Goal: Ask a question: Seek information or help from site administrators or community

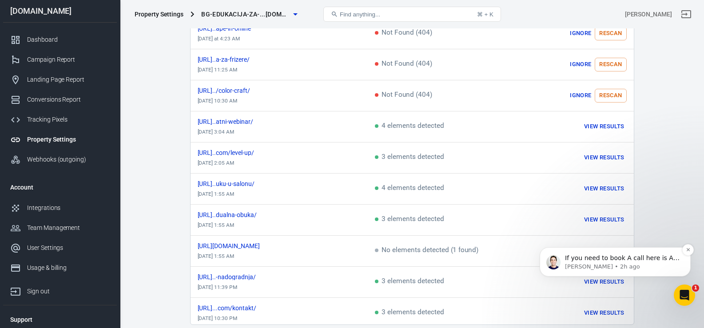
click at [620, 273] on div "If you need to book A call here is A link [URL][DOMAIN_NAME][PERSON_NAME] [PERS…" at bounding box center [615, 262] width 151 height 29
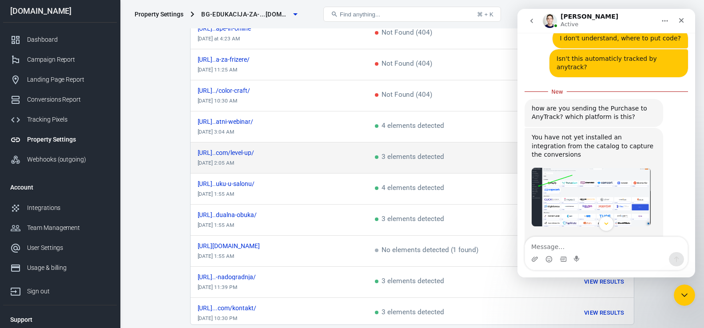
scroll to position [1215, 0]
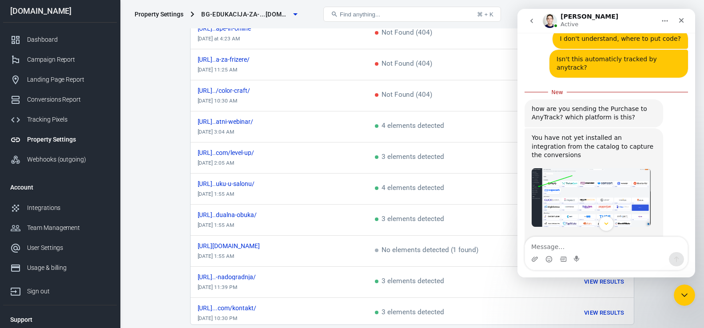
click at [556, 173] on img "Jose says…" at bounding box center [591, 197] width 119 height 59
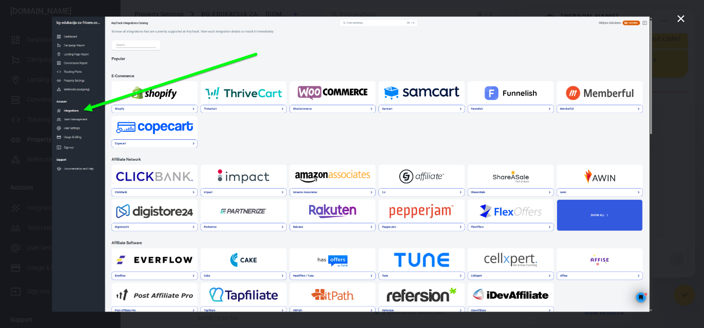
click at [683, 18] on icon "Close" at bounding box center [681, 18] width 11 height 11
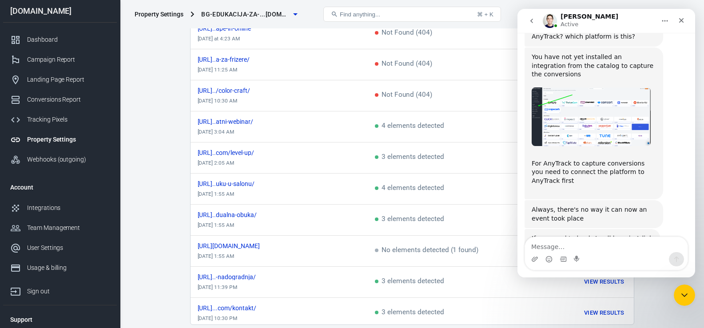
scroll to position [1296, 0]
click at [57, 202] on link "Integrations" at bounding box center [60, 208] width 114 height 20
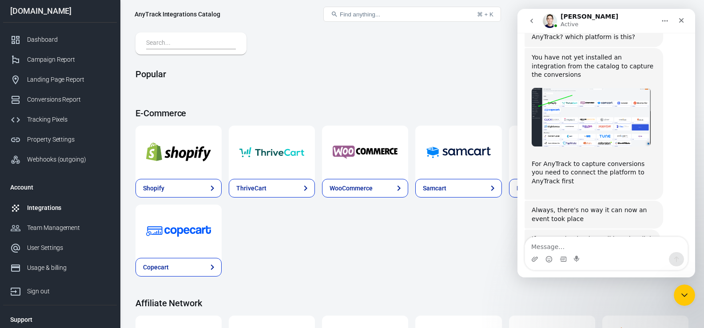
scroll to position [21, 0]
click at [572, 244] on textarea "Message…" at bounding box center [606, 244] width 163 height 15
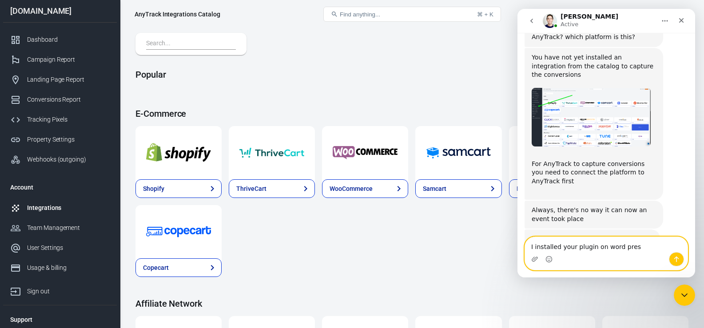
type textarea "I installed your plugin on word press"
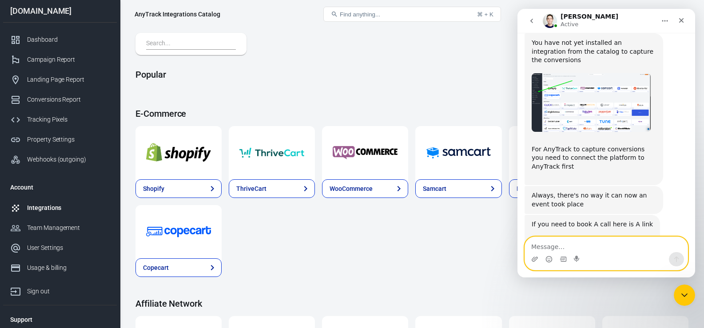
scroll to position [1322, 0]
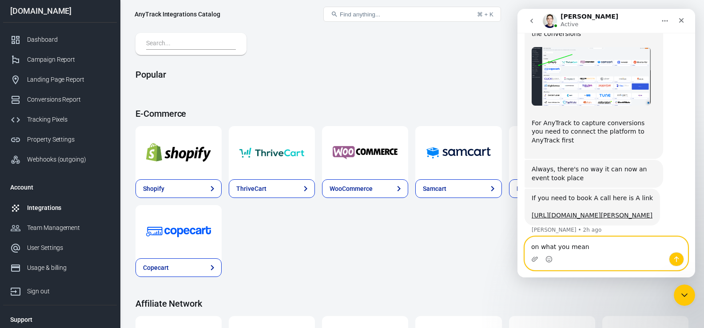
type textarea "on what you mean?"
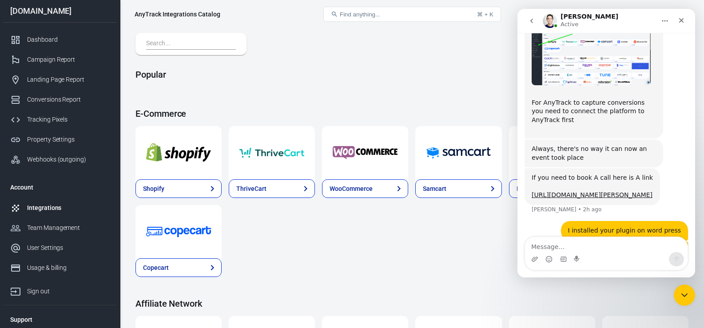
click at [368, 269] on div "Shopify ThriveCart WooCommerce Samcart Funnelish Memberful Copecart" at bounding box center [412, 201] width 553 height 151
click at [47, 101] on div "Conversions Report" at bounding box center [68, 99] width 83 height 9
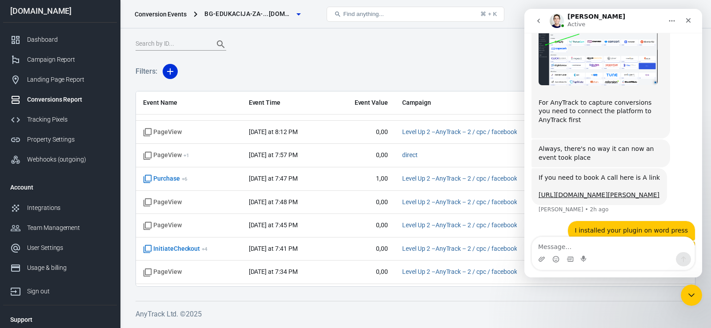
scroll to position [181, 0]
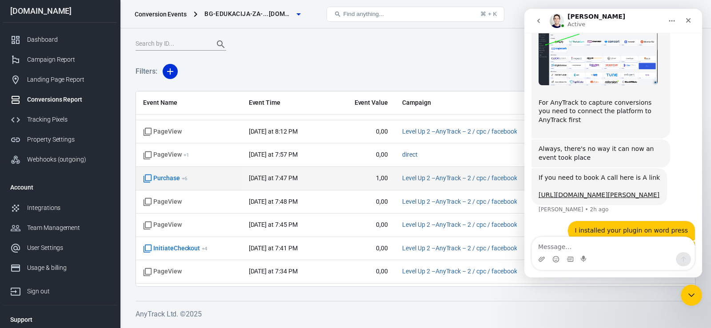
click at [388, 179] on span "1,00" at bounding box center [363, 178] width 50 height 9
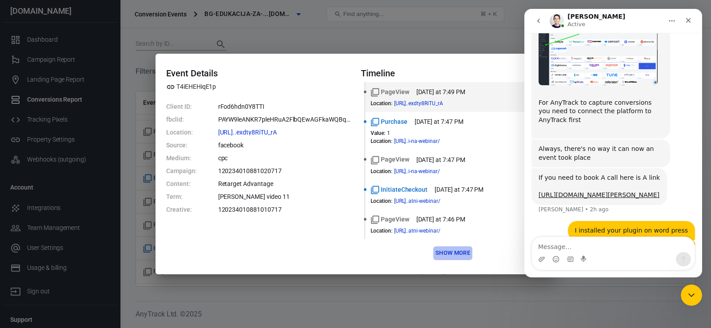
click at [461, 260] on button "Show more" at bounding box center [452, 254] width 39 height 14
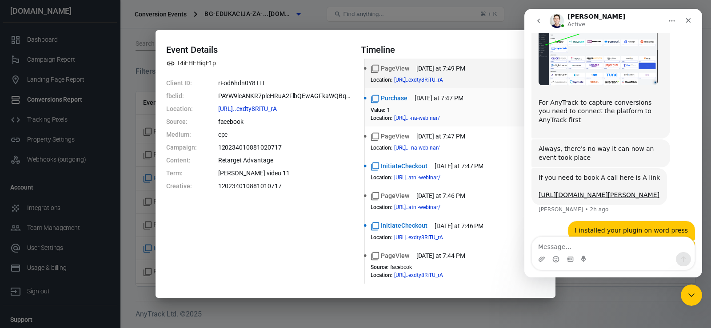
click at [385, 110] on dt "Value :" at bounding box center [378, 110] width 15 height 6
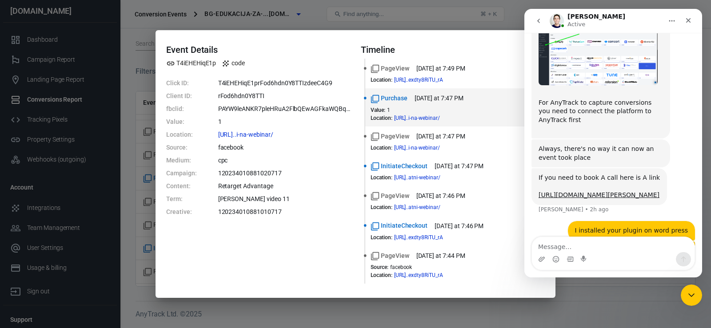
click at [141, 68] on div "Event Details T4iEHEHiqE1p code Click ID: T4iEHEHiqE1prFod6hdn0Y8TTIzdeeC4G9 Cl…" at bounding box center [355, 164] width 711 height 328
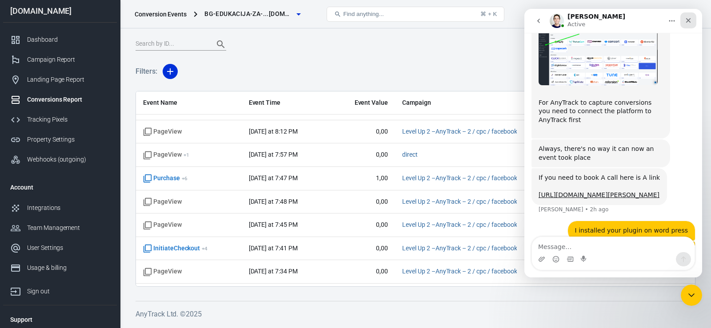
click at [692, 20] on icon "Close" at bounding box center [688, 20] width 7 height 7
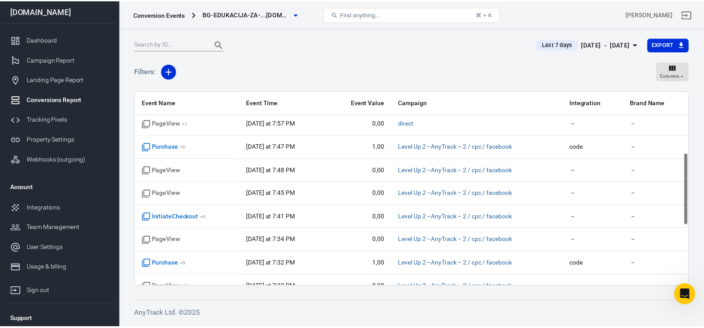
scroll to position [150, 0]
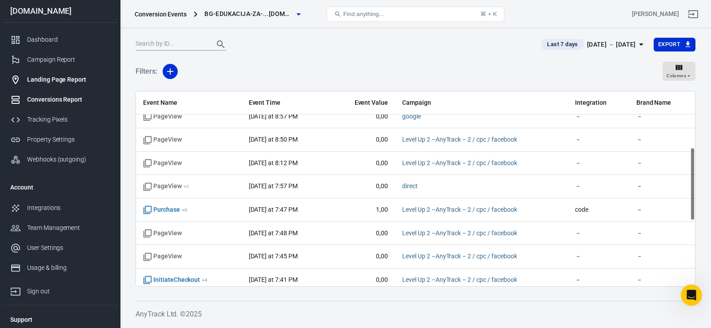
click at [39, 84] on link "Landing Page Report" at bounding box center [60, 80] width 114 height 20
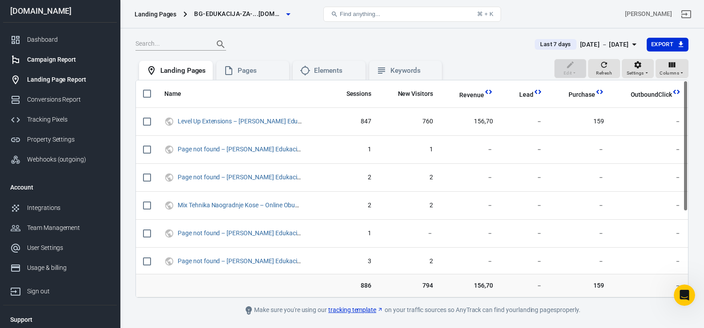
click at [43, 55] on link "Campaign Report" at bounding box center [60, 60] width 114 height 20
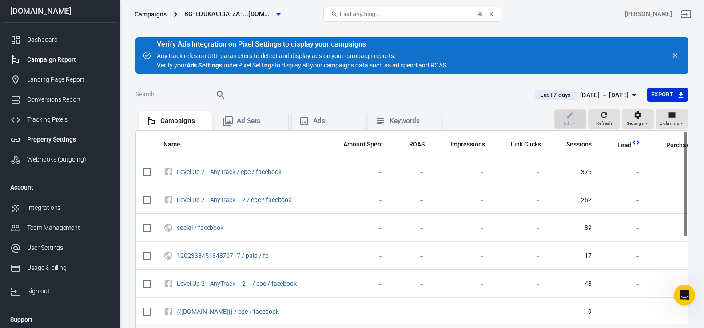
click at [38, 139] on div "Property Settings" at bounding box center [68, 139] width 83 height 9
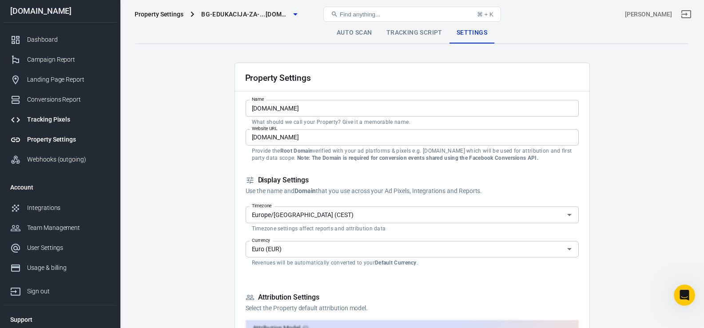
click at [46, 118] on div "Tracking Pixels" at bounding box center [68, 119] width 83 height 9
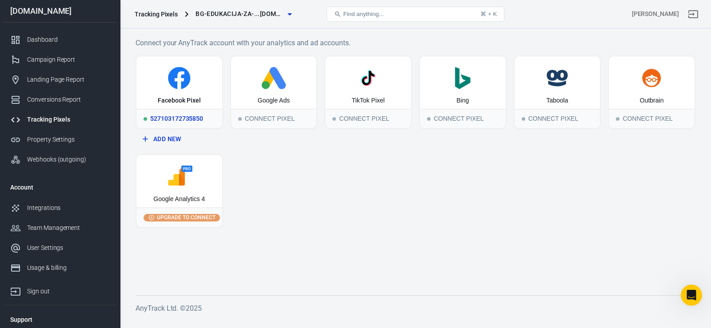
click at [166, 67] on div "Facebook Pixel" at bounding box center [179, 82] width 86 height 52
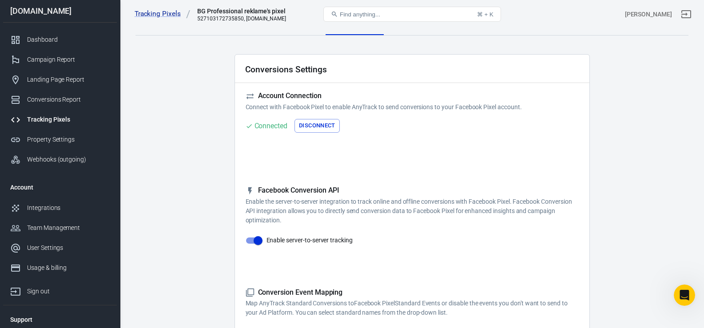
scroll to position [3, 0]
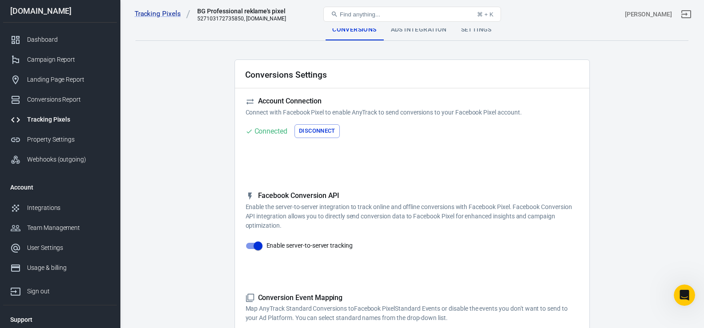
click at [416, 34] on div "Ads Integration" at bounding box center [419, 29] width 70 height 21
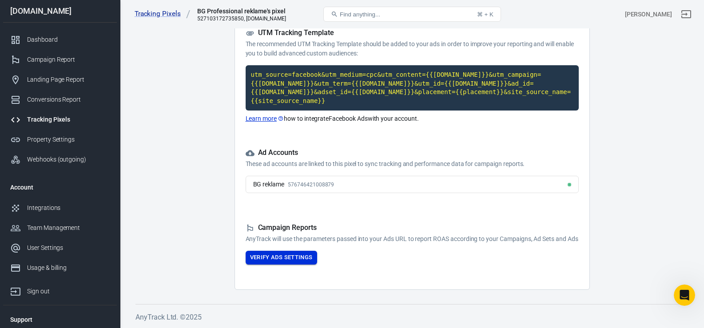
scroll to position [1376, 0]
click at [301, 262] on button "Verify Ads Settings" at bounding box center [282, 258] width 72 height 14
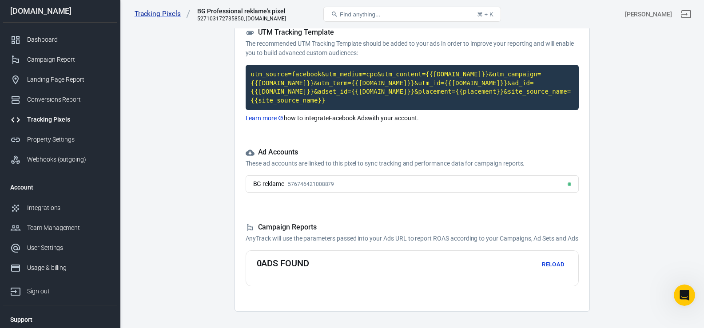
scroll to position [100, 0]
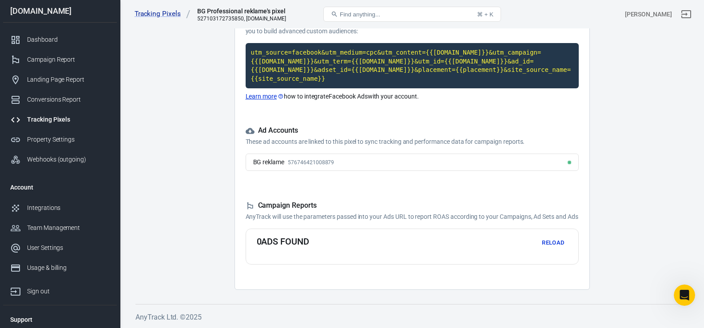
click at [548, 240] on button "Reload" at bounding box center [554, 243] width 28 height 14
click at [327, 160] on div "BG reklame 576746421008879" at bounding box center [412, 162] width 333 height 17
click at [327, 160] on span "576746421008879" at bounding box center [311, 163] width 46 height 6
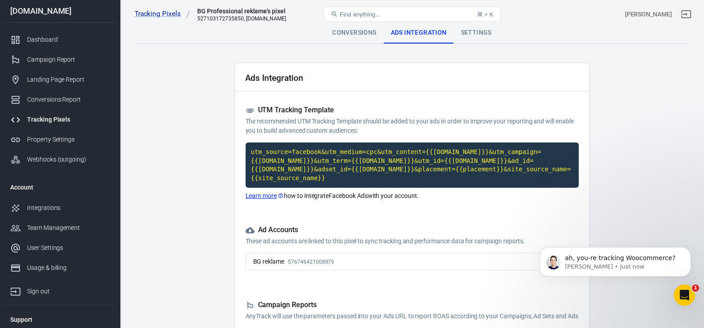
scroll to position [1368, 0]
click at [589, 259] on span "ah, you-re tracking Woocommerce?" at bounding box center [620, 258] width 111 height 7
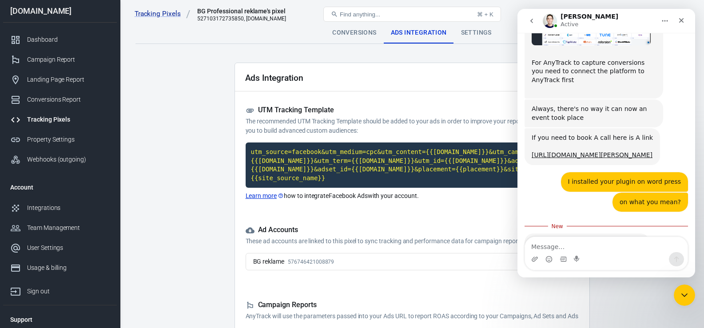
scroll to position [1383, 0]
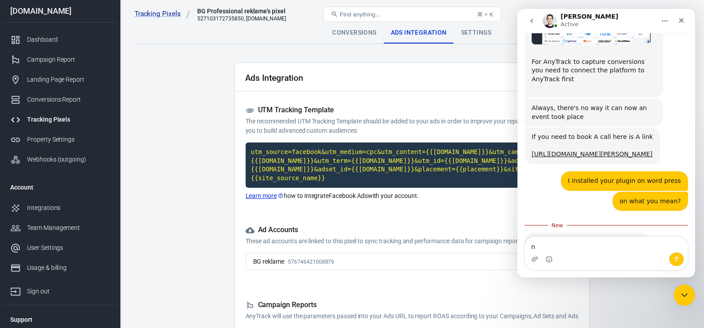
type textarea "no"
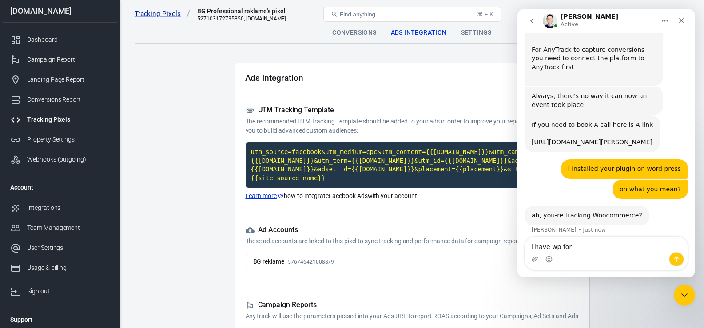
type textarea "i have wp form"
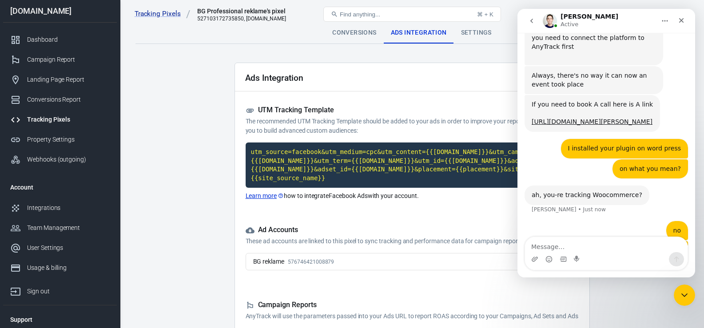
click at [203, 190] on main "Conversions Ads Integration Settings Ads Integration UTM Tracking Template The …" at bounding box center [412, 206] width 553 height 368
click at [160, 200] on main "Conversions Ads Integration Settings Ads Integration UTM Tracking Template The …" at bounding box center [412, 206] width 553 height 368
click at [364, 29] on div "Conversions" at bounding box center [354, 32] width 58 height 21
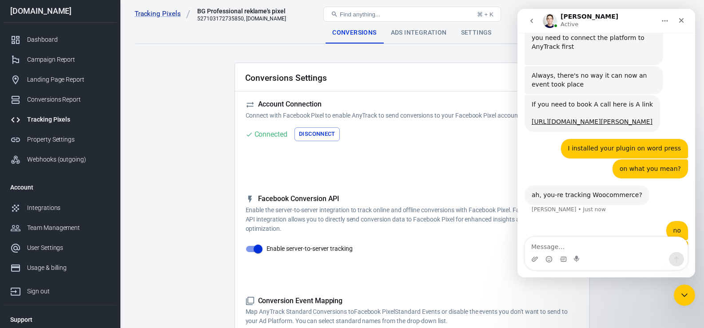
scroll to position [1450, 0]
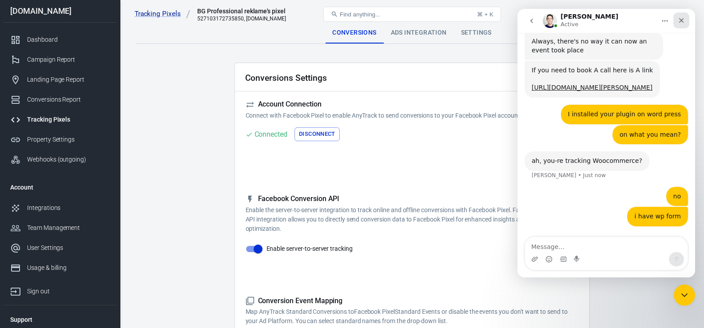
click at [687, 17] on div "Close" at bounding box center [682, 20] width 16 height 16
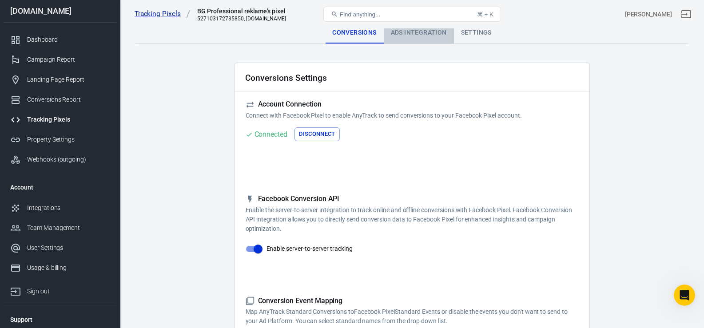
click at [429, 32] on div "Ads Integration" at bounding box center [419, 32] width 70 height 21
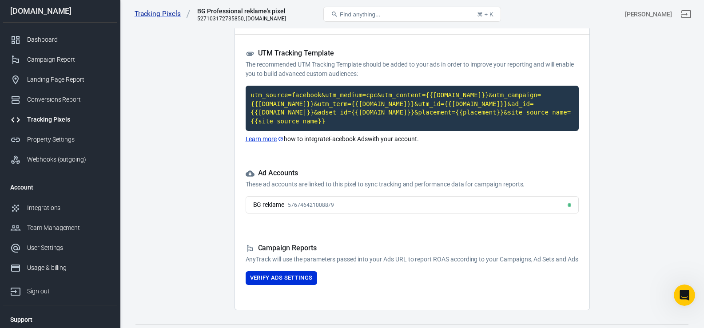
scroll to position [78, 0]
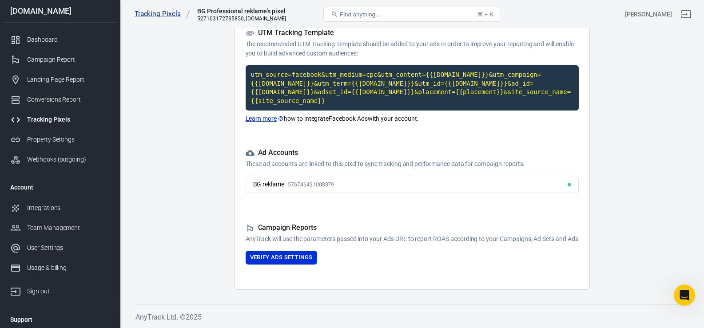
click at [418, 176] on div "BG reklame 576746421008879" at bounding box center [412, 184] width 333 height 17
click at [264, 176] on div "BG reklame 576746421008879" at bounding box center [412, 184] width 333 height 17
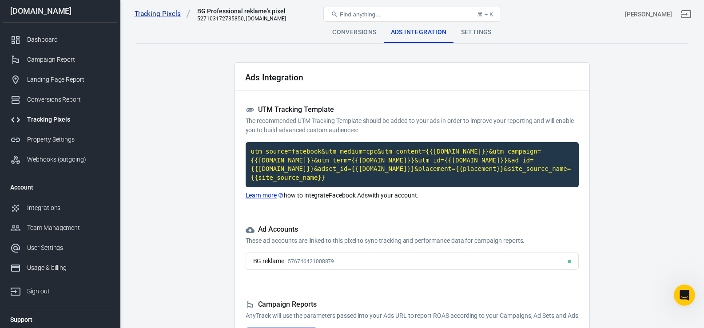
scroll to position [0, 0]
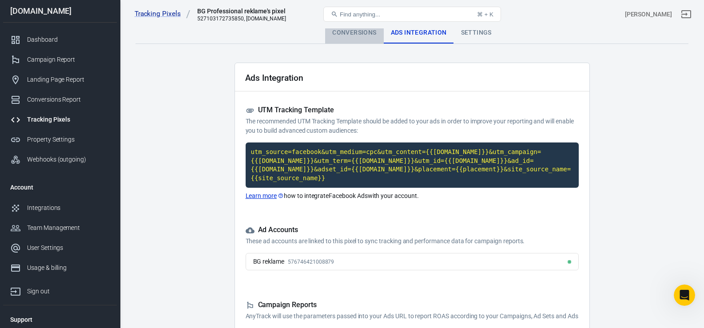
click at [347, 38] on div "Conversions" at bounding box center [354, 32] width 58 height 21
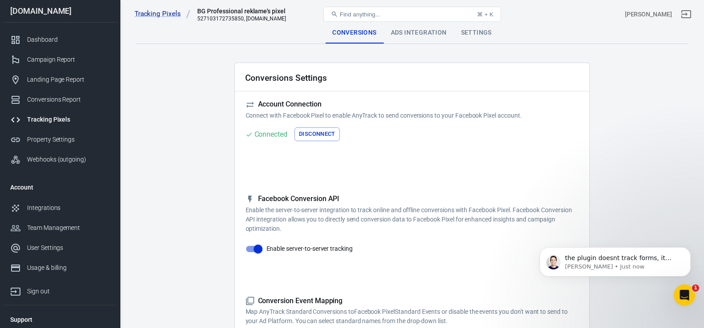
scroll to position [1451, 0]
click at [317, 133] on button "Disconnect" at bounding box center [317, 135] width 45 height 14
click at [267, 130] on button "Connect" at bounding box center [264, 135] width 36 height 14
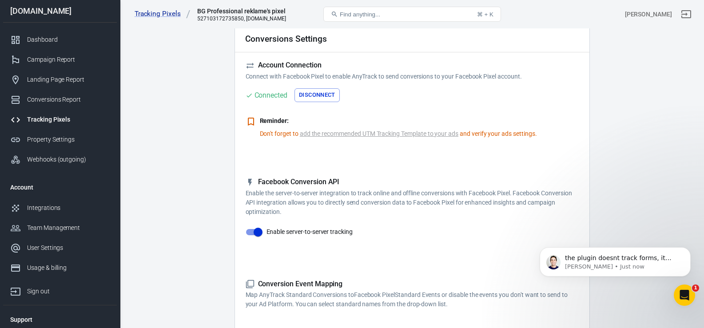
scroll to position [0, 0]
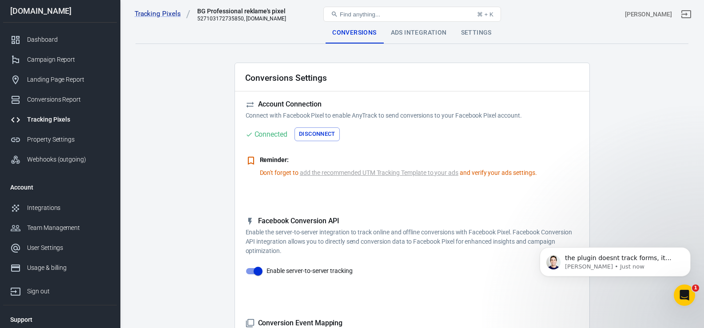
click at [411, 36] on div "Ads Integration" at bounding box center [419, 32] width 70 height 21
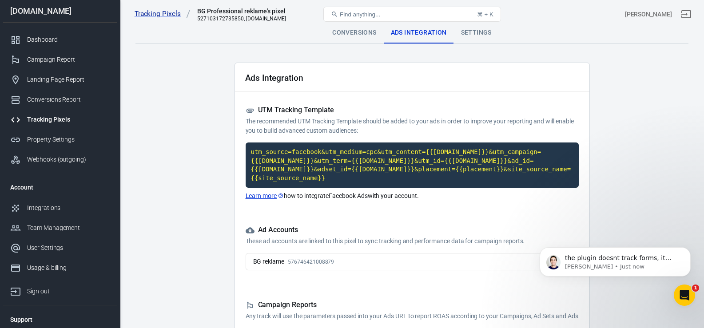
click at [312, 259] on span "576746421008879" at bounding box center [311, 262] width 46 height 6
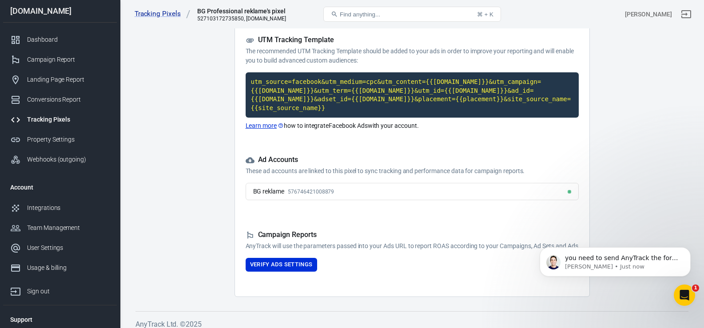
scroll to position [1480, 0]
click at [570, 190] on div at bounding box center [570, 192] width 4 height 4
click at [594, 264] on p "[PERSON_NAME] • Just now" at bounding box center [622, 267] width 115 height 8
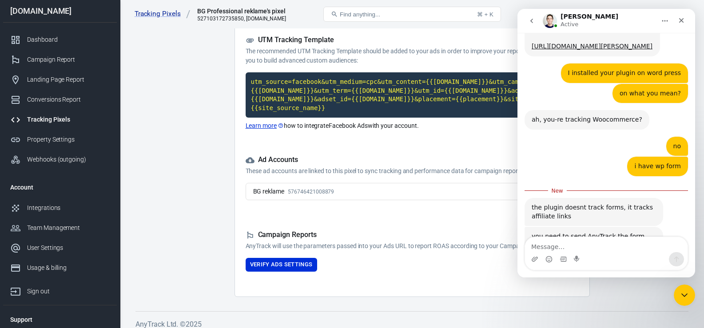
scroll to position [1494, 0]
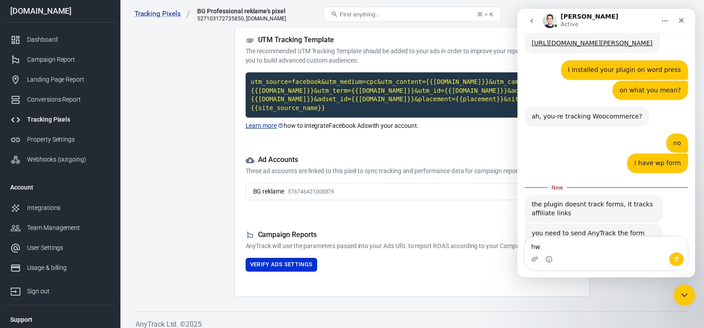
type textarea "h"
type textarea "how?"
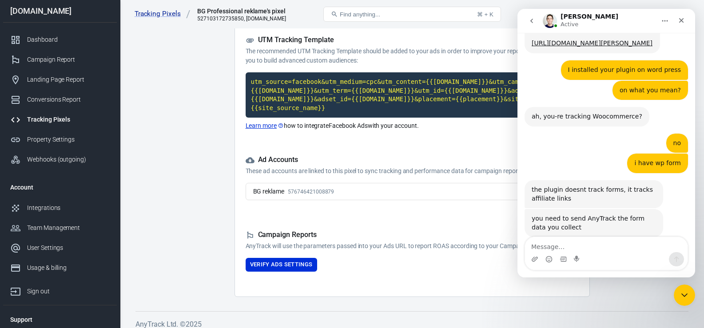
scroll to position [1506, 0]
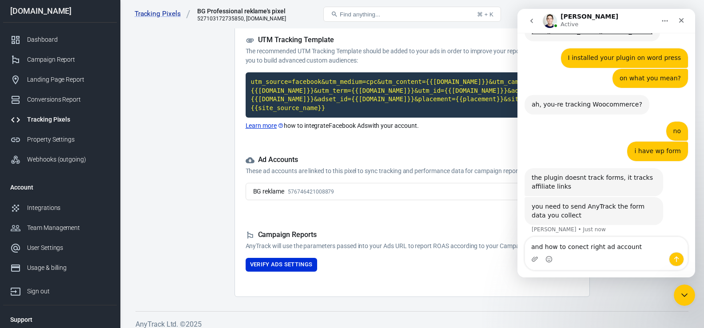
type textarea "and how to conect right ad account?"
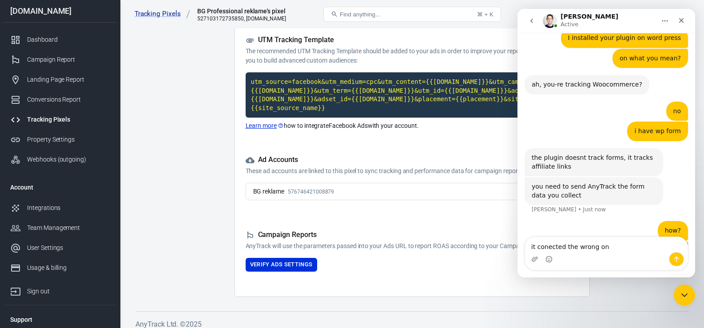
type textarea "it conected the wrong one"
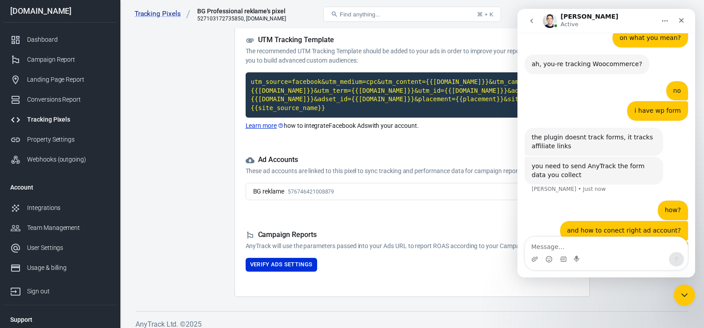
click at [203, 192] on main "Conversions Ads Integration Settings Ads Integration UTM Tracking Template The …" at bounding box center [412, 124] width 553 height 345
click at [276, 187] on div "BG reklame" at bounding box center [269, 191] width 32 height 9
click at [215, 176] on main "Conversions Ads Integration Settings Ads Integration UTM Tracking Template The …" at bounding box center [412, 124] width 553 height 345
click at [288, 265] on button "Verify Ads Settings" at bounding box center [282, 265] width 72 height 14
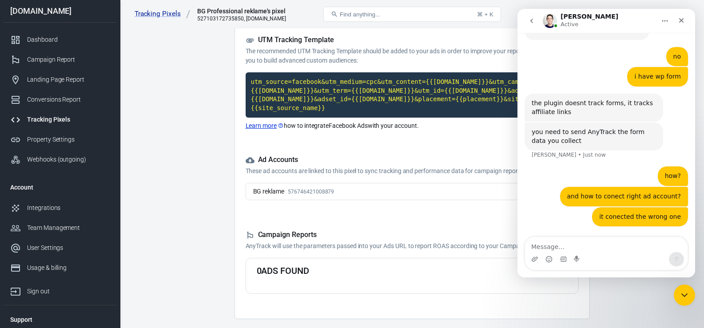
click at [217, 168] on main "Conversions Ads Integration Settings Ads Integration UTM Tracking Template The …" at bounding box center [412, 136] width 553 height 368
drag, startPoint x: 594, startPoint y: 99, endPoint x: 637, endPoint y: 96, distance: 42.7
click at [637, 128] on div "you need to send AnyTrack the form data you collect" at bounding box center [594, 136] width 124 height 17
click at [216, 155] on main "Conversions Ads Integration Settings Ads Integration UTM Tracking Template The …" at bounding box center [412, 136] width 553 height 368
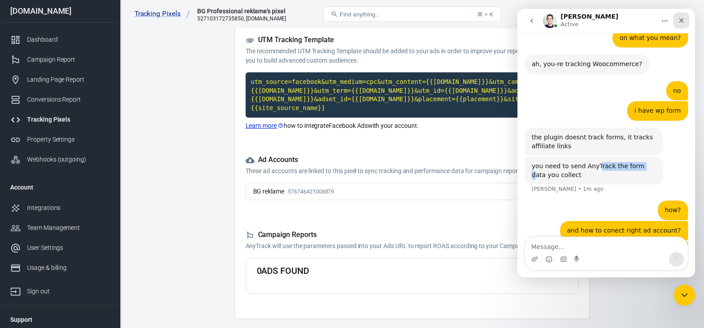
click at [685, 20] on div "Close" at bounding box center [682, 20] width 16 height 16
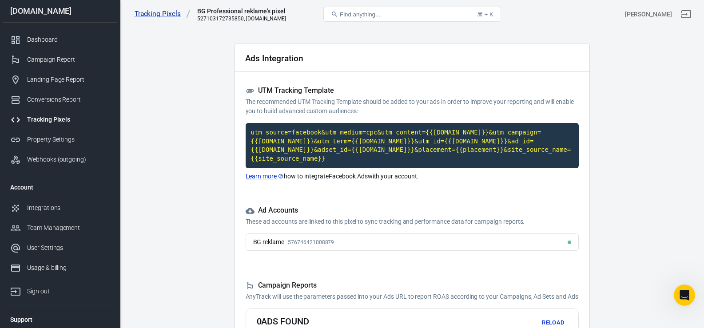
scroll to position [0, 0]
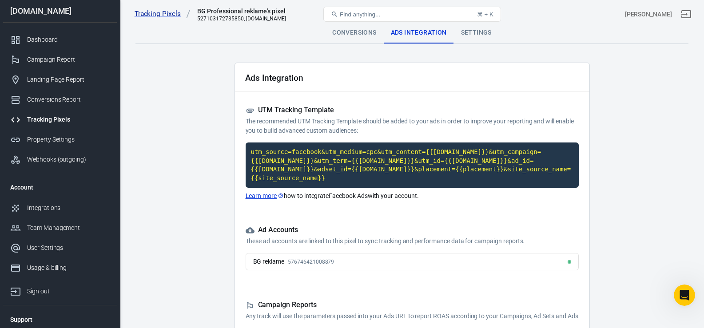
click at [488, 42] on div "Settings" at bounding box center [476, 32] width 45 height 21
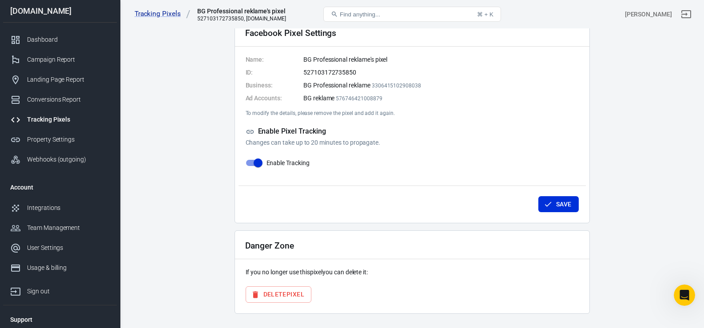
scroll to position [69, 0]
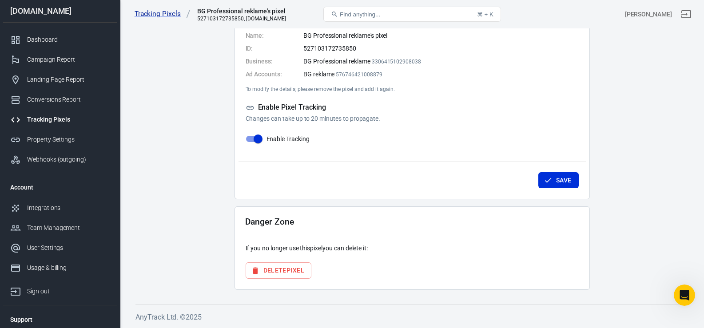
click at [319, 75] on li "BG reklame 576746421008879" at bounding box center [442, 74] width 276 height 9
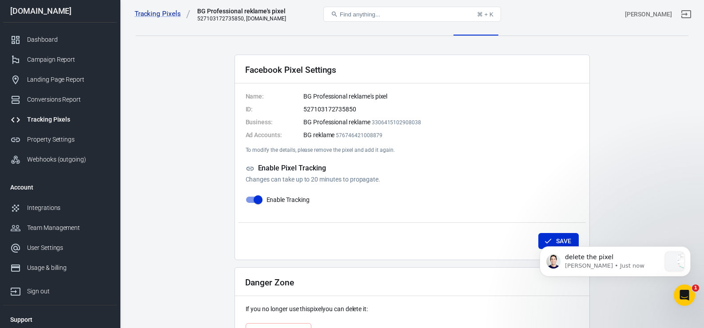
scroll to position [0, 0]
click at [648, 271] on div "delete the pixel [PERSON_NAME] • Just now" at bounding box center [615, 262] width 151 height 30
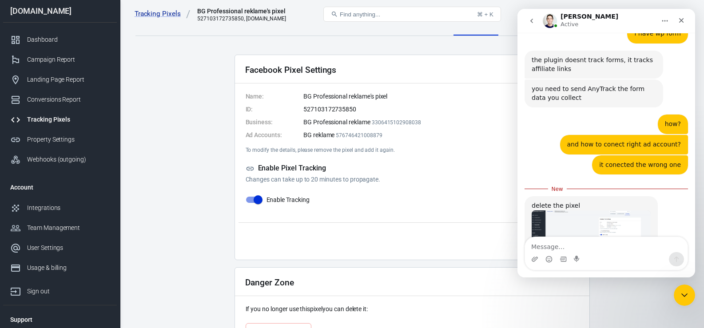
scroll to position [1642, 0]
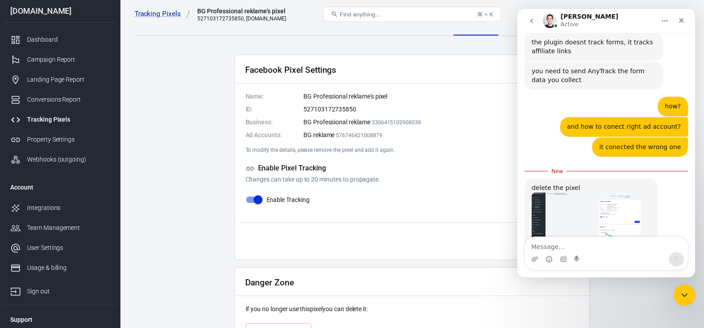
click at [573, 193] on img "Jose says…" at bounding box center [591, 220] width 119 height 54
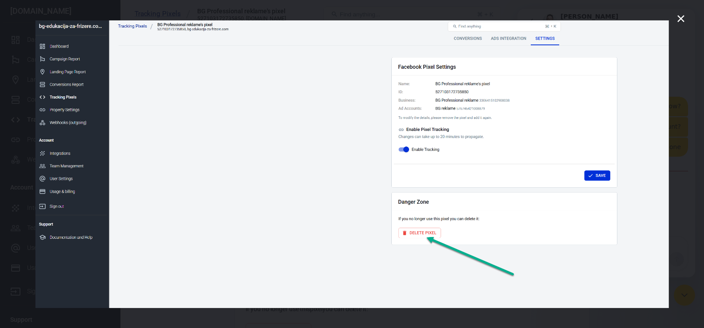
scroll to position [1676, 0]
click at [684, 18] on icon "Close" at bounding box center [681, 18] width 11 height 11
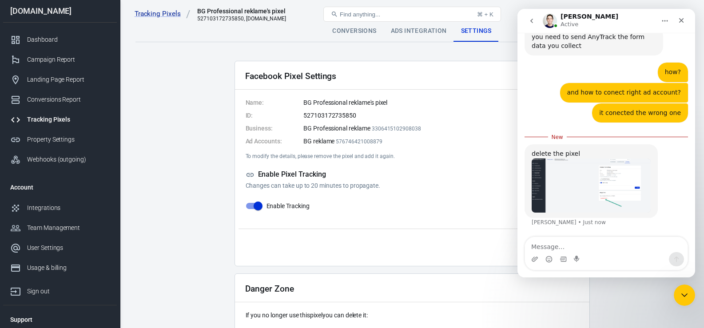
scroll to position [0, 0]
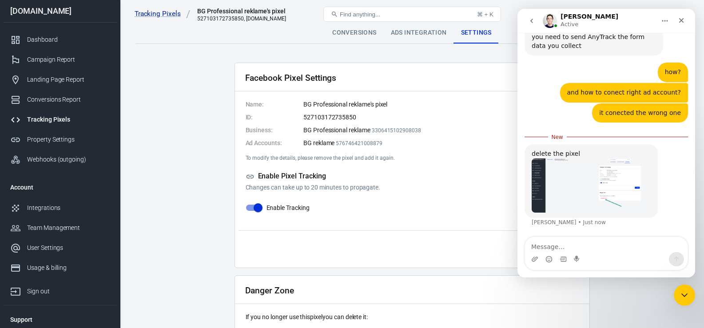
click at [352, 30] on div "Conversions" at bounding box center [354, 32] width 58 height 21
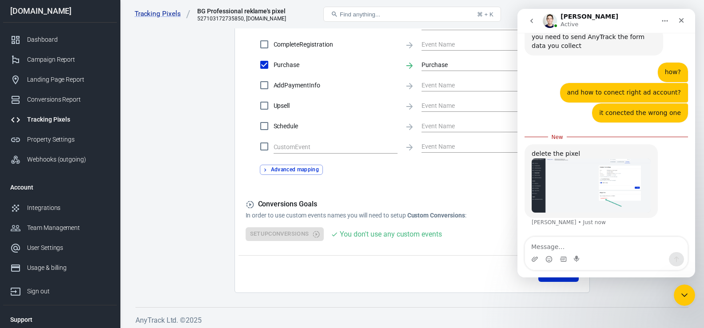
scroll to position [456, 0]
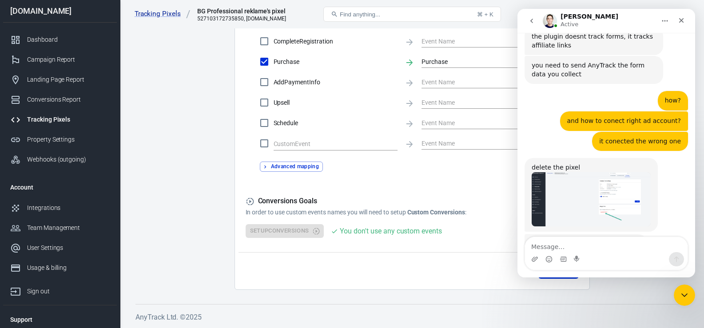
scroll to position [1647, 0]
click at [432, 260] on div "Save" at bounding box center [413, 269] width 348 height 34
drag, startPoint x: 679, startPoint y: 24, endPoint x: 1091, endPoint y: 264, distance: 476.8
click at [679, 24] on icon "Close" at bounding box center [681, 20] width 7 height 7
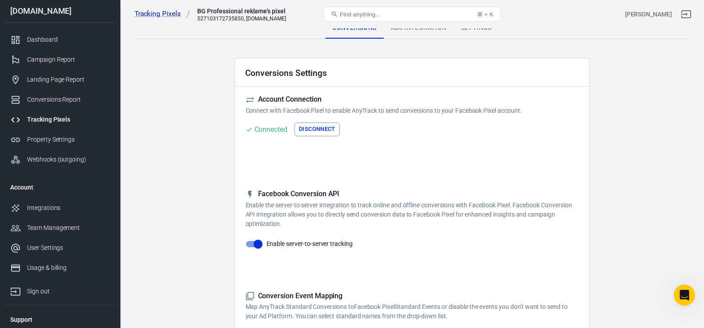
scroll to position [0, 0]
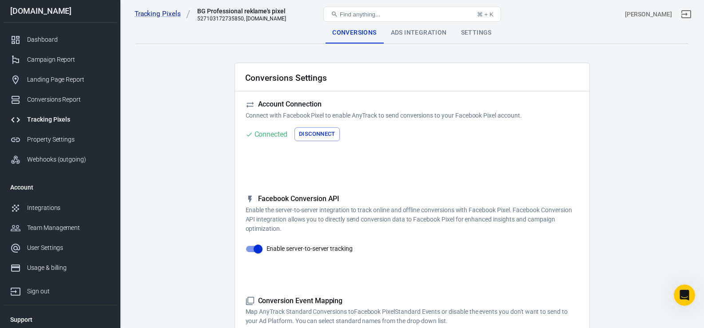
click at [48, 116] on div "Tracking Pixels" at bounding box center [68, 119] width 83 height 9
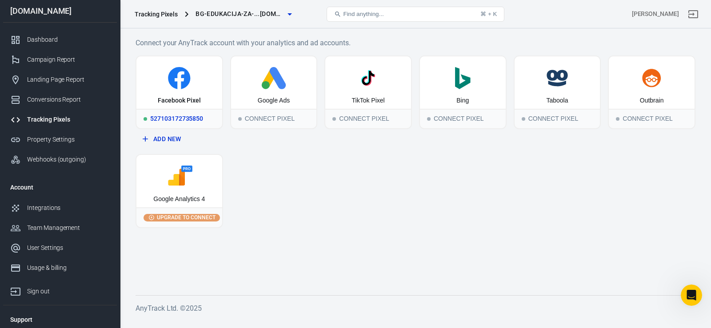
click at [190, 92] on div "Facebook Pixel" at bounding box center [179, 82] width 86 height 52
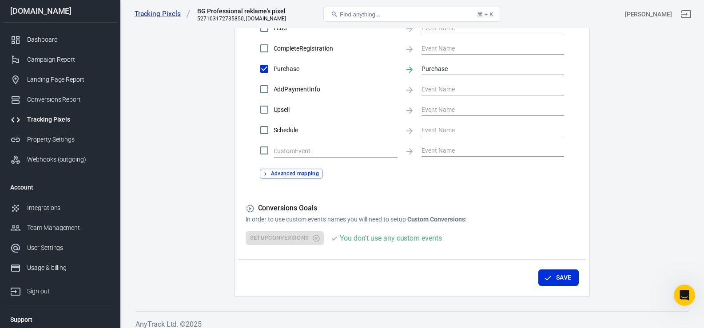
scroll to position [456, 0]
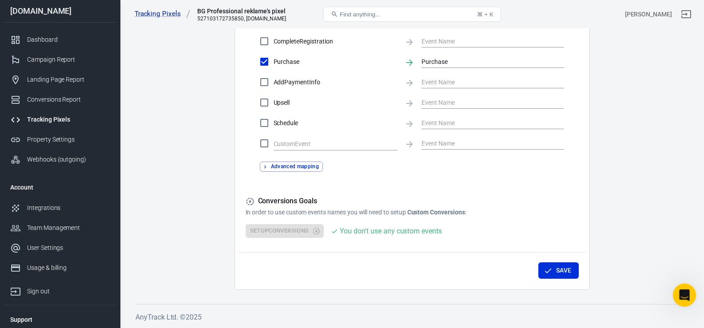
click at [682, 290] on icon "Open Intercom Messenger" at bounding box center [683, 294] width 15 height 15
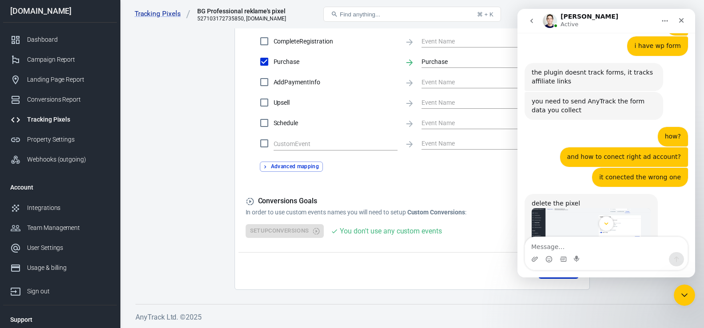
scroll to position [1612, 0]
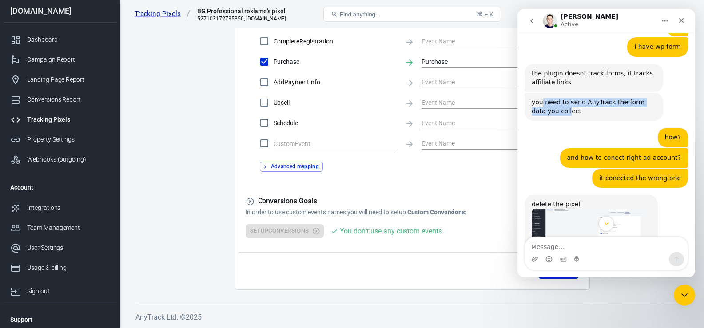
drag, startPoint x: 542, startPoint y: 70, endPoint x: 553, endPoint y: 73, distance: 11.5
click at [553, 98] on div "you need to send AnyTrack the form data you collect" at bounding box center [594, 106] width 124 height 17
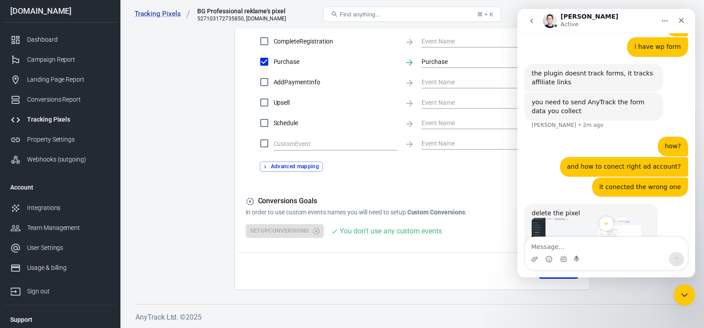
click at [565, 98] on div "you need to send AnyTrack the form data you collect" at bounding box center [594, 106] width 124 height 17
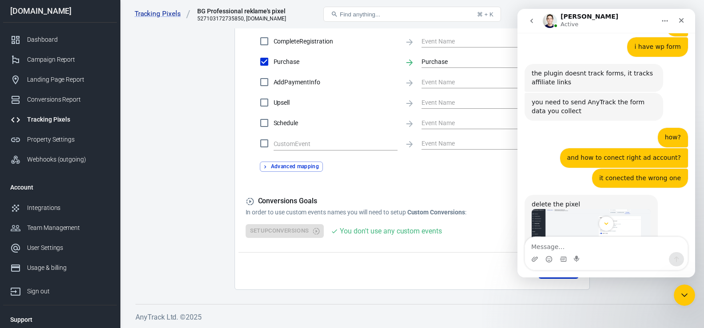
click at [565, 98] on div "you need to send AnyTrack the form data you collect" at bounding box center [594, 106] width 124 height 17
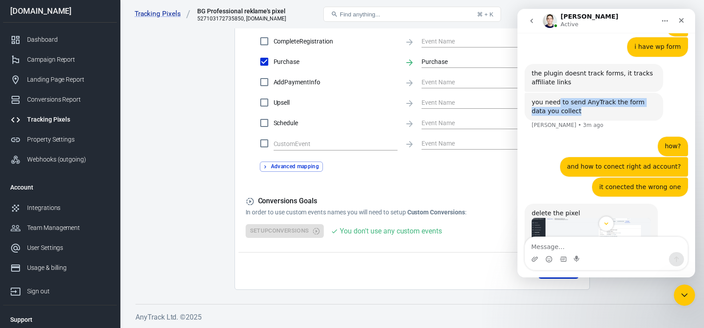
drag, startPoint x: 558, startPoint y: 68, endPoint x: 568, endPoint y: 76, distance: 13.0
click at [568, 98] on div "you need to send AnyTrack the form data you collect" at bounding box center [594, 106] width 124 height 17
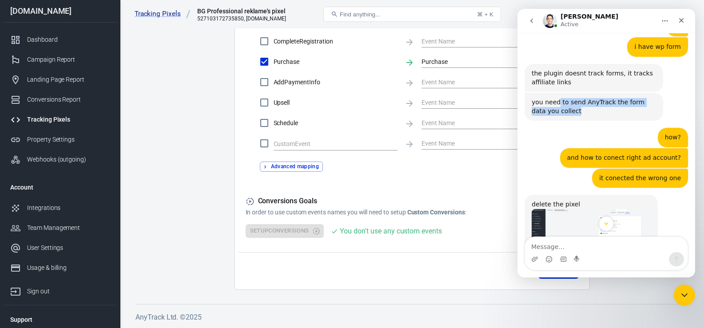
copy div "to send AnyTrack the form data you collect"
click at [564, 250] on textarea "Message…" at bounding box center [606, 244] width 163 height 15
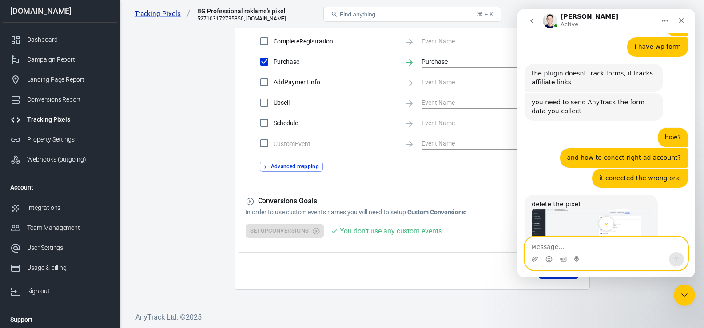
paste textarea "to send AnyTrack the form data you collect"
click at [534, 252] on textarea "to send AnyTrack the form data you collect" at bounding box center [606, 244] width 163 height 15
type textarea "How to send AnyTrack the form data you collect"
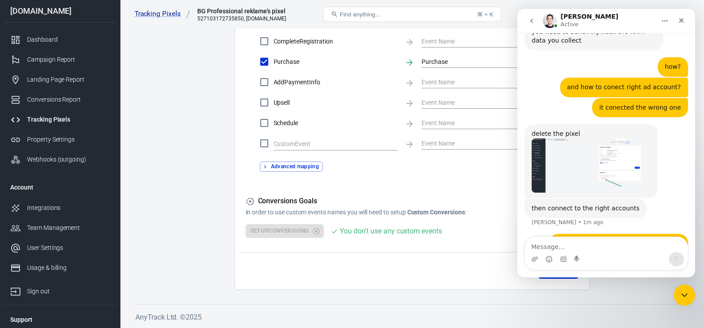
click at [587, 144] on img "Jose says…" at bounding box center [591, 166] width 119 height 54
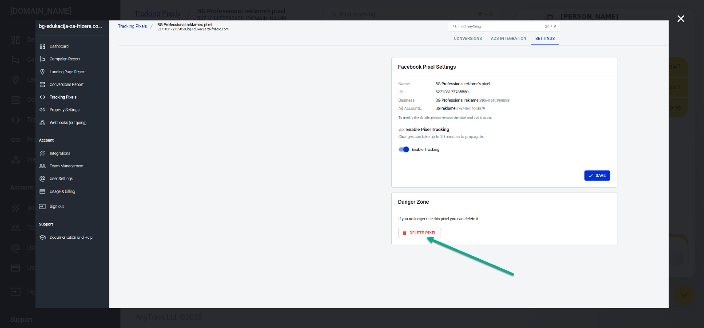
scroll to position [0, 0]
click at [681, 20] on icon "Close" at bounding box center [681, 18] width 11 height 11
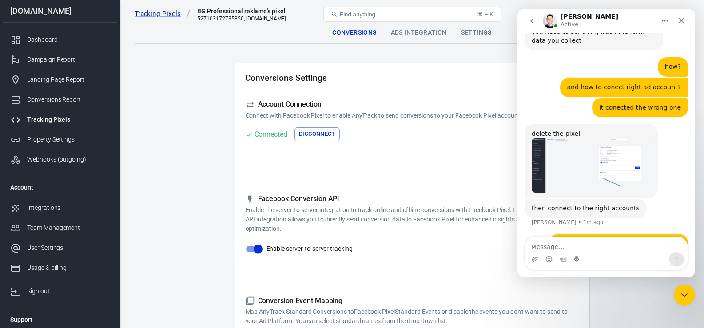
click at [474, 31] on div "Settings" at bounding box center [476, 32] width 45 height 21
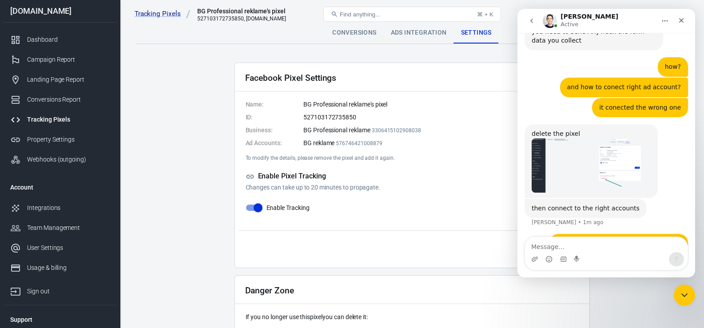
scroll to position [69, 0]
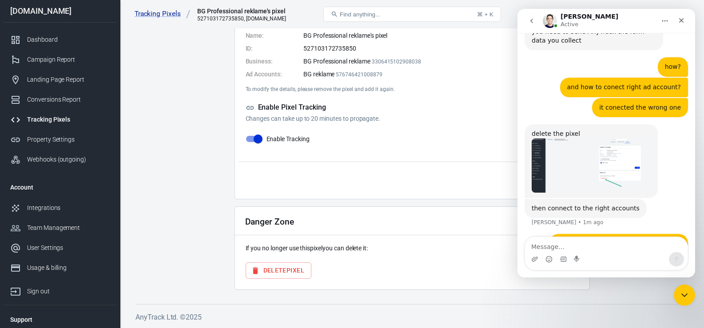
click at [294, 270] on button "Delete Pixel" at bounding box center [279, 271] width 66 height 16
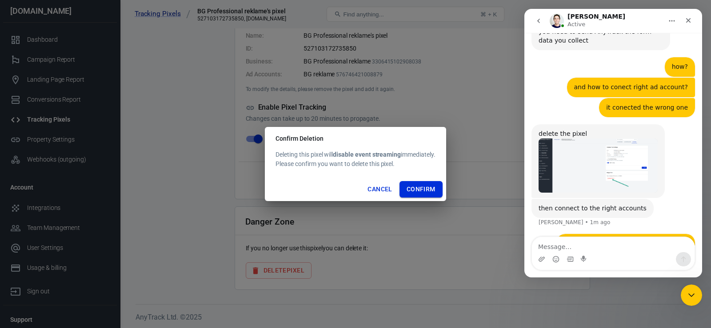
click at [420, 188] on button "Confirm" at bounding box center [421, 189] width 43 height 16
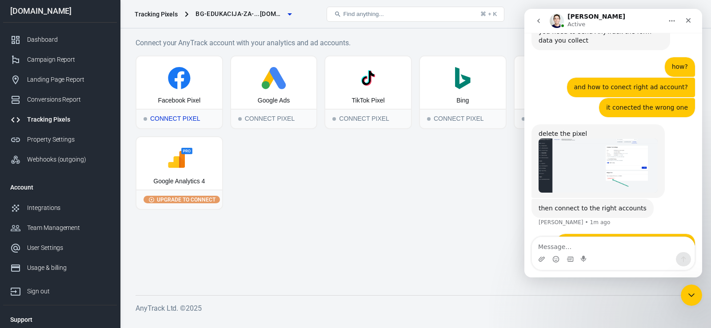
click at [158, 83] on icon at bounding box center [179, 78] width 79 height 22
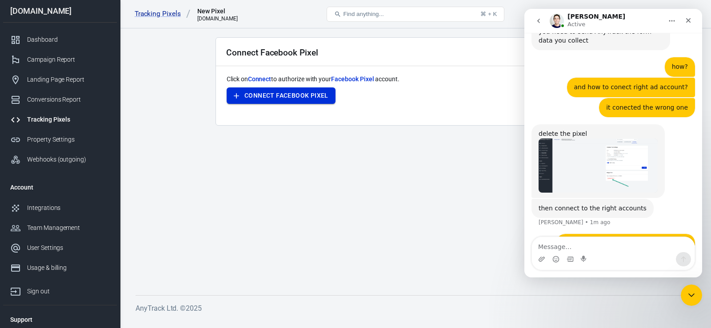
click at [272, 89] on button "Connect Facebook Pixel" at bounding box center [281, 96] width 109 height 16
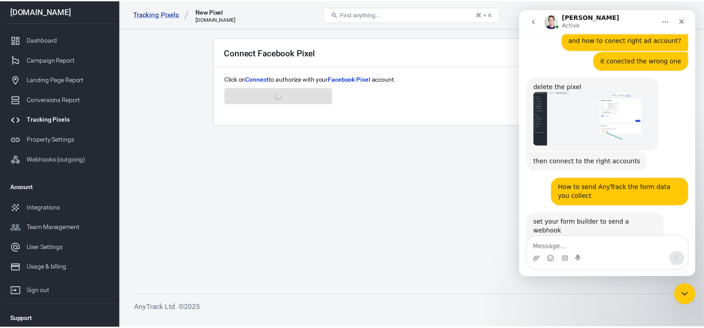
scroll to position [1729, 0]
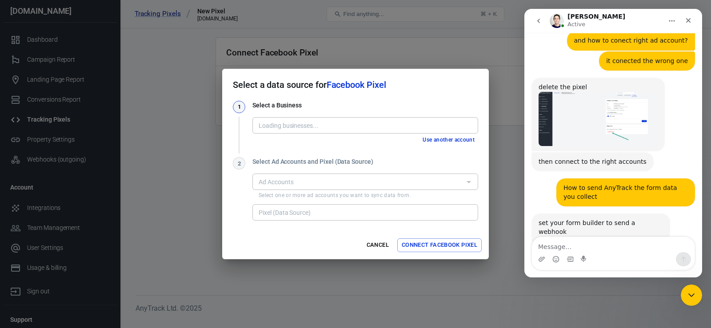
type input "BG Professional reklame [3306415102908038]"
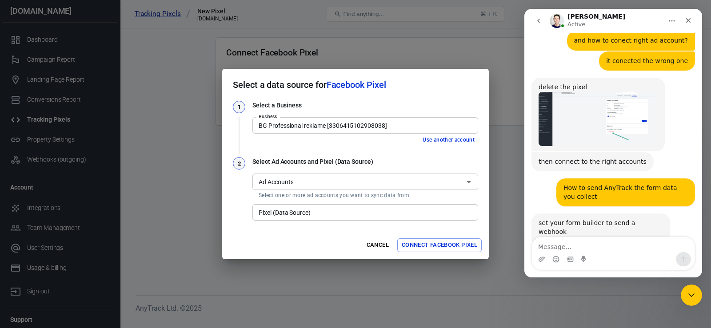
click at [313, 184] on input "Ad Accounts" at bounding box center [358, 181] width 206 height 11
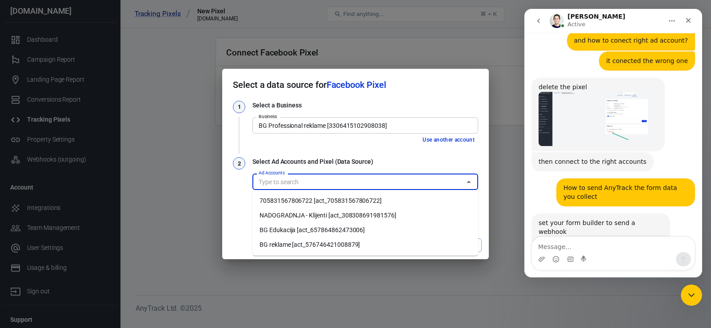
click at [306, 233] on li "BG Edukacija [act_657864862473006]" at bounding box center [365, 230] width 226 height 15
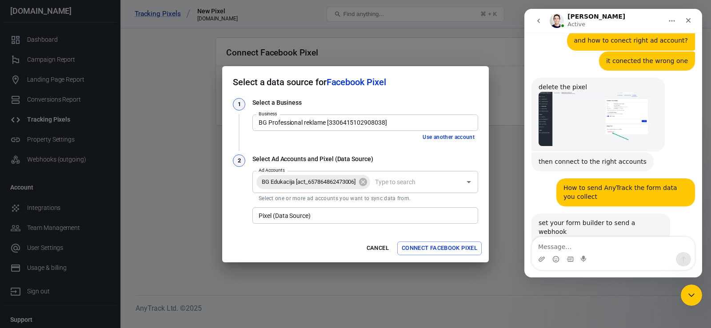
click at [240, 194] on div "2" at bounding box center [239, 190] width 12 height 71
click at [430, 248] on button "Connect Facebook Pixel" at bounding box center [439, 249] width 84 height 14
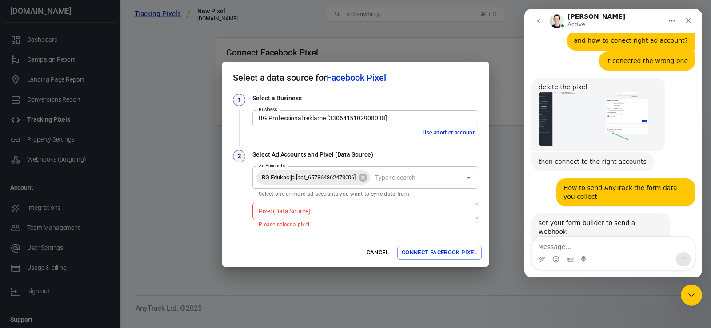
click at [328, 212] on input "Pixel (Data Source)" at bounding box center [364, 211] width 219 height 11
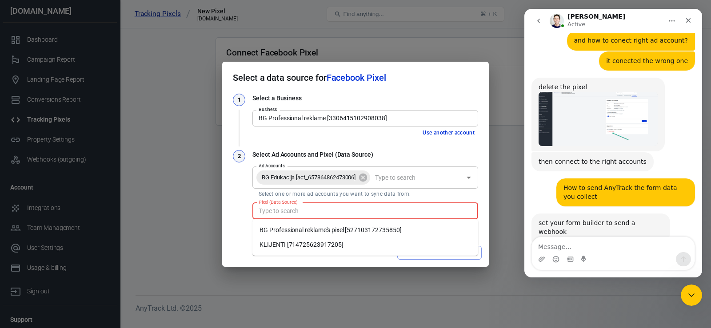
click at [325, 234] on li "BG Professional reklame's pixel [527103172735850]" at bounding box center [365, 230] width 226 height 15
type input "BG Professional reklame's pixel [527103172735850]"
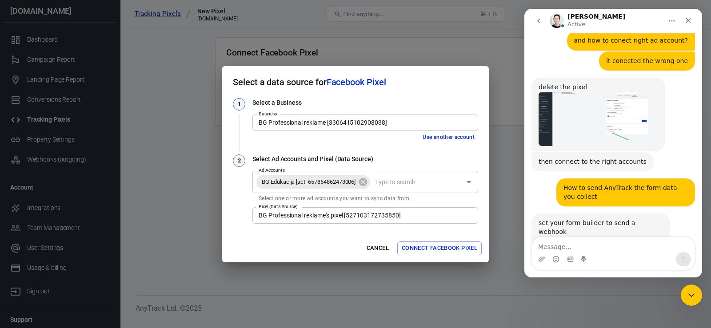
click at [320, 238] on div "Cancel Connect Facebook Pixel" at bounding box center [355, 249] width 267 height 28
click at [430, 251] on button "Connect Facebook Pixel" at bounding box center [439, 249] width 84 height 14
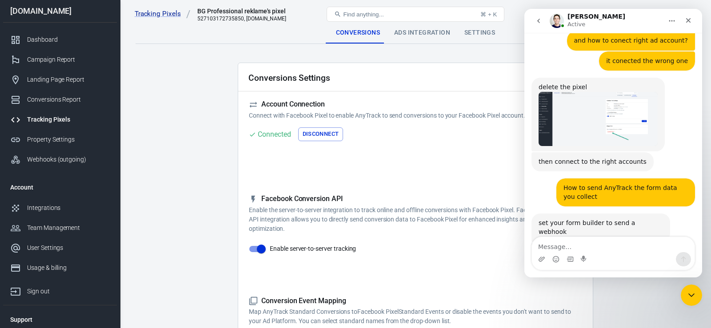
checkbox input "true"
type input "ViewContent"
checkbox input "true"
type input "SubmitApplication"
checkbox input "true"
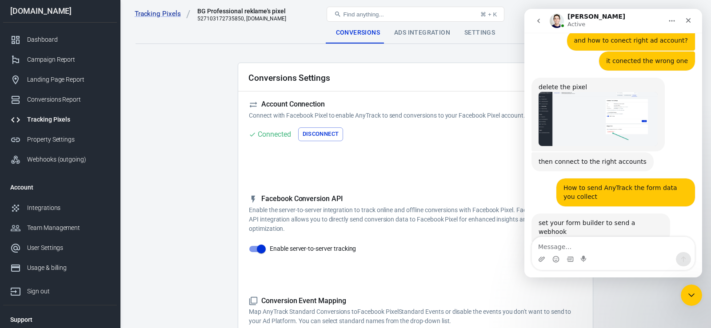
type input "ViewContent"
checkbox input "true"
type input "AddToCart"
checkbox input "true"
type input "InitiateCheckout"
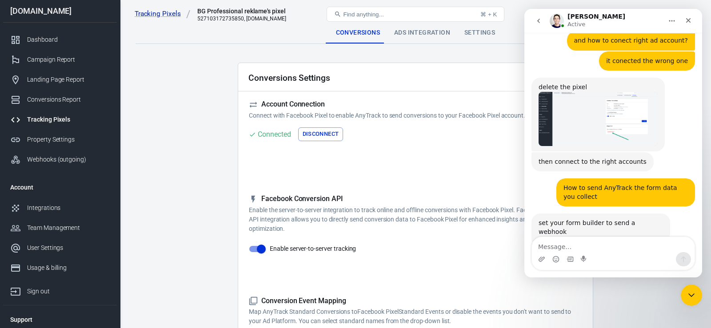
checkbox input "true"
type input "Lead"
checkbox input "true"
type input "CompleteRegistration"
checkbox input "true"
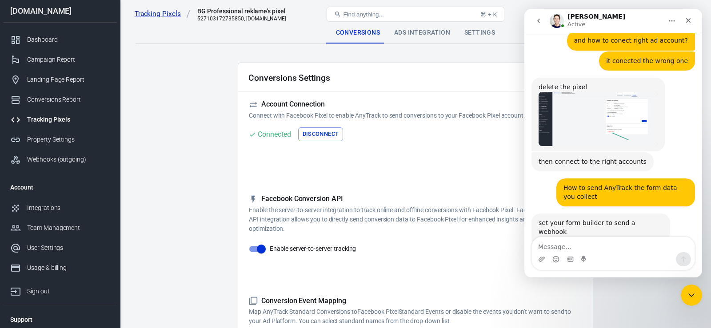
type input "Purchase"
checkbox input "true"
type input "AddPaymentInfo"
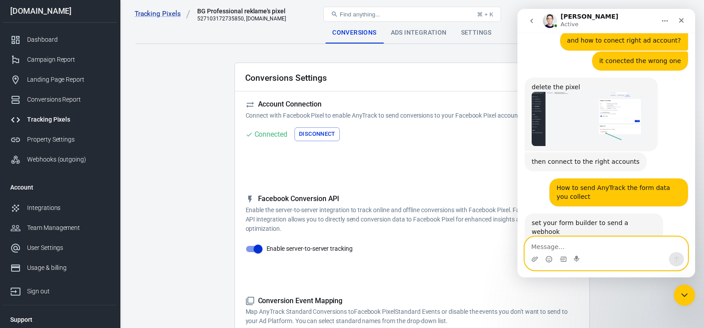
click at [559, 248] on textarea "Message…" at bounding box center [606, 244] width 163 height 15
type textarea "I"
click at [583, 247] on textarea "Message…" at bounding box center [606, 244] width 163 height 15
type textarea "I am not sure"
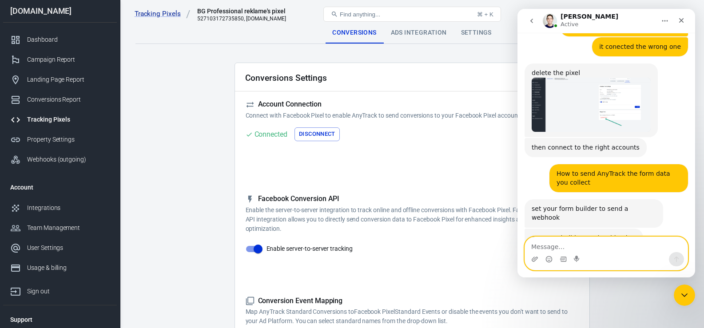
scroll to position [1756, 0]
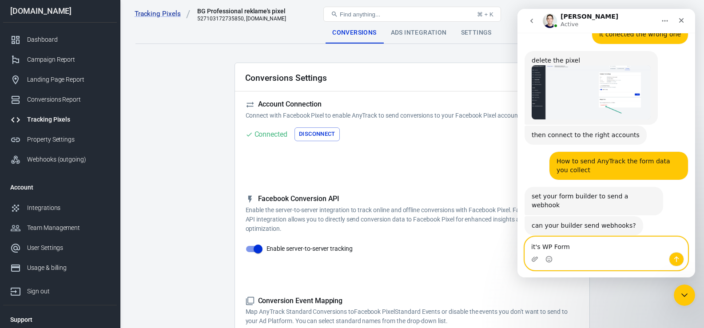
type textarea "it's WP Forms"
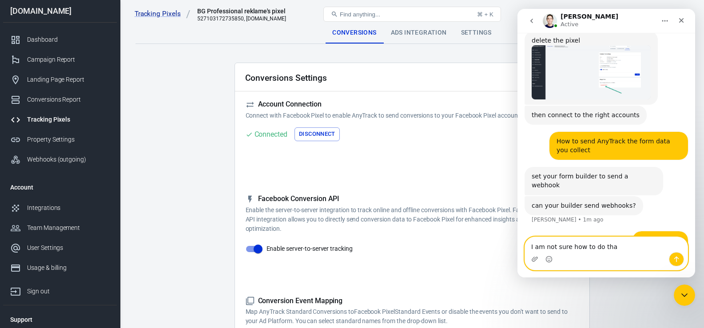
type textarea "I am not sure how to do that"
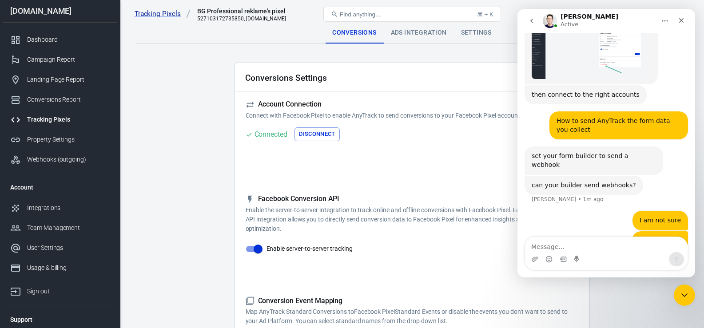
click at [416, 29] on div "Ads Integration" at bounding box center [419, 32] width 70 height 21
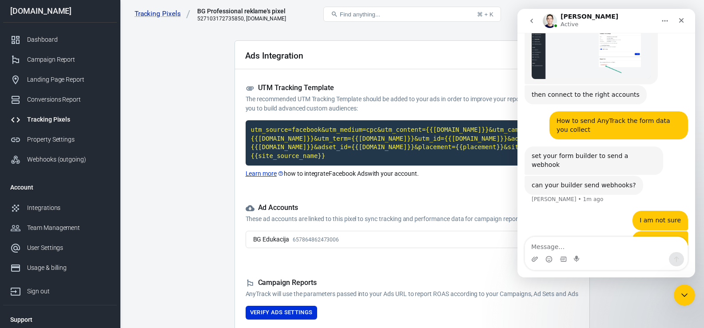
scroll to position [78, 0]
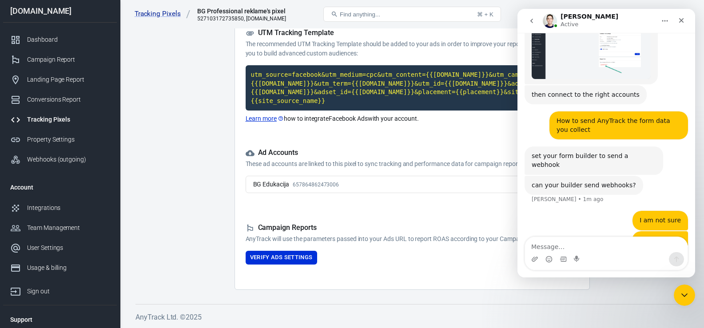
click at [283, 265] on div "Ads Integration UTM Tracking Template The recommended UTM Tracking Template sho…" at bounding box center [413, 137] width 356 height 305
click at [279, 260] on button "Verify Ads Settings" at bounding box center [282, 258] width 72 height 14
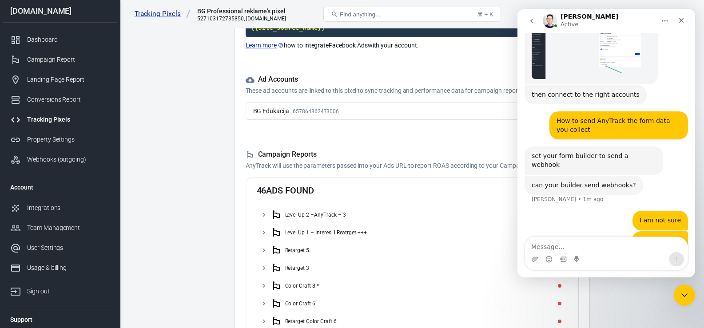
scroll to position [152, 0]
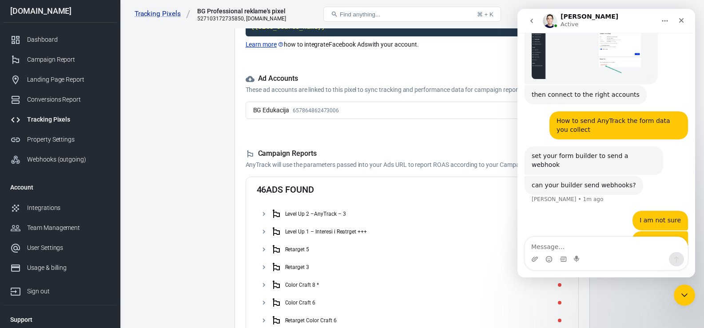
click at [219, 225] on main "Conversions Ads Integration Settings Ads Integration UTM Tracking Template The …" at bounding box center [412, 277] width 553 height 812
click at [679, 20] on icon "Close" at bounding box center [681, 20] width 7 height 7
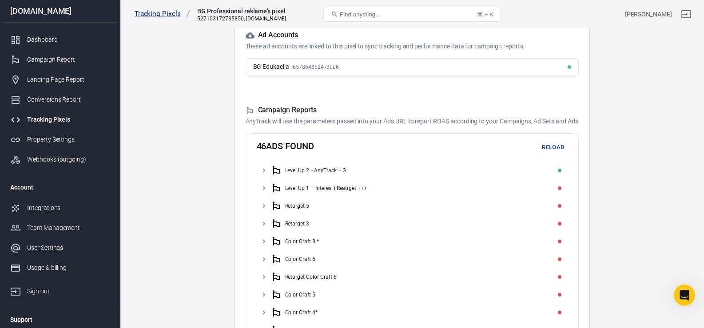
scroll to position [174, 0]
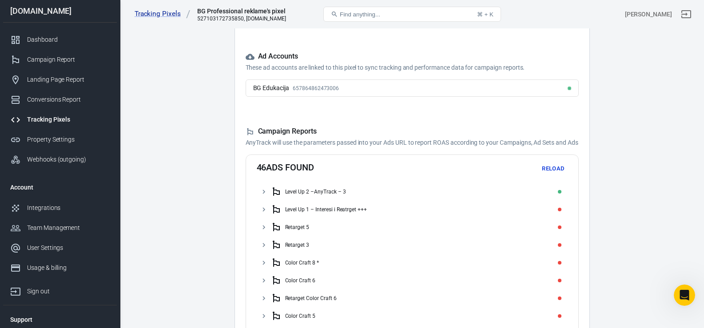
click at [325, 191] on div "Level Up 2 –AnyTrack – 3" at bounding box center [315, 192] width 61 height 6
click at [200, 223] on main "Conversions Ads Integration Settings Ads Integration UTM Tracking Template The …" at bounding box center [412, 272] width 553 height 848
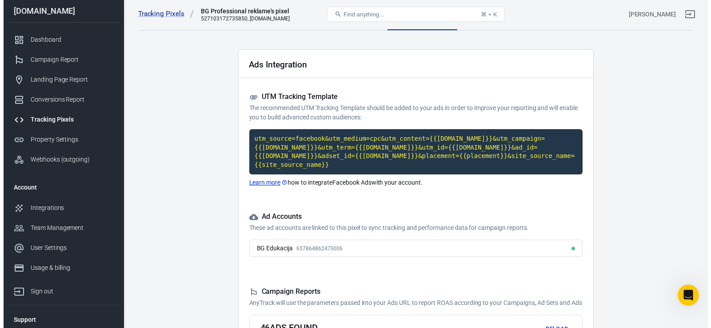
scroll to position [0, 0]
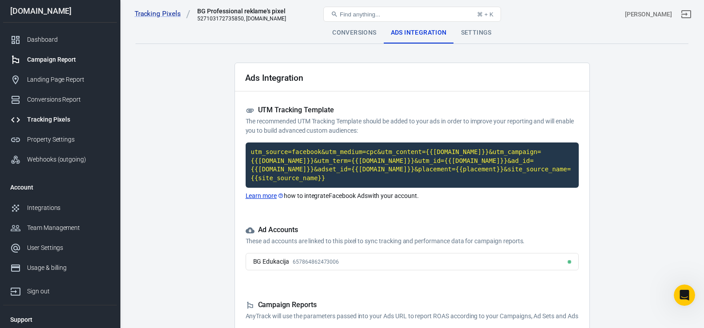
click at [52, 64] on div "Campaign Report" at bounding box center [68, 59] width 83 height 9
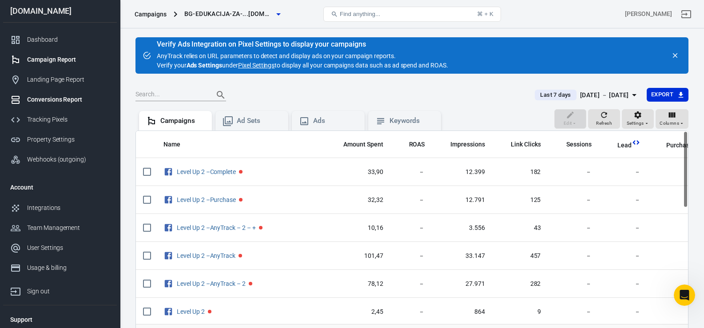
click at [43, 105] on link "Conversions Report" at bounding box center [60, 100] width 114 height 20
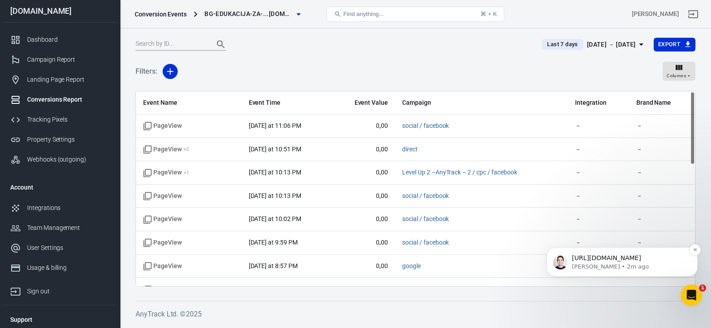
click at [601, 255] on span "[URL][DOMAIN_NAME]" at bounding box center [606, 258] width 69 height 7
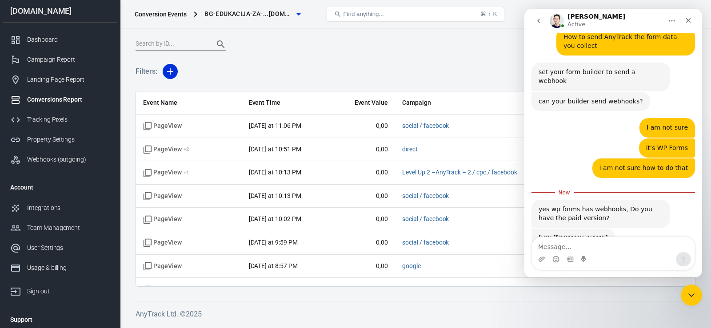
scroll to position [1884, 0]
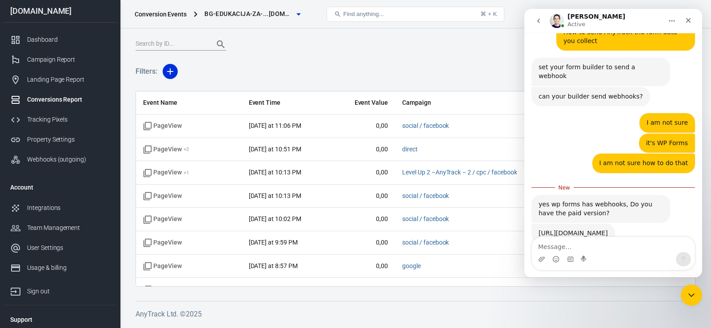
click at [583, 230] on link "[URL][DOMAIN_NAME]" at bounding box center [573, 233] width 69 height 7
click at [571, 247] on textarea "Message…" at bounding box center [613, 244] width 163 height 15
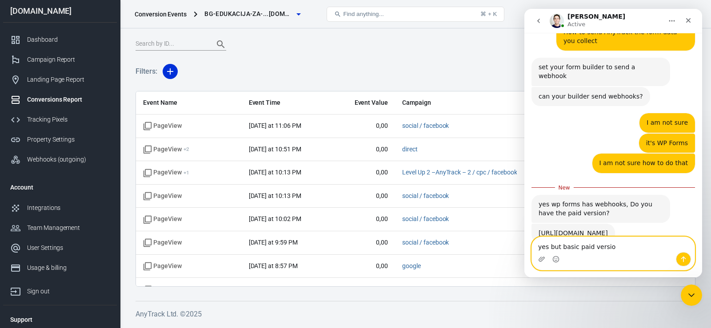
type textarea "yes but basic paid version"
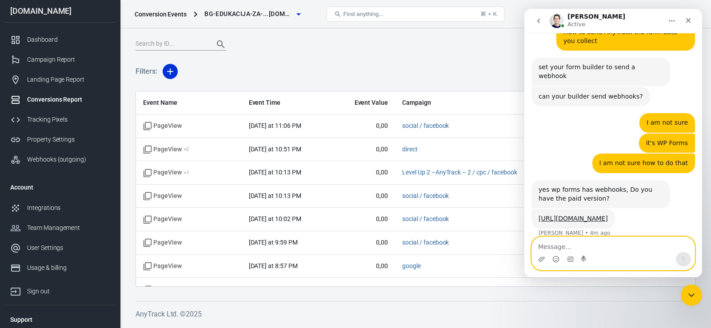
scroll to position [1896, 0]
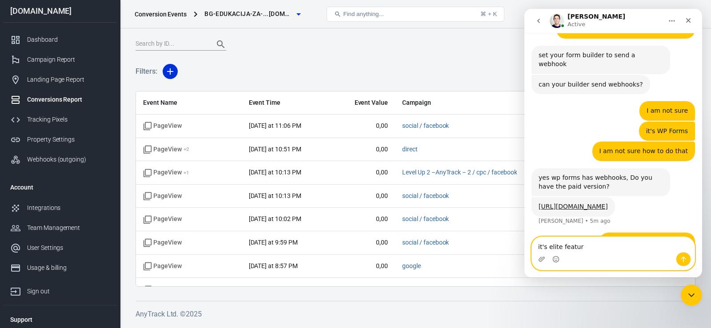
type textarea "it's elite feature"
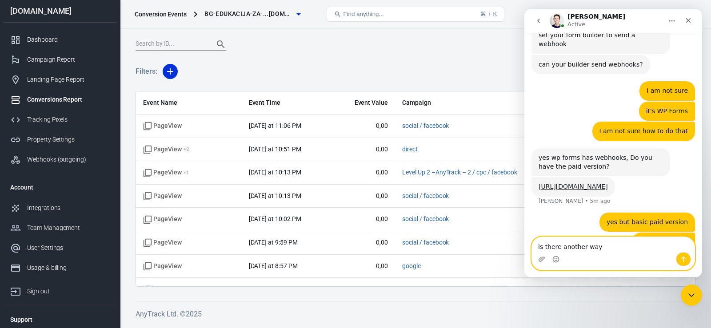
type textarea "is there another way?"
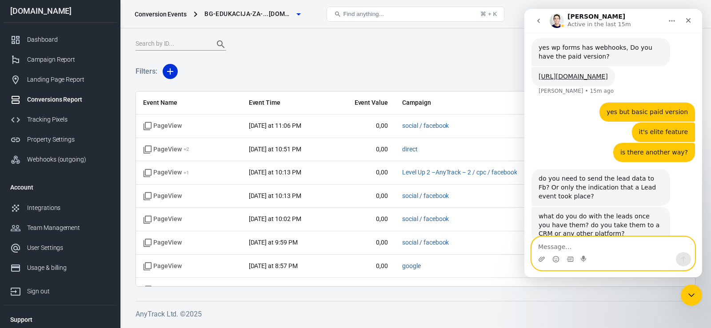
scroll to position [2027, 0]
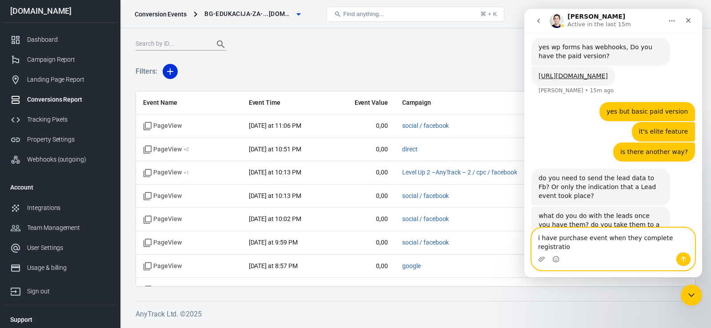
type textarea "i have purchase event when they complete registration"
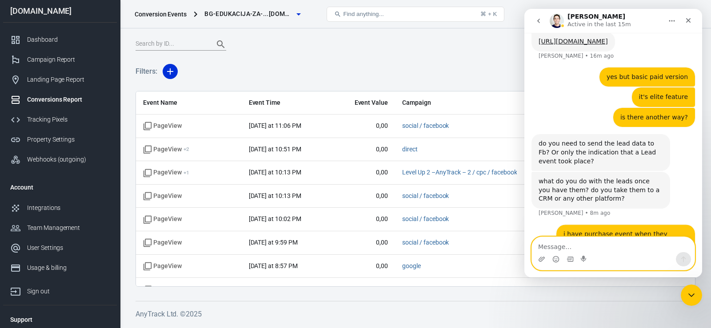
scroll to position [2062, 0]
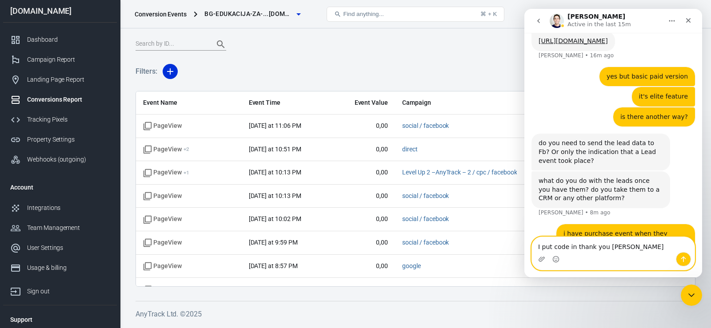
type textarea "I put code in thank you page"
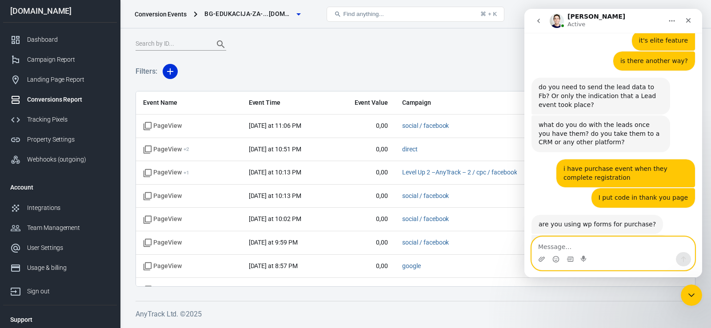
scroll to position [2175, 0]
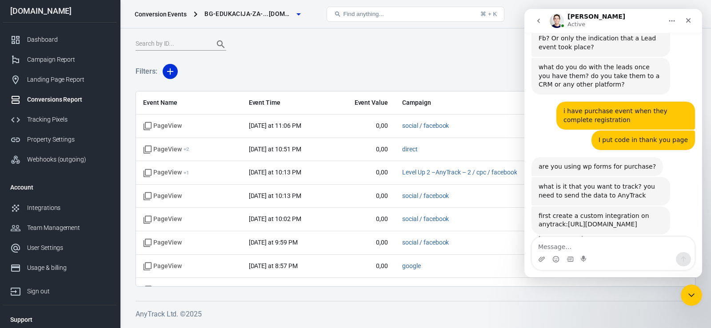
click at [568, 221] on link "[URL][DOMAIN_NAME]" at bounding box center [602, 224] width 69 height 7
click at [573, 248] on textarea "Message…" at bounding box center [613, 244] width 163 height 15
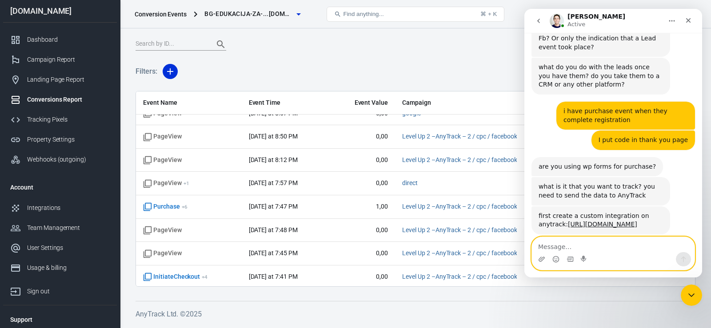
scroll to position [174, 0]
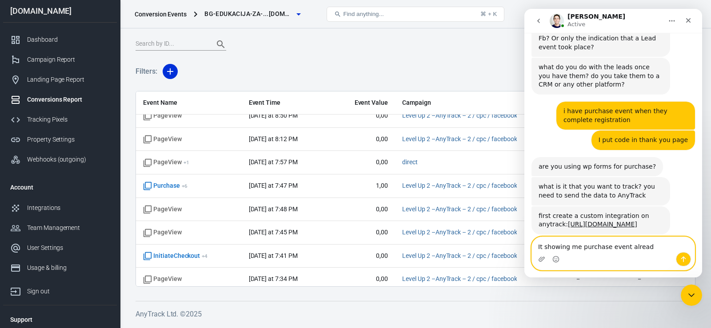
type textarea "It showing me purchase event already"
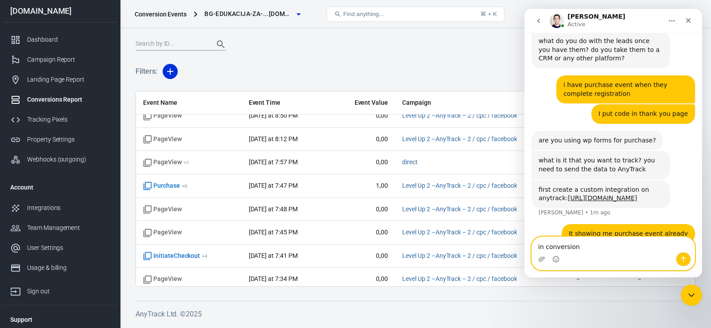
type textarea "in conversions"
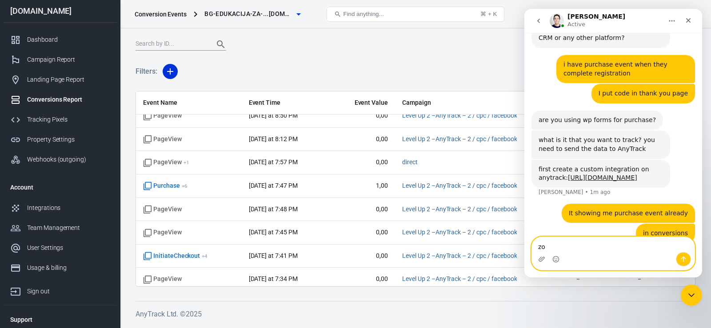
type textarea "z"
type textarea "you are confusing me so much!"
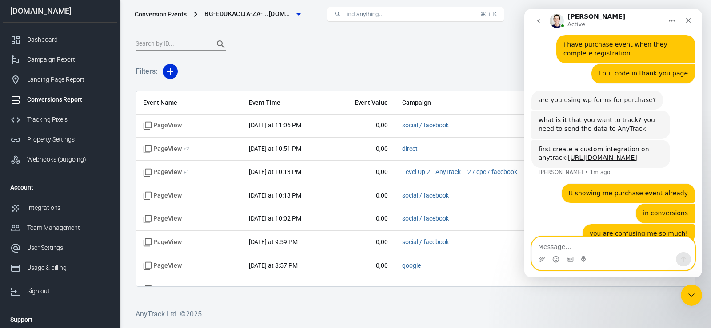
scroll to position [0, 0]
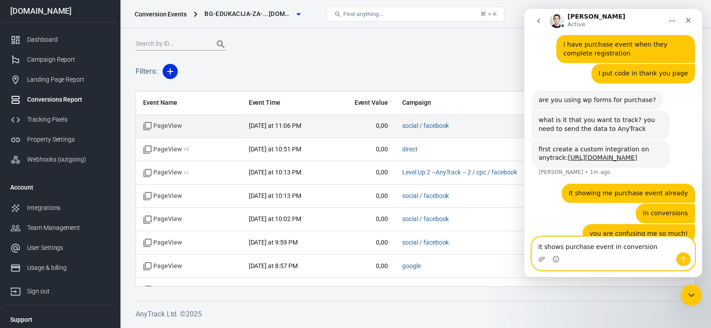
type textarea "it shows purchase event in conversions"
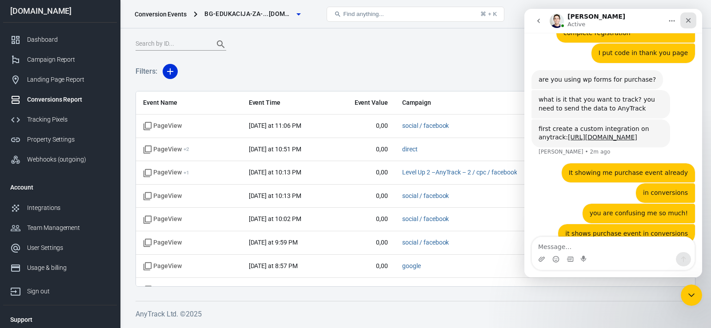
click at [688, 20] on icon "Close" at bounding box center [688, 20] width 7 height 7
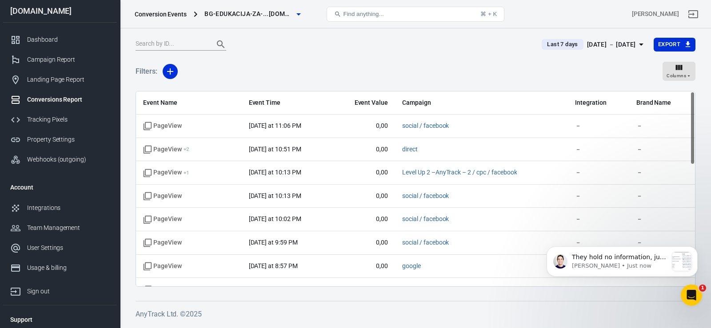
scroll to position [2390, 0]
click at [593, 266] on p "[PERSON_NAME] • Just now" at bounding box center [620, 266] width 96 height 8
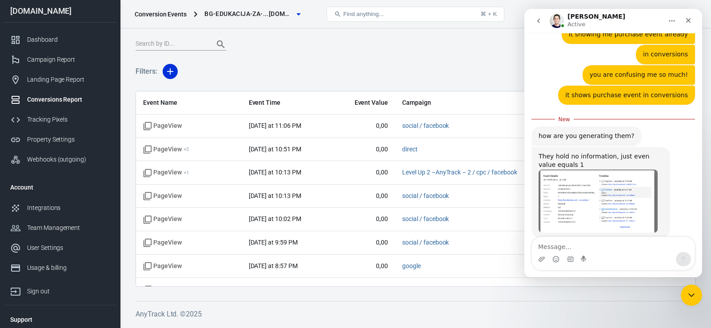
scroll to position [2387, 0]
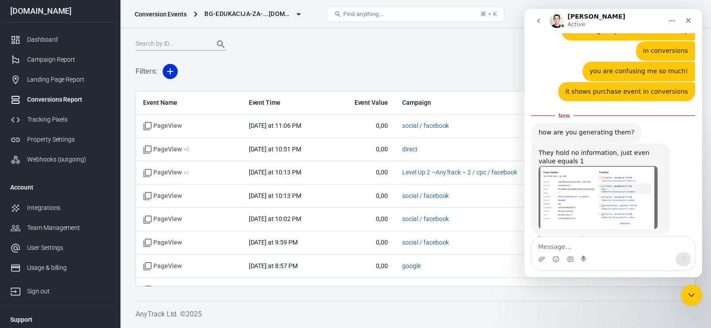
click at [591, 178] on img "Jose says…" at bounding box center [598, 197] width 119 height 63
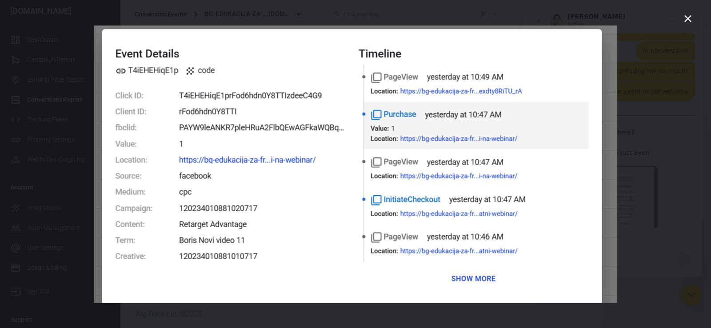
scroll to position [0, 0]
click at [694, 17] on div "Intercom messenger" at bounding box center [355, 164] width 711 height 328
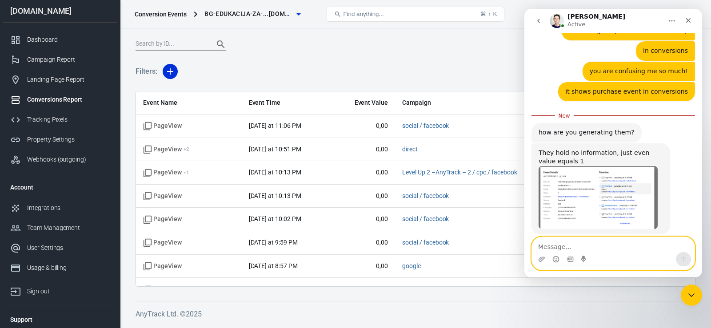
click at [565, 246] on textarea "Message…" at bounding box center [613, 244] width 163 height 15
type textarea "how to put information?"
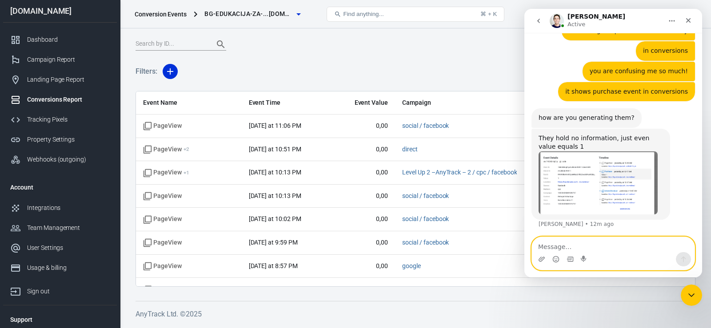
scroll to position [2399, 0]
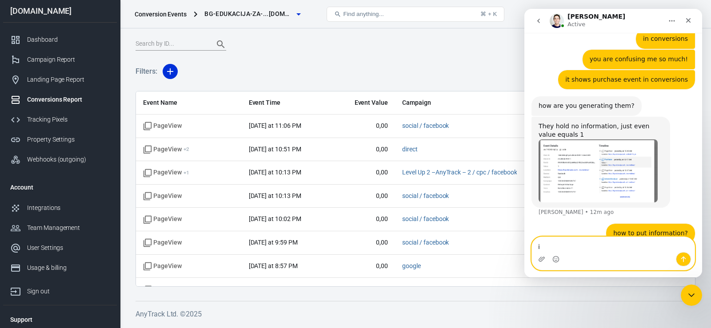
type textarea "i"
click at [310, 68] on div "Filters: Columns" at bounding box center [416, 75] width 560 height 32
click at [568, 245] on textarea "Message…" at bounding box center [613, 244] width 163 height 15
paste textarea "<script> var click_id = AnyTrack('trigger', 'Purchase', { value: '1', currency:…"
type textarea "<script> var click_id = AnyTrack('trigger', 'Purchase', { value: '1', currency:…"
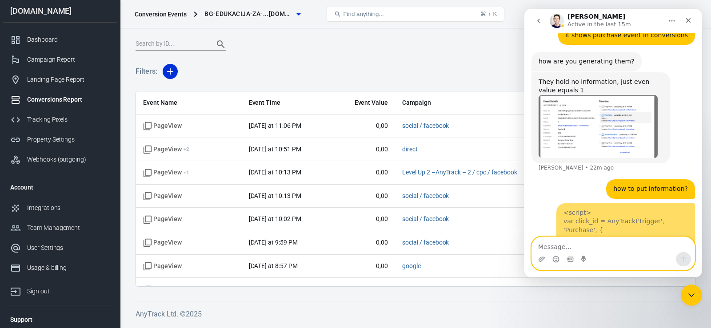
scroll to position [2463, 0]
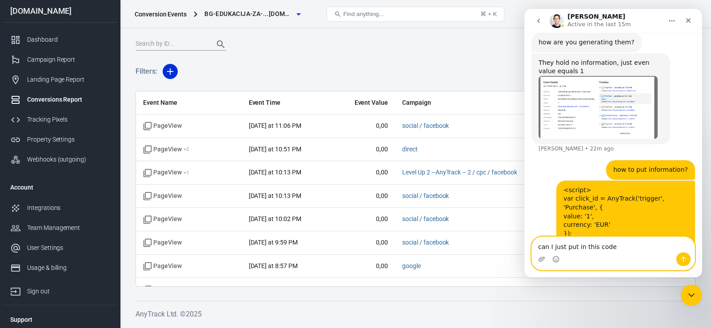
type textarea "can I just put in this code?"
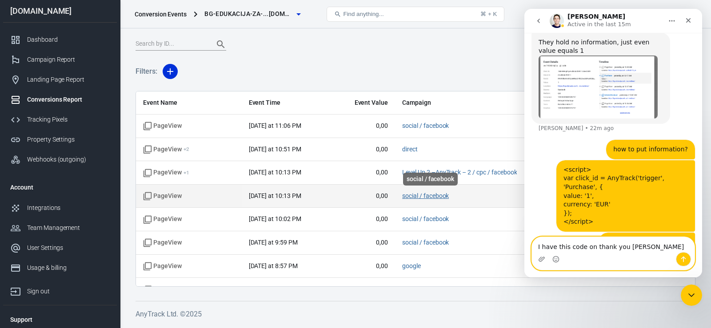
type textarea "I have this code on thank you page"
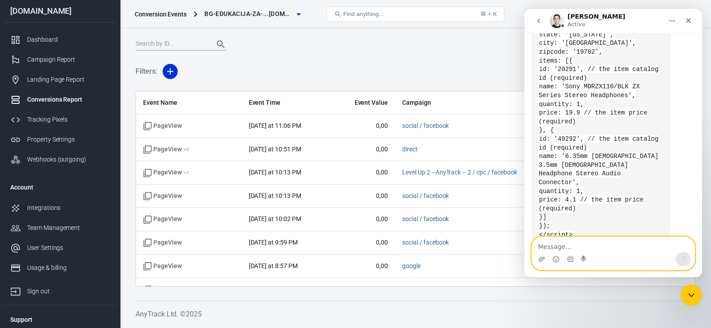
scroll to position [2898, 0]
click at [569, 244] on textarea "Message…" at bounding box center [613, 244] width 163 height 15
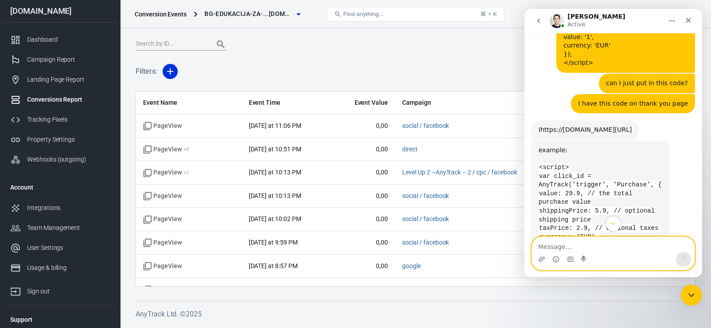
scroll to position [2623, 0]
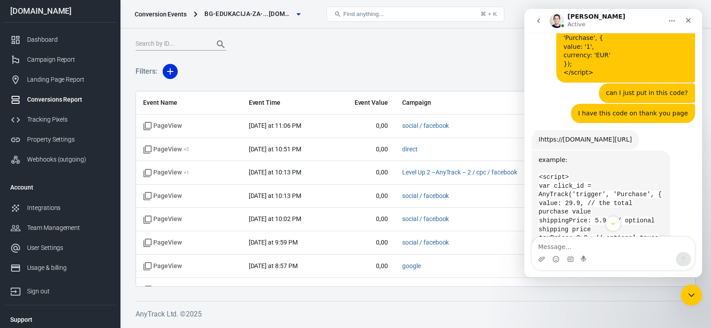
drag, startPoint x: 539, startPoint y: 114, endPoint x: 563, endPoint y: 138, distance: 33.9
click at [563, 138] on div "Ihttps://[DOMAIN_NAME][URL] [PERSON_NAME] • 1m ago" at bounding box center [586, 140] width 108 height 20
copy div "Ihttps://[DOMAIN_NAME][URL]"
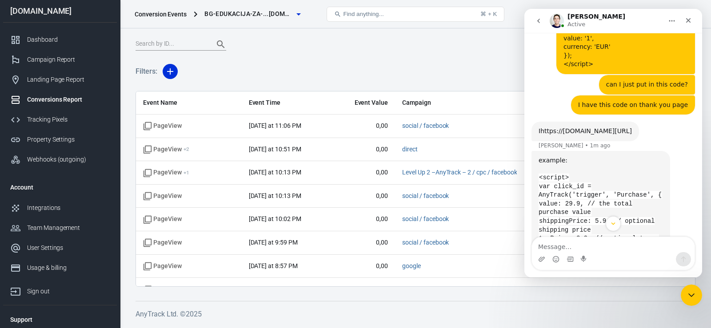
scroll to position [2635, 0]
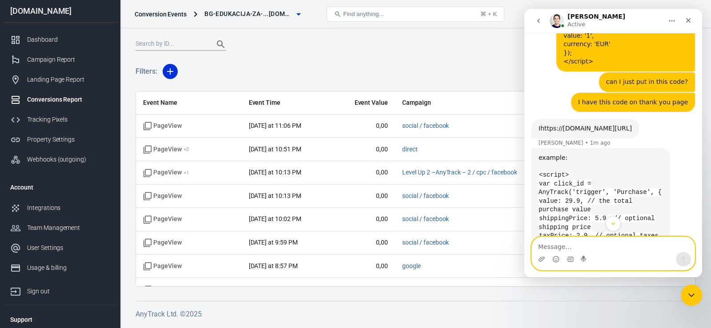
click at [571, 242] on textarea "Message…" at bounding box center [613, 244] width 163 height 15
type textarea "Where to put this code?"
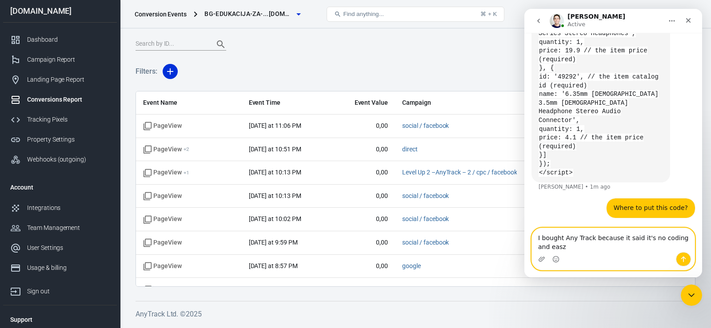
scroll to position [2977, 0]
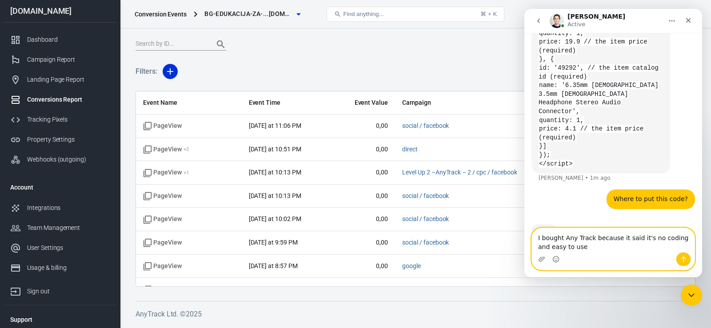
type textarea "I bought Any Track because it said it's no coding and easy to use!"
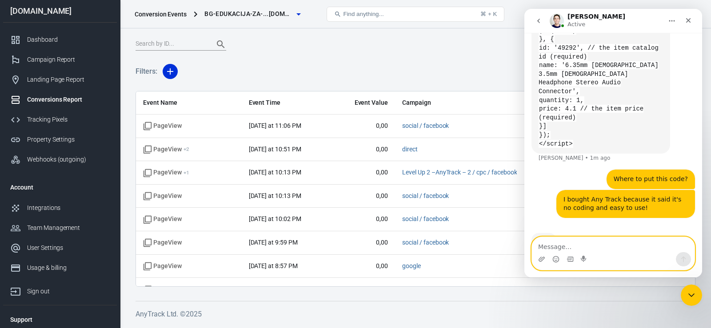
scroll to position [2963, 0]
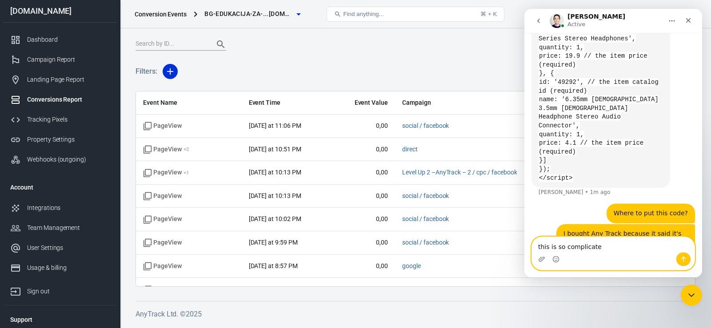
type textarea "this is so complicated"
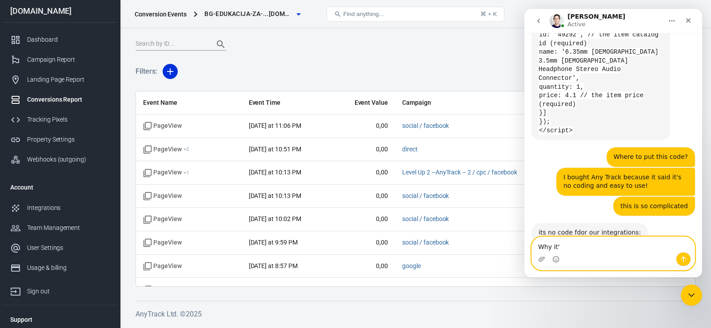
scroll to position [3009, 0]
type textarea "W"
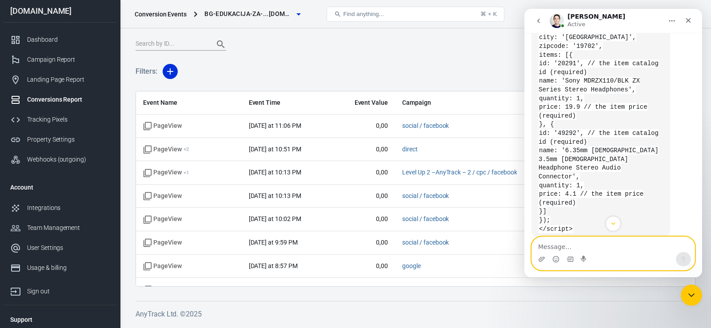
scroll to position [2903, 0]
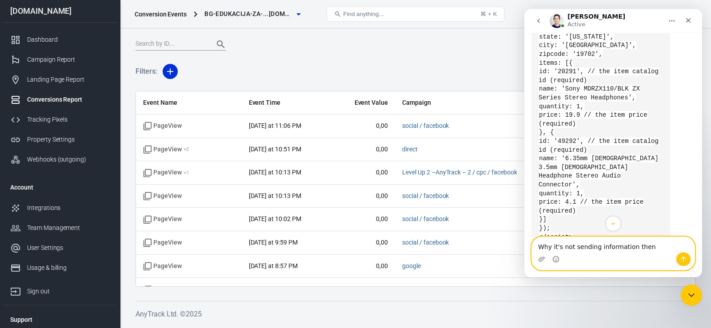
type textarea "Why it's not sending information then?"
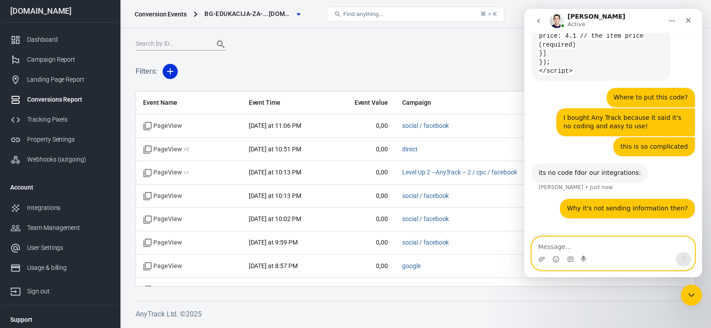
scroll to position [3070, 0]
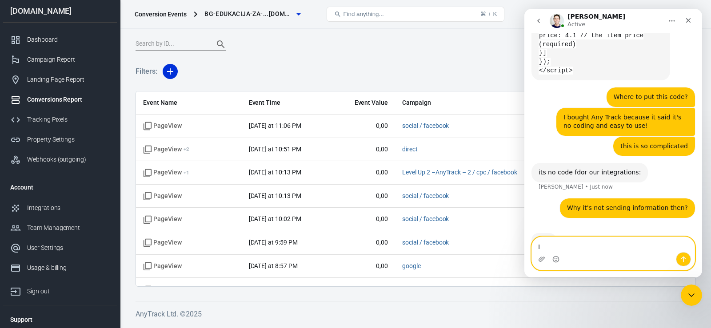
type textarea "I"
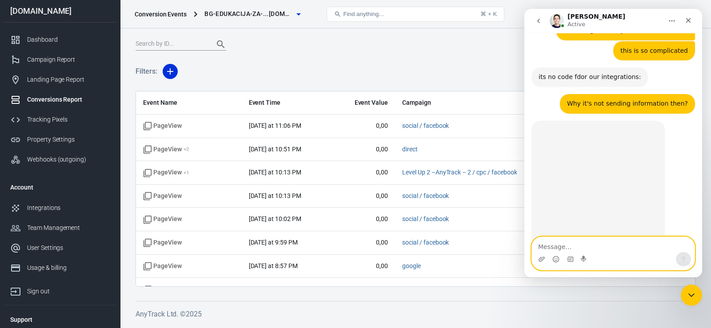
scroll to position [3167, 0]
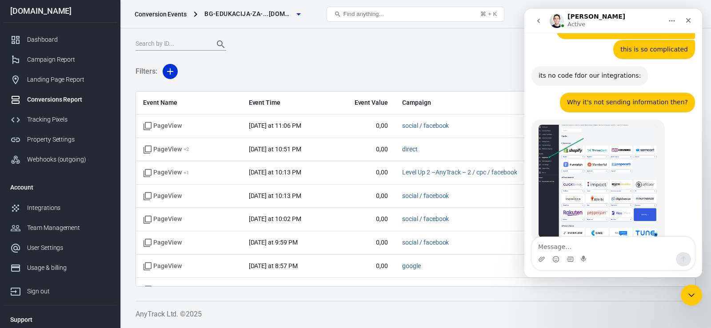
click at [604, 152] on img "Jose says…" at bounding box center [598, 181] width 119 height 113
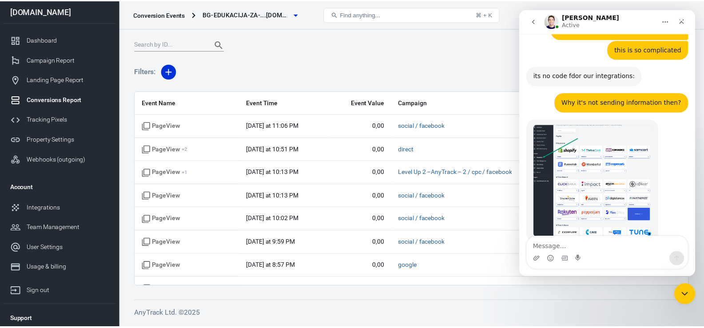
scroll to position [3201, 0]
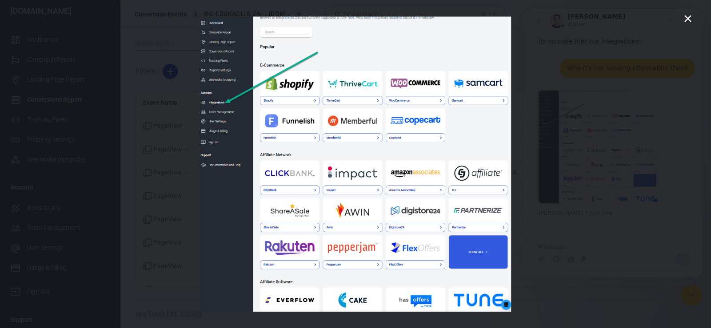
click at [576, 164] on div "Intercom messenger" at bounding box center [355, 164] width 711 height 328
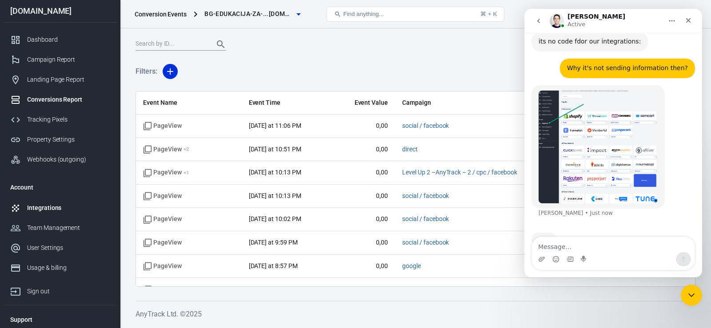
click at [45, 209] on div "Integrations" at bounding box center [68, 208] width 83 height 9
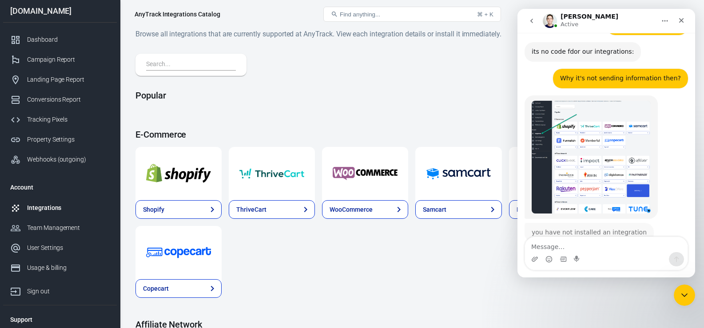
click at [170, 59] on div at bounding box center [191, 65] width 111 height 22
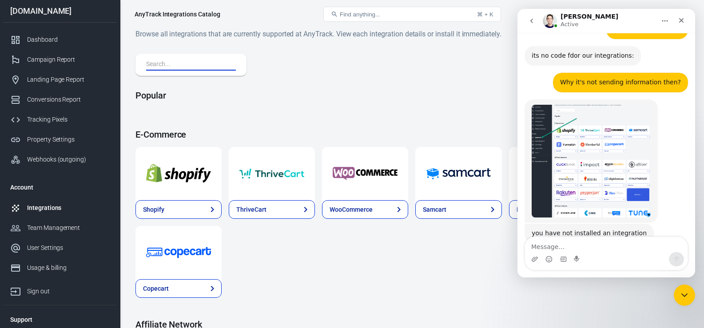
click at [173, 63] on input "text" at bounding box center [189, 65] width 86 height 12
click at [357, 105] on div "Popular" at bounding box center [412, 99] width 553 height 18
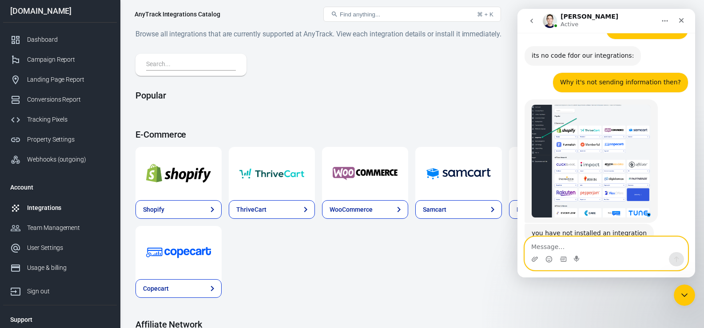
click at [576, 246] on textarea "Message…" at bounding box center [606, 244] width 163 height 15
type textarea "which one?"
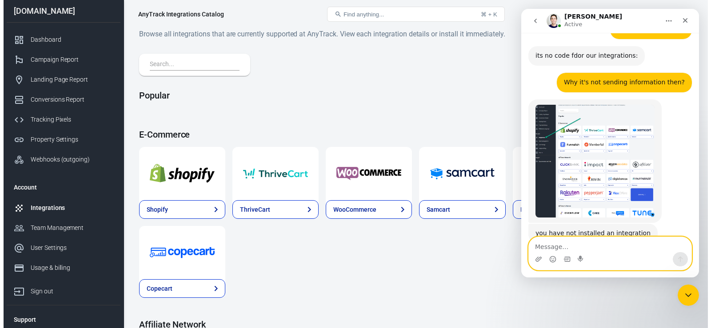
scroll to position [3214, 0]
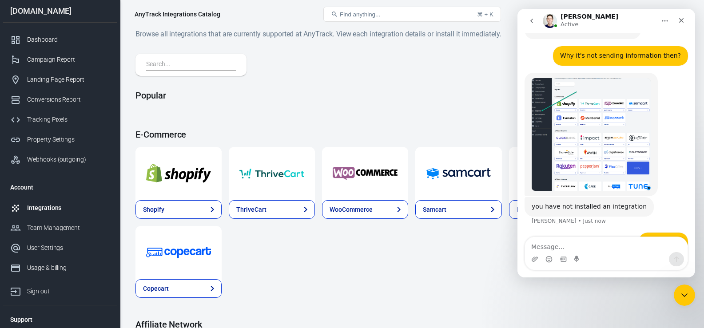
click at [174, 67] on input "text" at bounding box center [189, 65] width 86 height 12
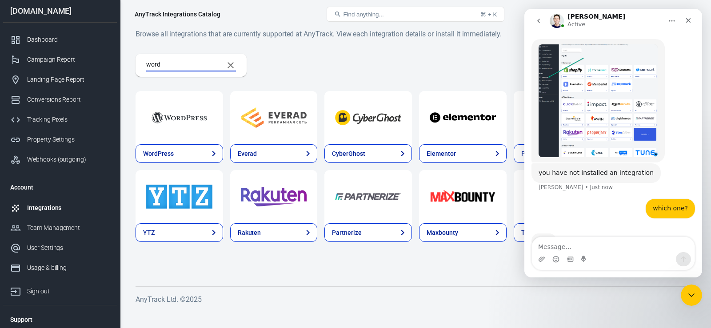
scroll to position [3248, 0]
type input "word"
click at [166, 152] on div "WordPress" at bounding box center [158, 153] width 31 height 9
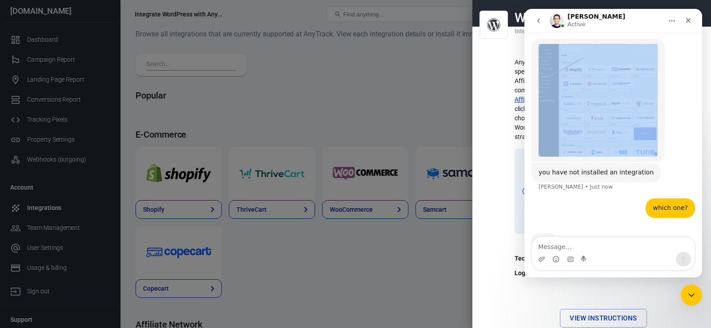
drag, startPoint x: 638, startPoint y: 16, endPoint x: 362, endPoint y: 90, distance: 285.8
click at [524, 90] on html "[PERSON_NAME] Active Ask us anything, or share your feedback. Hey [PERSON_NAME]…" at bounding box center [613, 143] width 178 height 269
click at [541, 21] on icon "go back" at bounding box center [538, 20] width 7 height 7
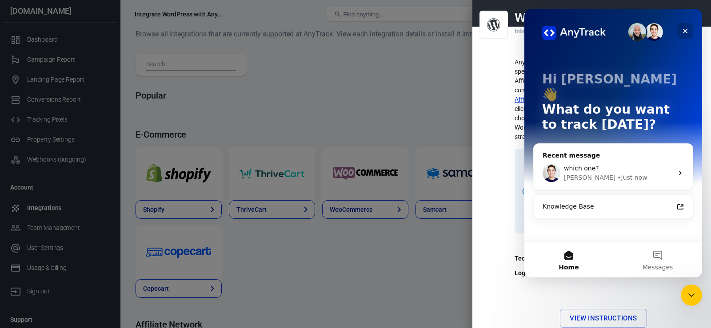
drag, startPoint x: 688, startPoint y: 30, endPoint x: 1133, endPoint y: 260, distance: 500.5
click at [688, 30] on icon "Close" at bounding box center [685, 31] width 7 height 7
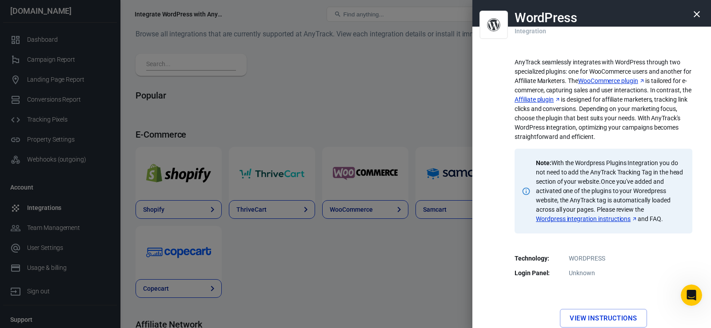
scroll to position [65, 0]
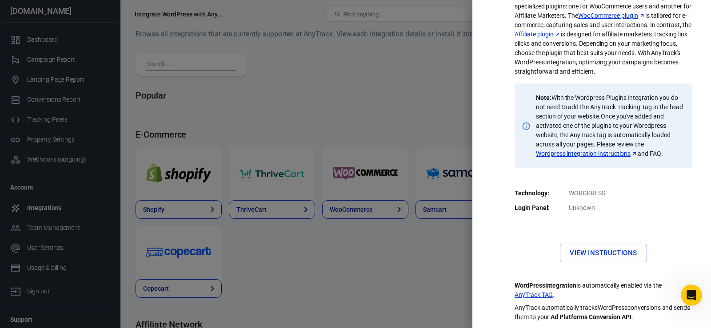
click at [597, 256] on link "View Instructions" at bounding box center [603, 253] width 87 height 19
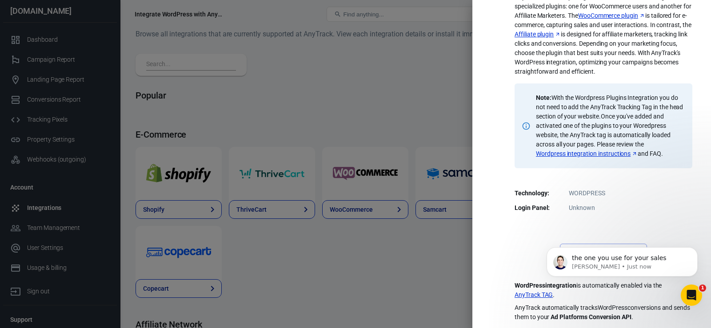
scroll to position [0, 0]
click at [603, 267] on p "[PERSON_NAME] • Just now" at bounding box center [629, 267] width 115 height 8
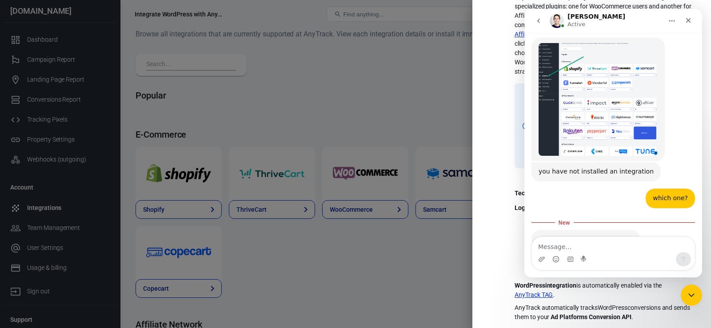
scroll to position [3246, 0]
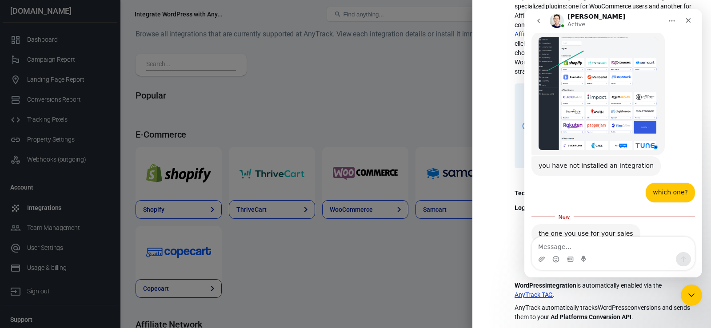
click at [567, 246] on textarea "Message…" at bounding box center [613, 244] width 163 height 15
type textarea "wp forms?"
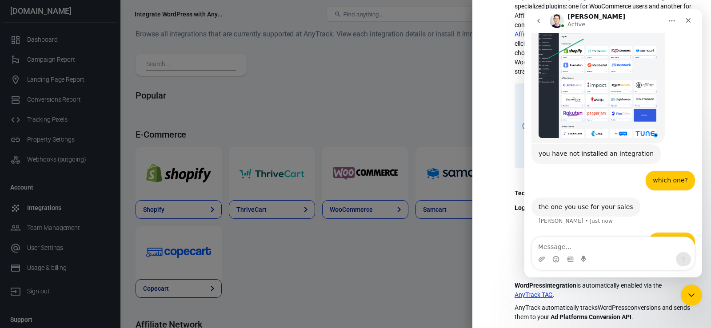
click at [367, 249] on div at bounding box center [355, 164] width 711 height 328
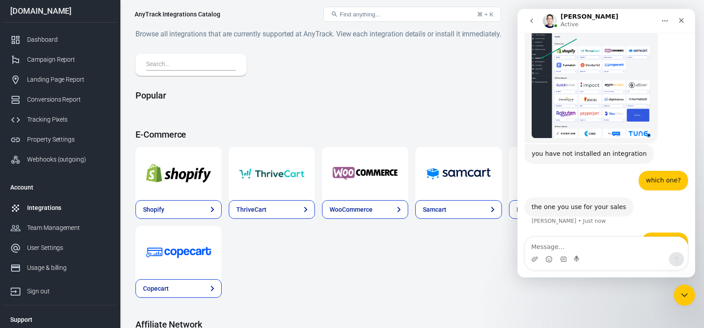
click at [172, 64] on input "text" at bounding box center [189, 65] width 86 height 12
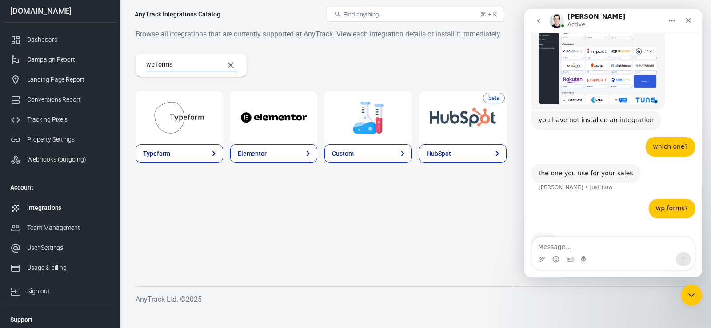
scroll to position [3292, 0]
type input "wp forms"
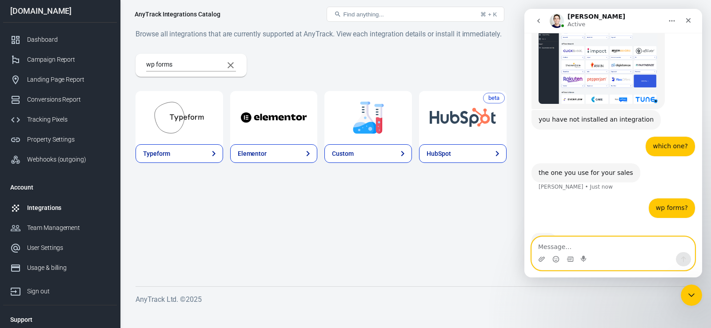
click at [577, 244] on textarea "Message…" at bounding box center [613, 244] width 163 height 15
type textarea "z"
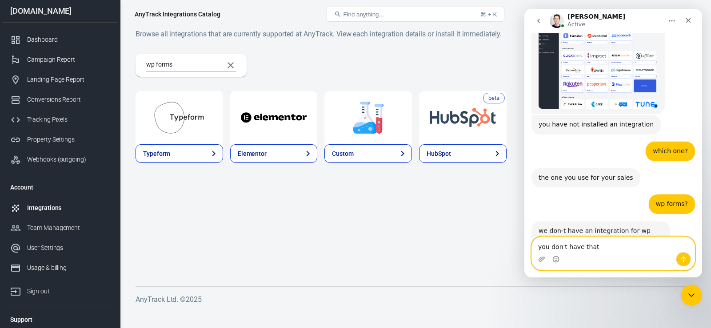
scroll to position [3284, 0]
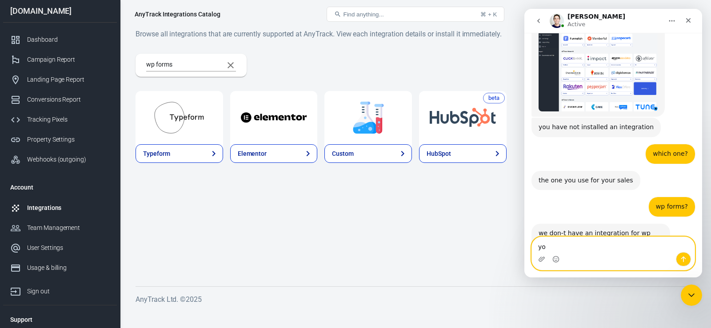
type textarea "y"
type textarea "Z"
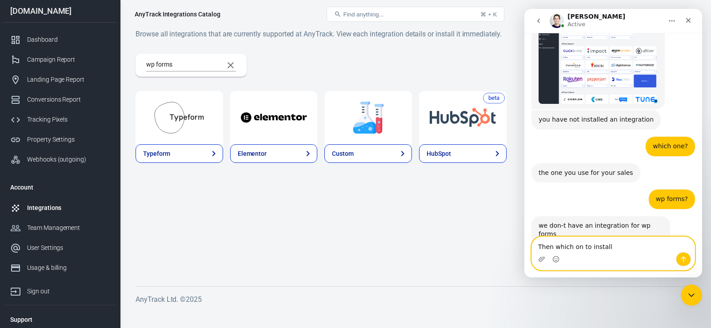
type textarea "Then which on to install?"
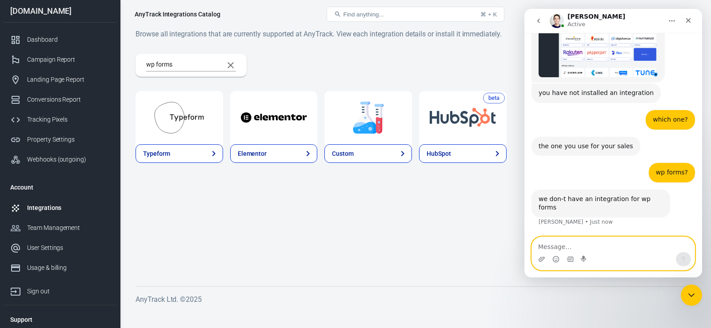
scroll to position [3345, 0]
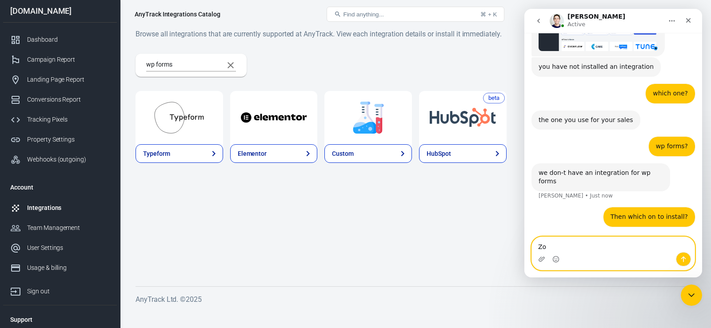
type textarea "Z"
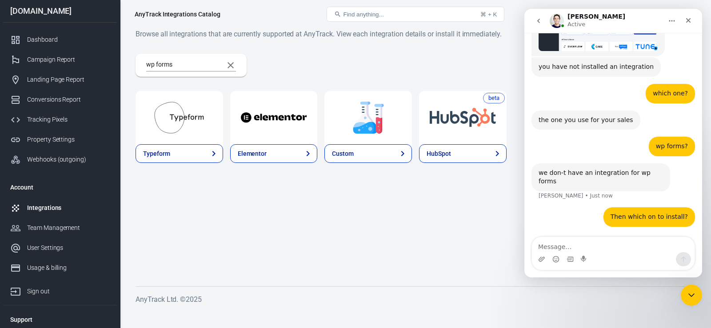
click at [244, 246] on main "Browse all integrations that are currently supported at AnyTrack. View each int…" at bounding box center [416, 150] width 560 height 244
click at [273, 155] on link "Elementor" at bounding box center [274, 153] width 88 height 19
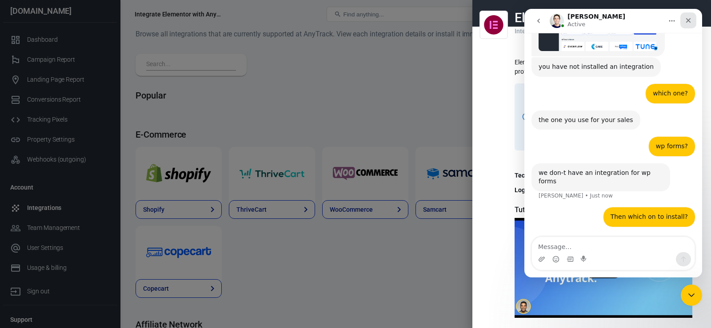
click at [691, 22] on icon "Close" at bounding box center [688, 20] width 5 height 5
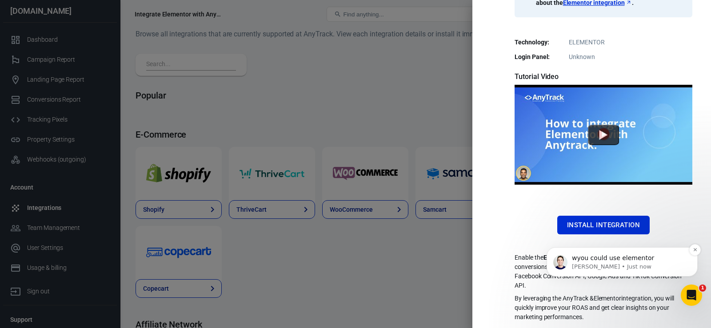
click at [595, 266] on p "[PERSON_NAME] • Just now" at bounding box center [629, 267] width 115 height 8
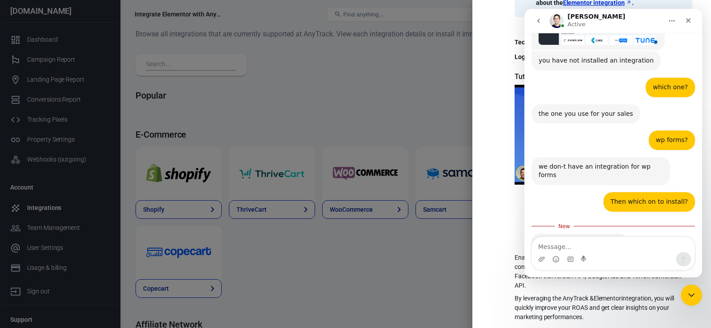
scroll to position [3352, 0]
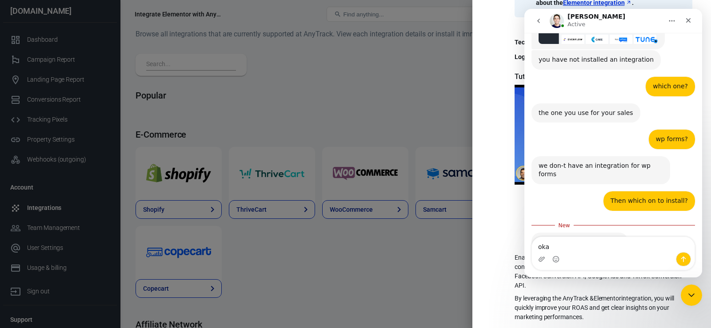
type textarea "okay"
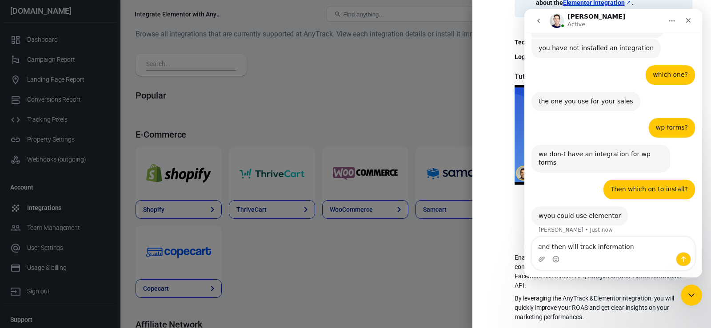
type textarea "and then will track information?"
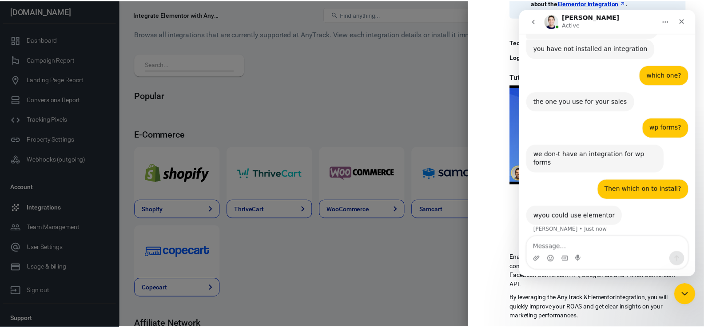
scroll to position [3384, 0]
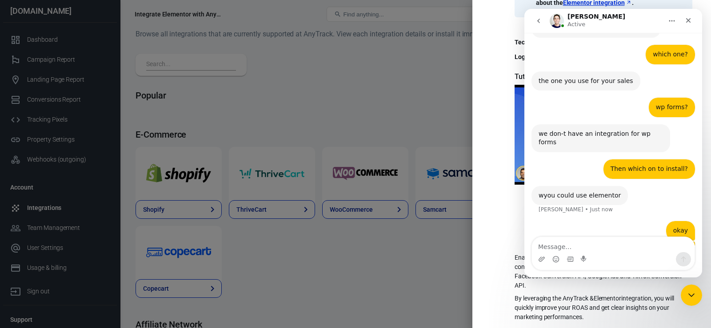
click at [501, 212] on div "Elementor Integration Elementor is the leading website builder platform for pro…" at bounding box center [591, 164] width 239 height 328
click at [694, 27] on div "Close" at bounding box center [688, 20] width 16 height 16
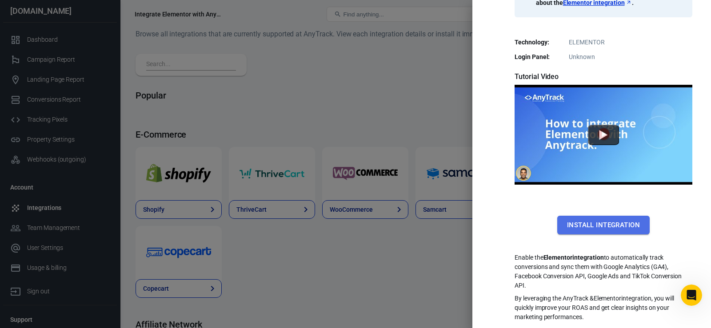
click at [596, 229] on button "Install Integration" at bounding box center [603, 225] width 92 height 19
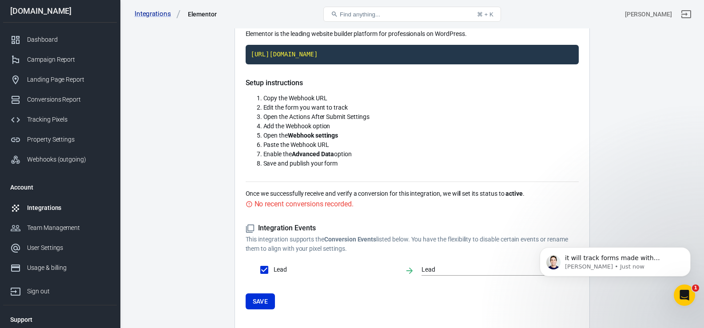
scroll to position [105, 0]
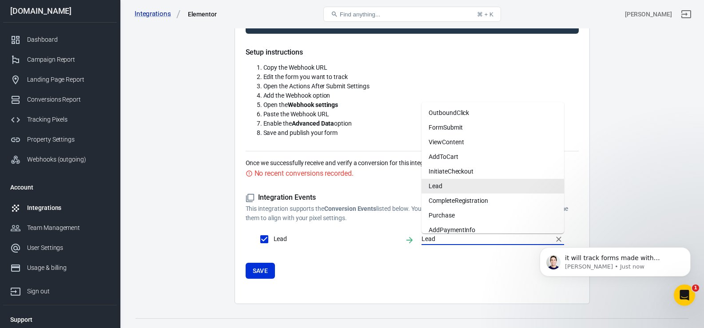
click at [448, 240] on input "Lead" at bounding box center [486, 239] width 129 height 11
click at [384, 294] on div "Elementor Integration Elementor is the leading website builder platform for pro…" at bounding box center [413, 131] width 356 height 347
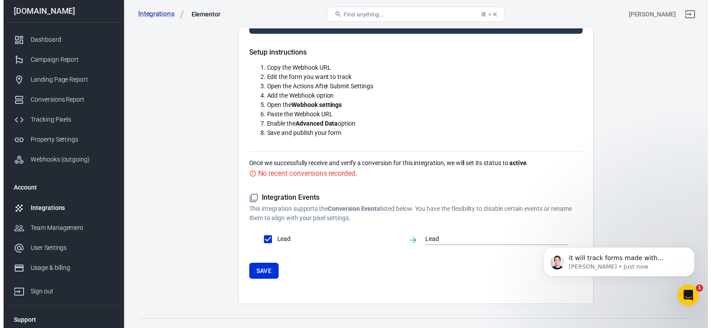
scroll to position [0, 0]
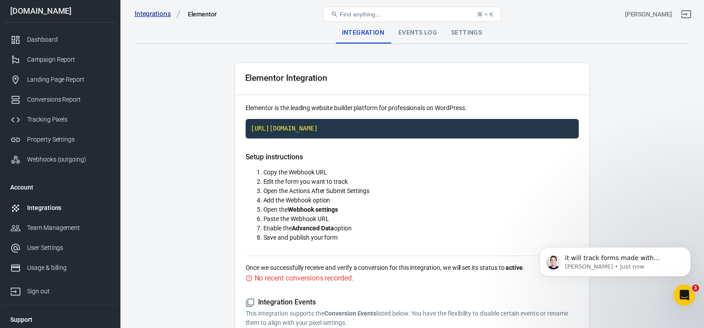
click at [145, 16] on link "Integrations" at bounding box center [158, 13] width 46 height 9
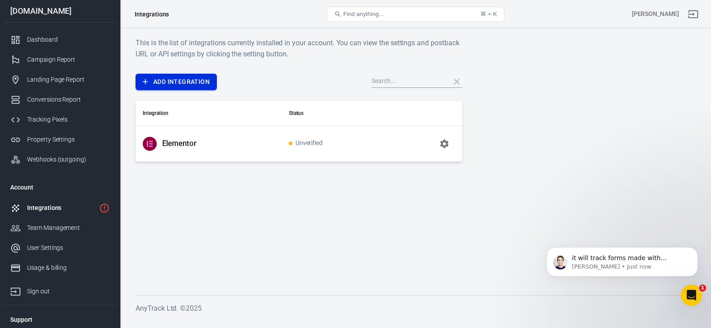
click at [176, 81] on link "Add Integration" at bounding box center [176, 82] width 81 height 16
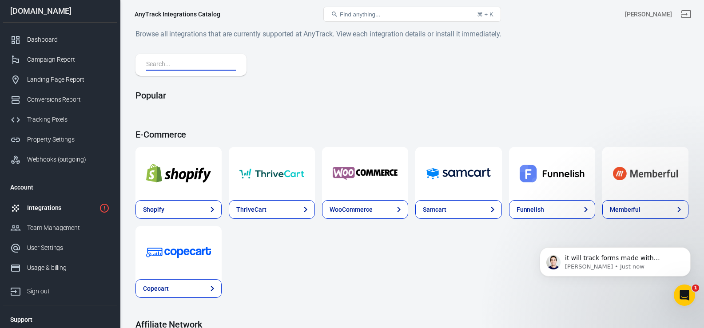
click at [169, 68] on input "text" at bounding box center [189, 65] width 86 height 12
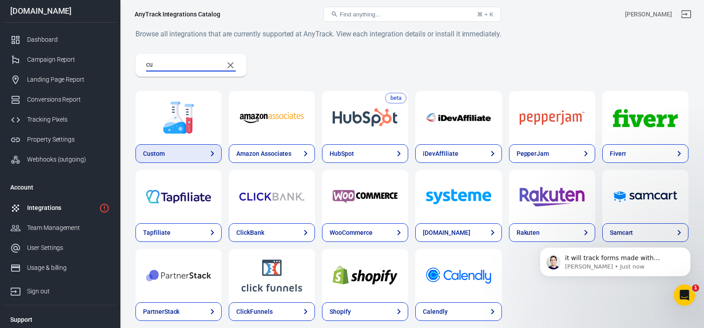
type input "cu"
click at [164, 158] on div "Custom" at bounding box center [154, 153] width 22 height 9
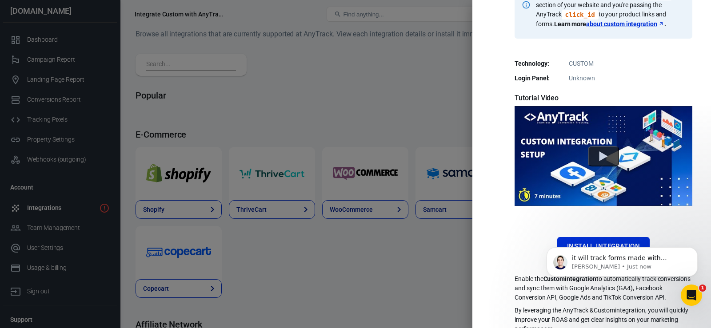
scroll to position [180, 0]
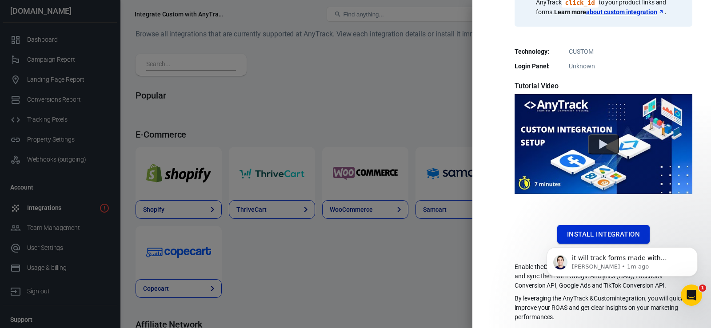
click at [593, 225] on button "Install Integration" at bounding box center [603, 234] width 92 height 19
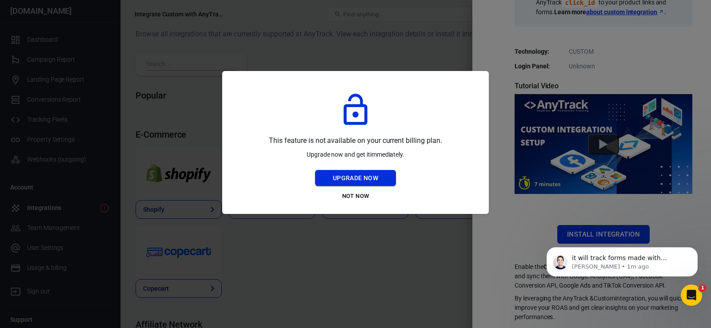
click at [355, 179] on button "Upgrade Now" at bounding box center [355, 178] width 81 height 16
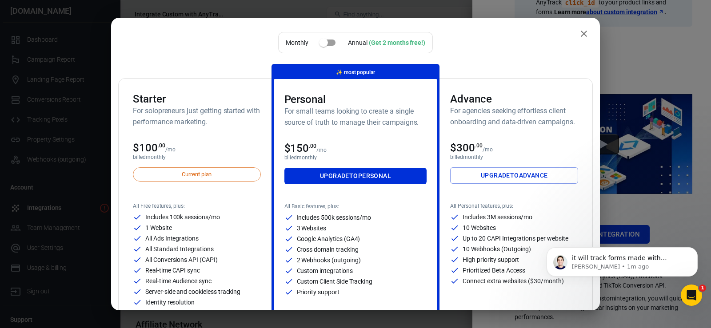
click at [211, 144] on div "$100 .00 /mo" at bounding box center [197, 148] width 128 height 12
click at [579, 37] on icon "close" at bounding box center [584, 33] width 11 height 11
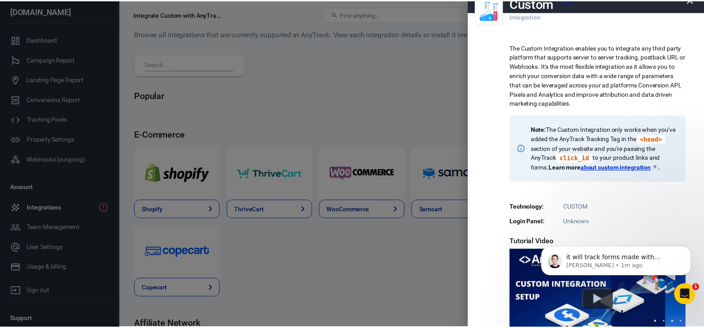
scroll to position [0, 0]
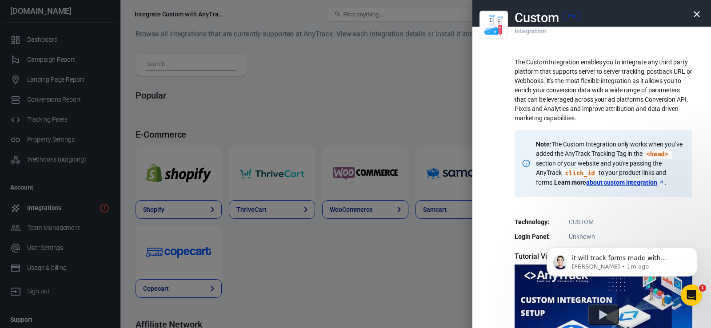
click at [694, 12] on icon "button" at bounding box center [697, 14] width 11 height 11
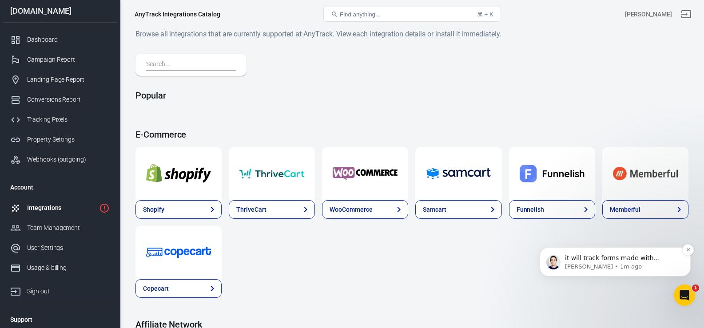
click at [572, 262] on span "it will track forms made with elementor" at bounding box center [612, 263] width 95 height 16
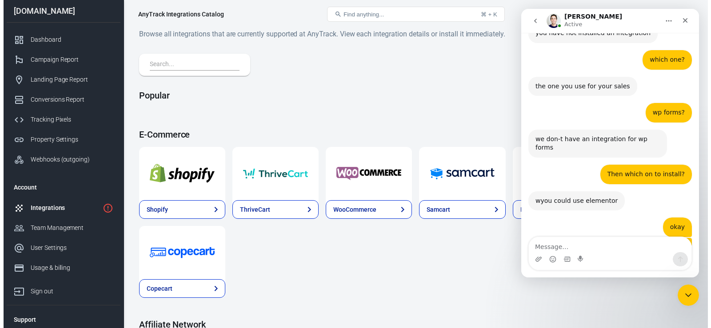
scroll to position [3425, 0]
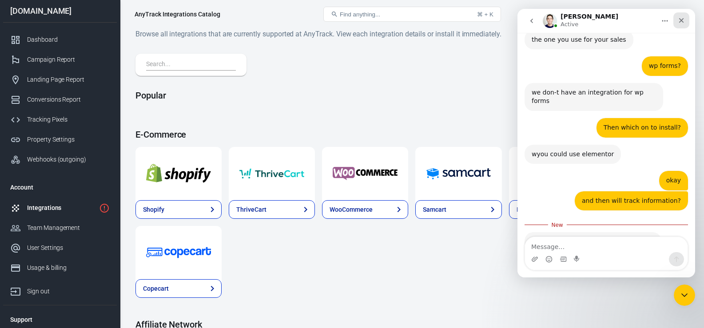
click at [684, 19] on icon "Close" at bounding box center [681, 20] width 7 height 7
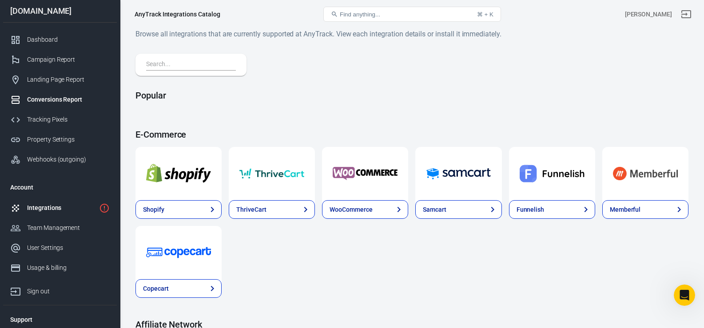
click at [56, 102] on div "Conversions Report" at bounding box center [68, 99] width 83 height 9
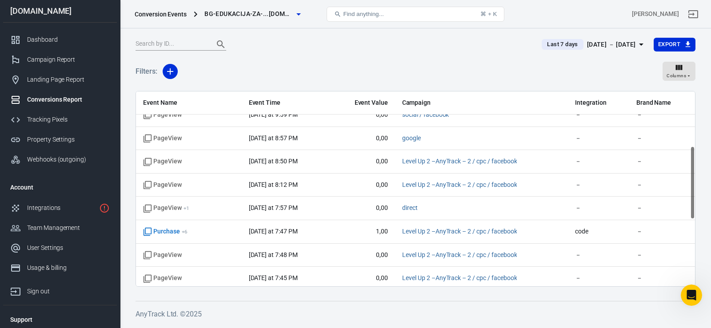
scroll to position [146, 0]
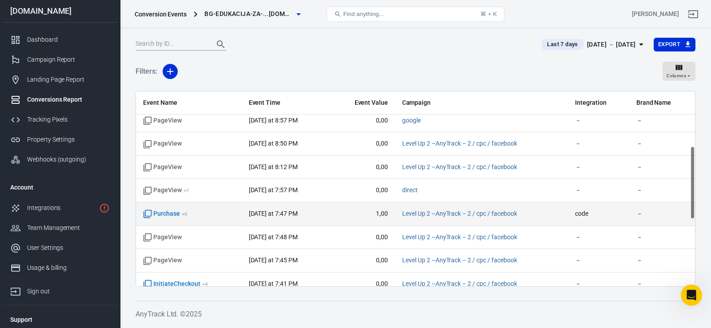
click at [215, 215] on span "Purchase + 6" at bounding box center [189, 214] width 92 height 9
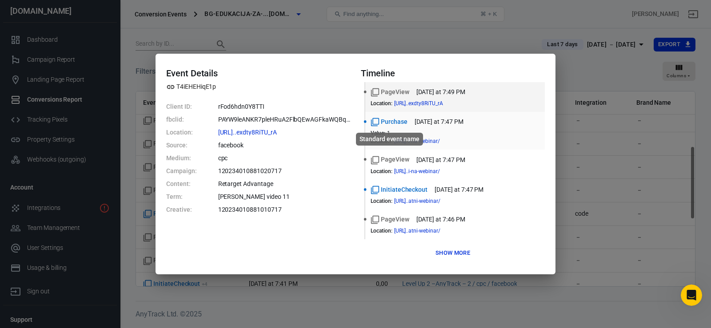
click at [387, 125] on span "Purchase" at bounding box center [389, 121] width 37 height 9
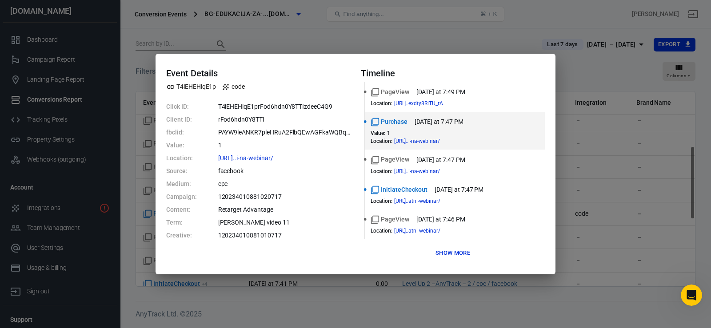
click at [296, 44] on div "Event Details T4iEHEHiqE1p code Click ID: T4iEHEHiqE1prFod6hdn0Y8TTIzdeeC4G9 Cl…" at bounding box center [355, 164] width 711 height 328
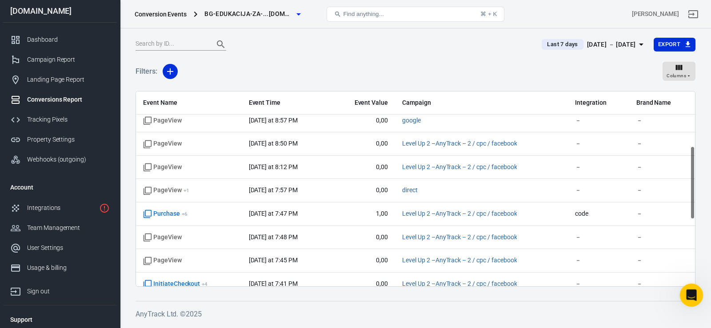
click at [690, 300] on div "Open Intercom Messenger" at bounding box center [690, 294] width 29 height 29
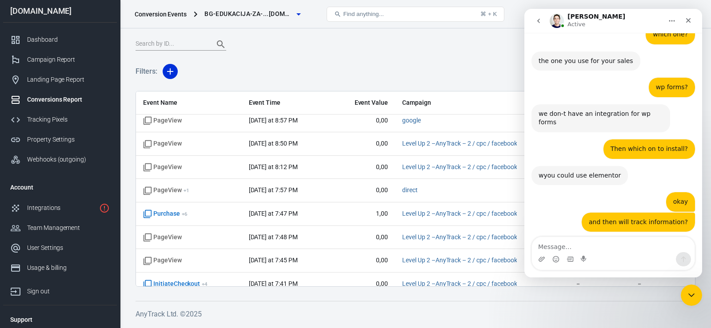
scroll to position [3411, 0]
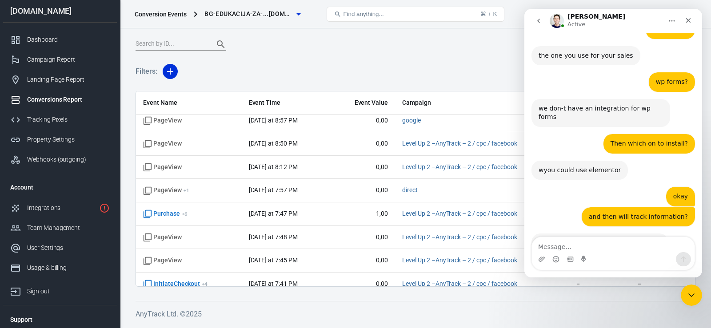
click at [577, 248] on textarea "Message…" at bounding box center [613, 244] width 163 height 15
type textarea "can I just put some code"
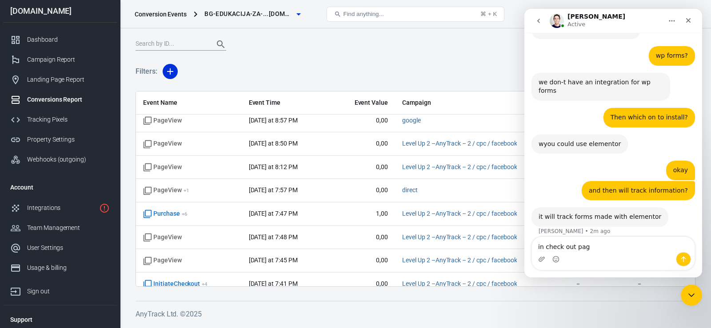
type textarea "in check out page"
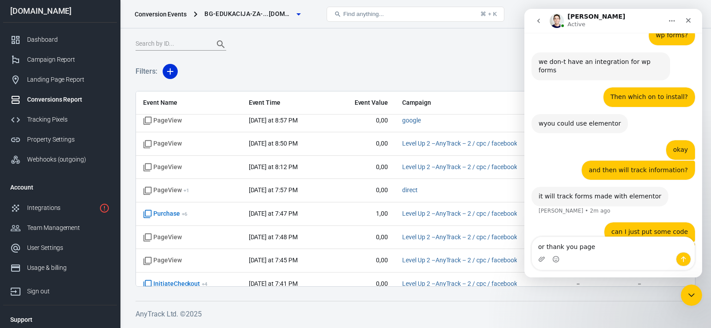
type textarea "or thank you page?"
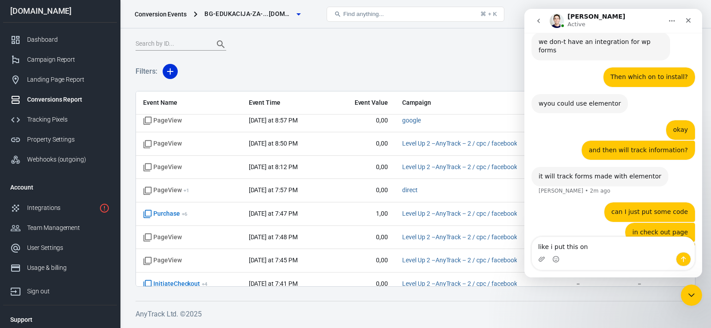
type textarea "like i put this one"
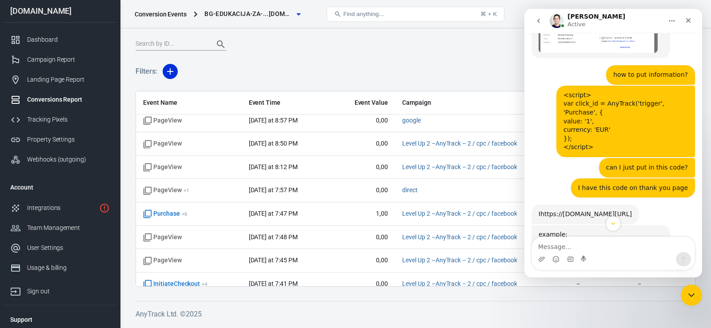
scroll to position [2522, 0]
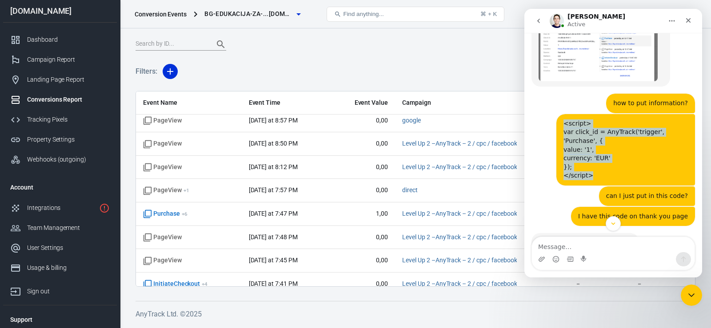
drag, startPoint x: 594, startPoint y: 149, endPoint x: 555, endPoint y: 107, distance: 57.9
click at [555, 114] on div "<script> var click_id = AnyTrack('trigger', 'Purchase', { value: '1', currency:…" at bounding box center [614, 150] width 164 height 72
copy div "<script> var click_id = AnyTrack('trigger', 'Purchase', { value: '1', currency:…"
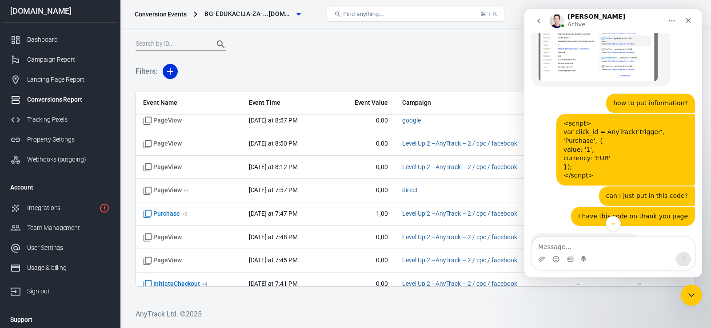
click at [560, 254] on div "Intercom messenger" at bounding box center [613, 259] width 163 height 14
click at [557, 247] on textarea "Message…" at bounding box center [613, 244] width 163 height 15
paste textarea "<script> var click_id = AnyTrack('trigger', 'Purchase', { value: '1', currency:…"
type textarea "<script> var click_id = AnyTrack('trigger', 'Purchase', { value: '1', currency:…"
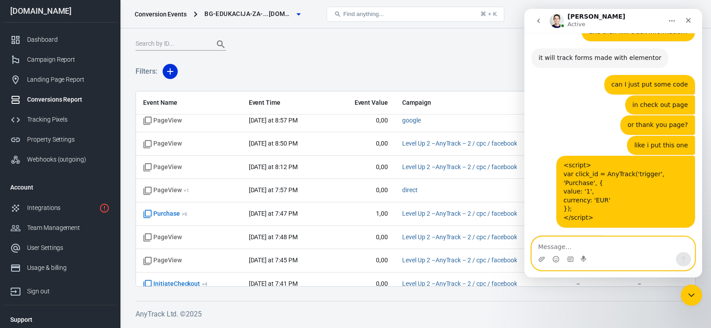
scroll to position [3605, 0]
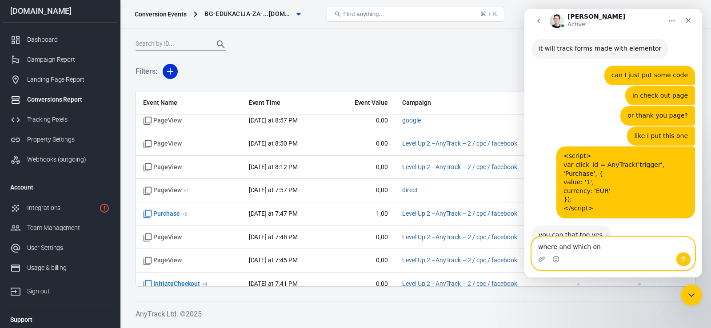
type textarea "where and which one"
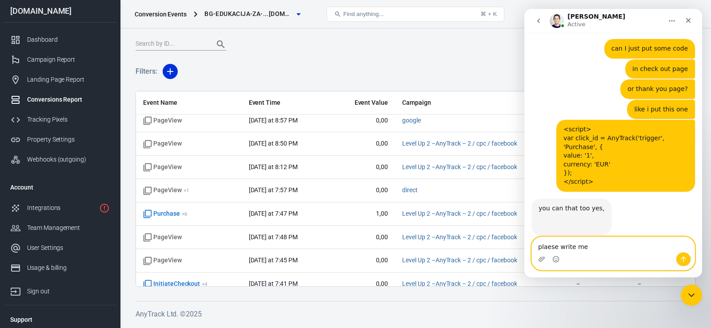
scroll to position [3666, 0]
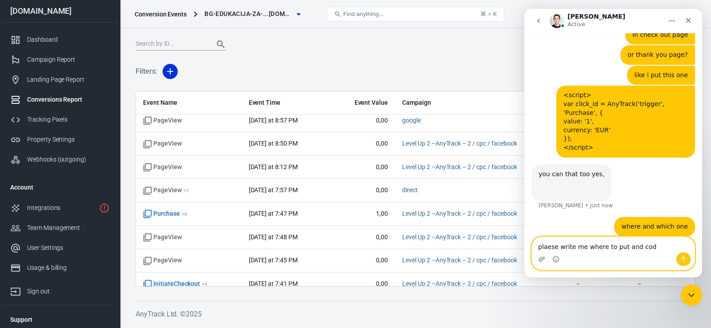
type textarea "plaese write me where to put and code"
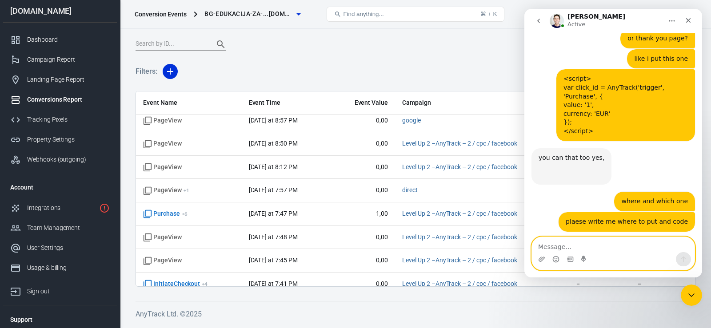
scroll to position [3679, 0]
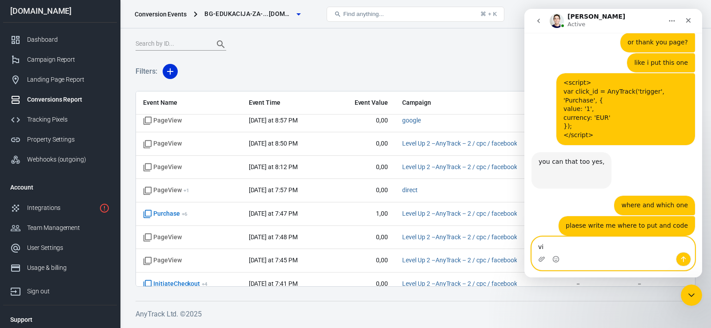
type textarea "v"
type textarea "purchase and checkout page"
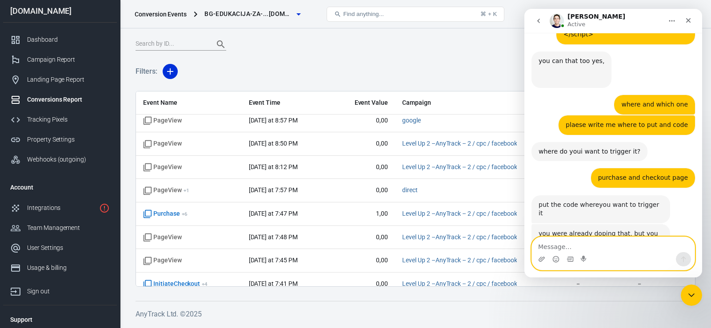
scroll to position [3780, 0]
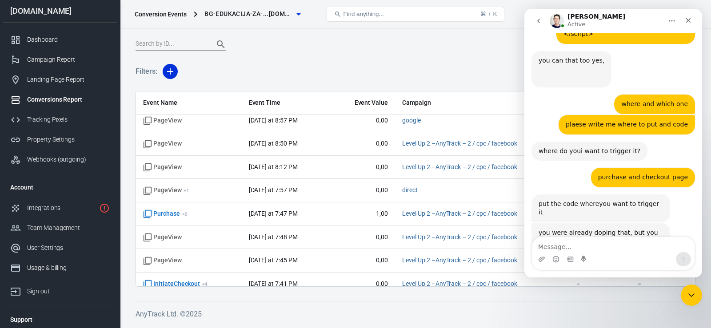
click at [564, 246] on img "Jose says…" at bounding box center [598, 256] width 119 height 20
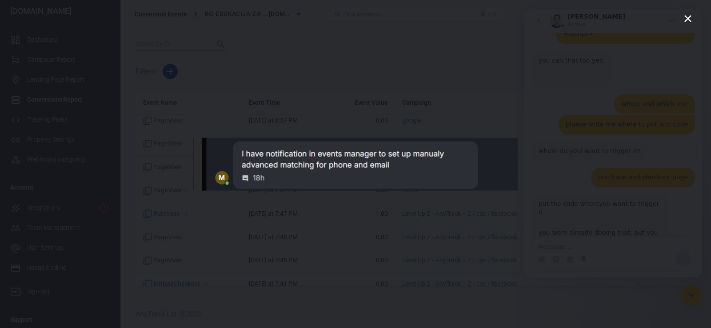
click at [379, 188] on img "Close" at bounding box center [355, 164] width 325 height 53
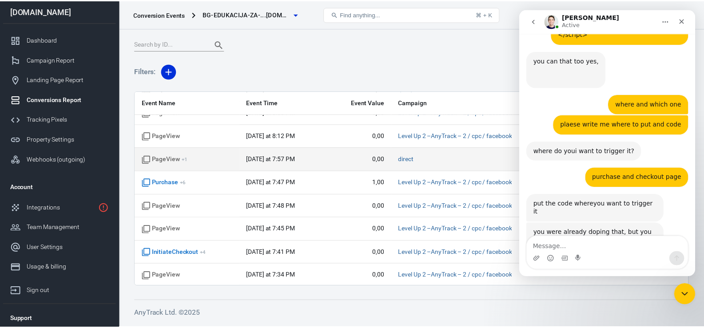
scroll to position [183, 0]
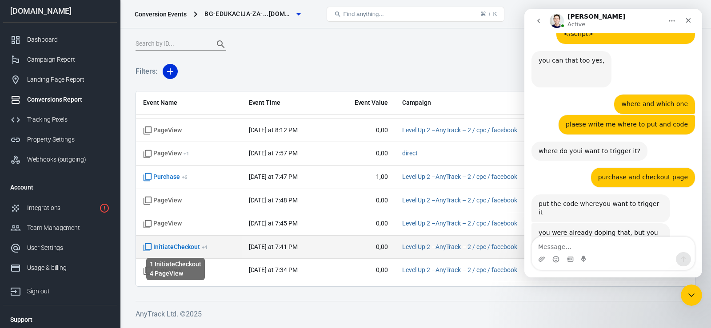
click at [185, 247] on span "InitiateCheckout + 4" at bounding box center [175, 247] width 64 height 9
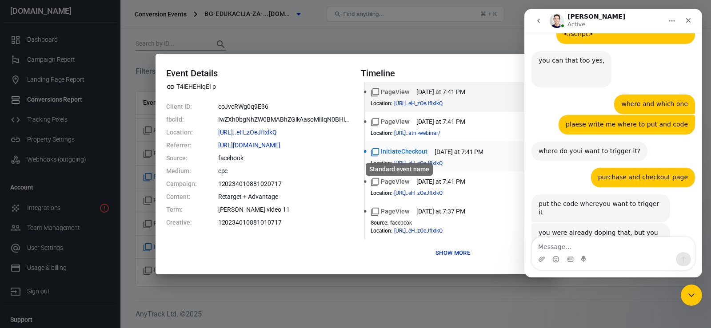
click at [408, 153] on span "InitiateCheckout" at bounding box center [399, 151] width 57 height 9
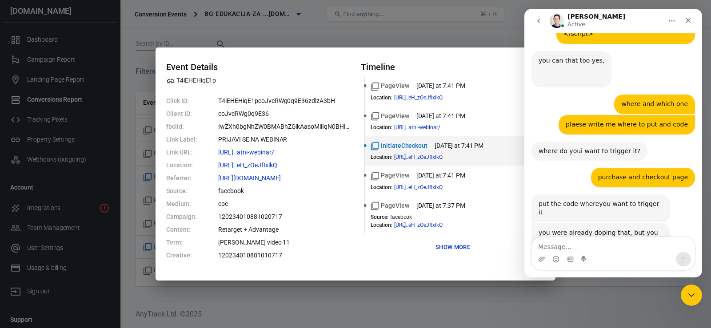
click at [260, 204] on dd "cpc" at bounding box center [284, 204] width 132 height 9
click at [688, 24] on div "Close" at bounding box center [688, 20] width 16 height 16
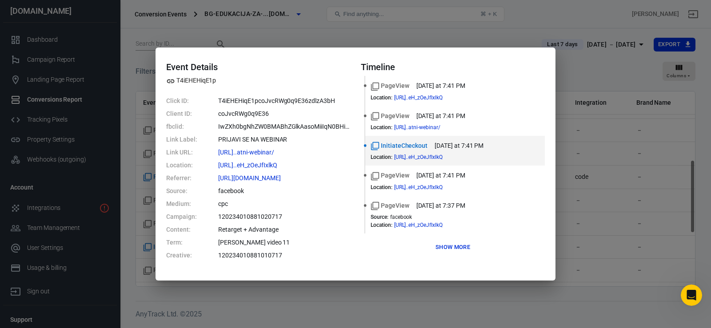
click at [281, 21] on div "Event Details T4iEHEHiqE1p Click ID: T4iEHEHiqE1pcoJvcRWg0q9E36zdlzA3bH Client …" at bounding box center [355, 164] width 711 height 328
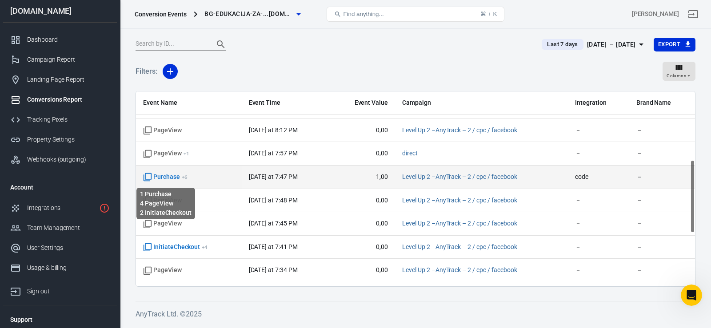
click at [173, 178] on span "Purchase + 6" at bounding box center [165, 177] width 44 height 9
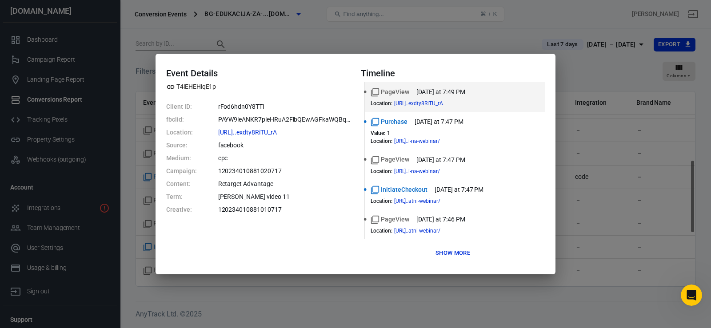
click at [310, 31] on div "Event Details T4iEHEHiqE1p Client ID: rFod6hdn0Y8TTI fbclid: PAYW9leANKR7pleHRu…" at bounding box center [355, 164] width 711 height 328
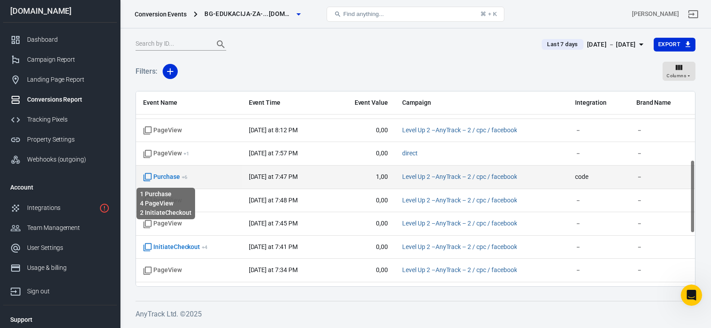
click at [172, 178] on span "Purchase + 6" at bounding box center [165, 177] width 44 height 9
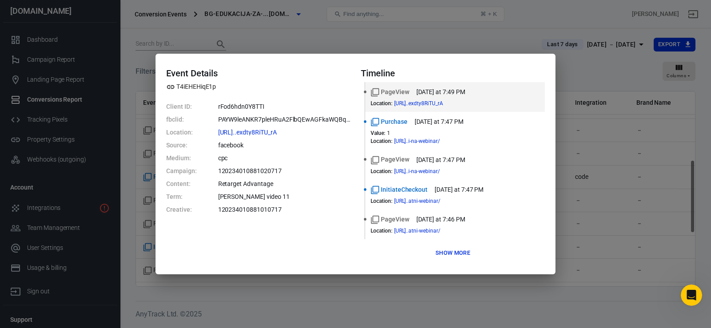
click at [393, 25] on div "Event Details T4iEHEHiqE1p Client ID: rFod6hdn0Y8TTI fbclid: PAYW9leANKR7pleHRu…" at bounding box center [355, 164] width 711 height 328
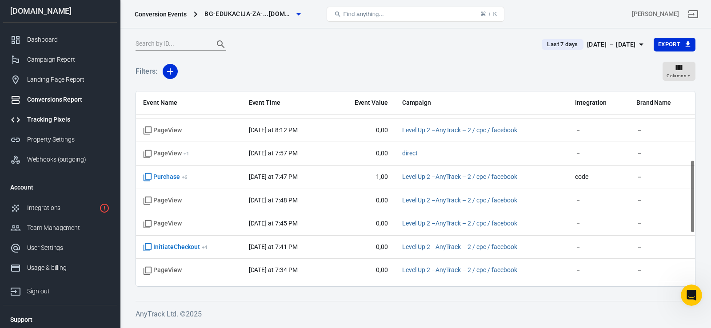
click at [55, 114] on link "Tracking Pixels" at bounding box center [60, 120] width 114 height 20
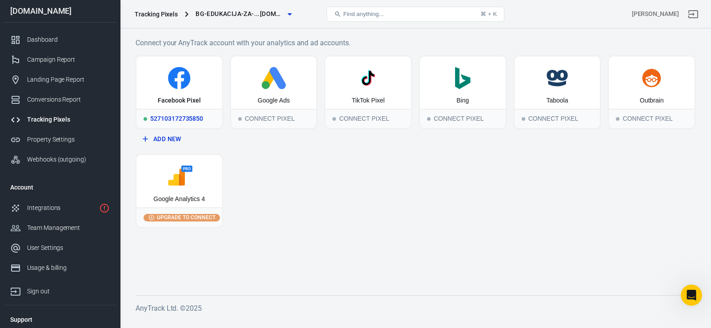
click at [163, 66] on div "Facebook Pixel" at bounding box center [179, 82] width 86 height 52
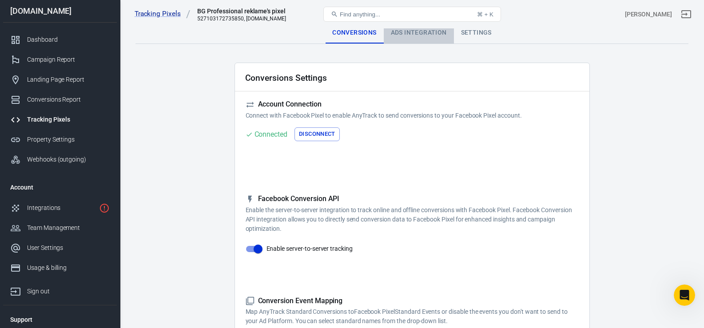
click at [419, 29] on div "Ads Integration" at bounding box center [419, 32] width 70 height 21
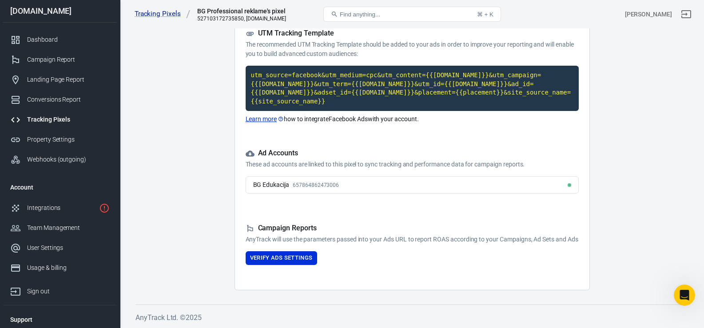
scroll to position [78, 0]
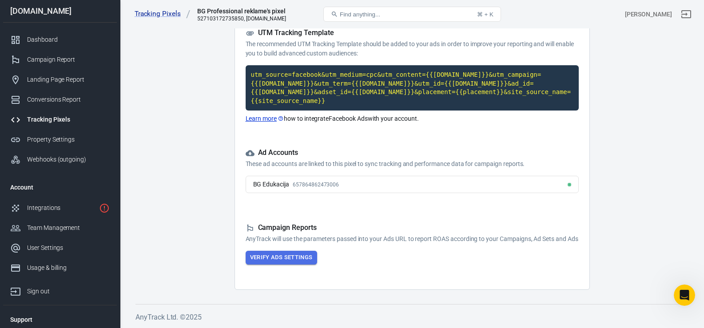
click at [284, 257] on button "Verify Ads Settings" at bounding box center [282, 258] width 72 height 14
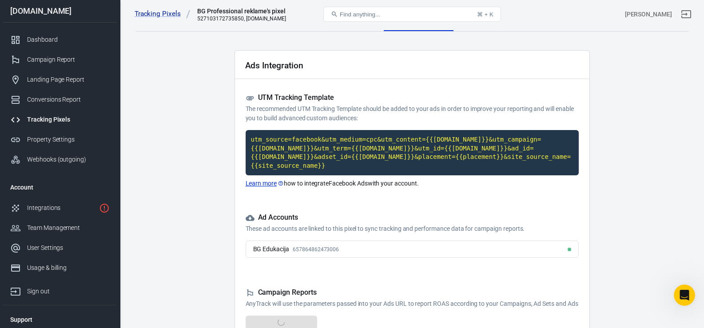
scroll to position [0, 0]
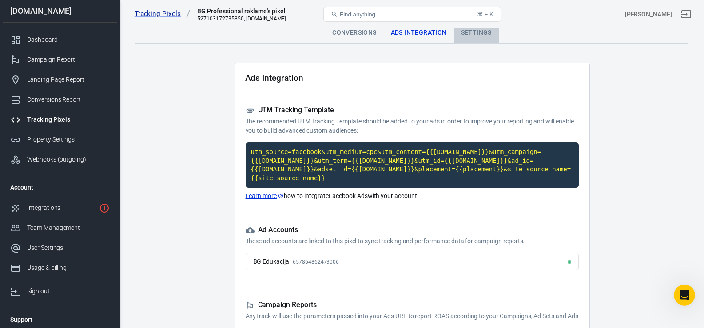
click at [473, 33] on div "Settings" at bounding box center [476, 32] width 45 height 21
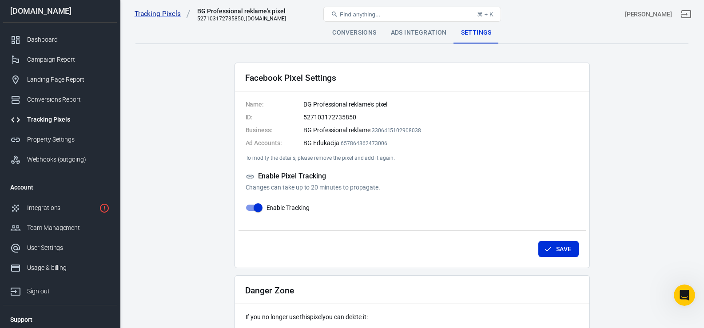
click at [409, 28] on div "Tracking Pixels BG Professional reklame's pixel 527103172735850, [DOMAIN_NAME] …" at bounding box center [412, 14] width 584 height 28
click at [409, 34] on div "Ads Integration" at bounding box center [419, 32] width 70 height 21
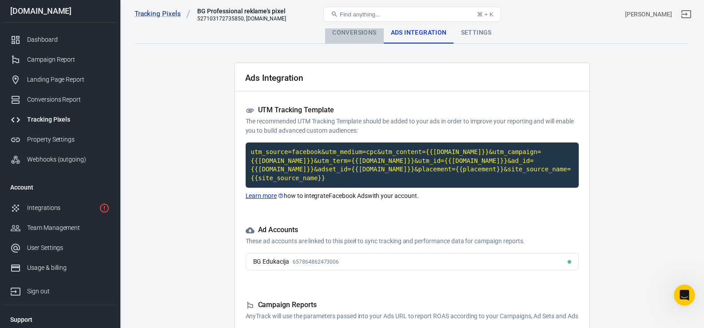
click at [352, 30] on div "Conversions" at bounding box center [354, 32] width 58 height 21
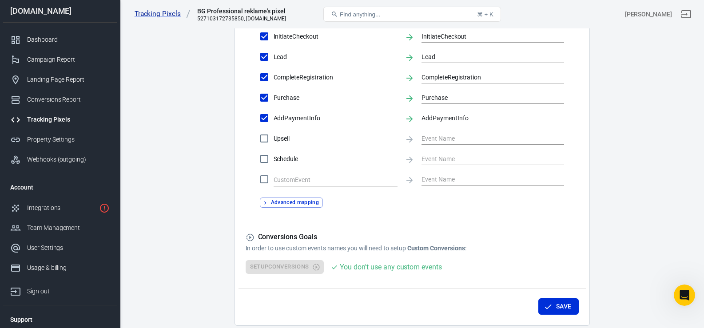
scroll to position [456, 0]
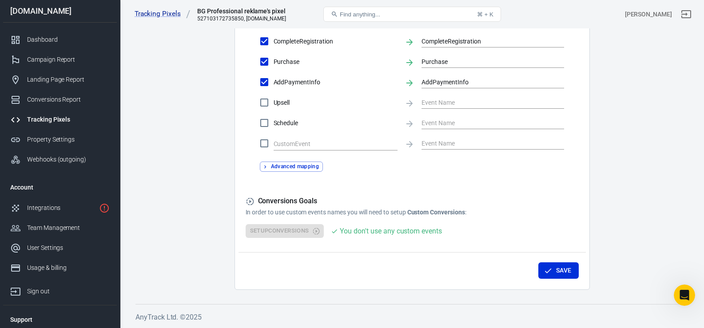
click at [295, 167] on button "Advanced mapping" at bounding box center [292, 167] width 64 height 10
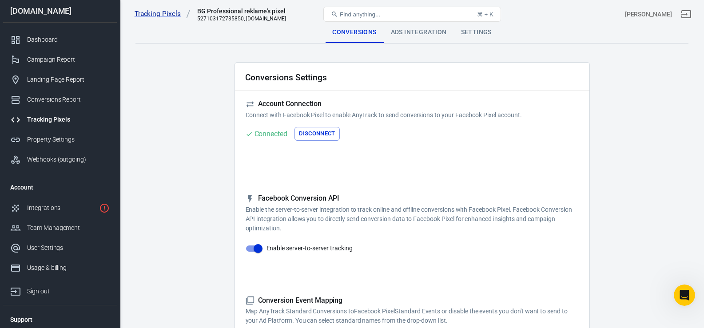
scroll to position [0, 0]
click at [483, 32] on div "Settings" at bounding box center [476, 32] width 45 height 21
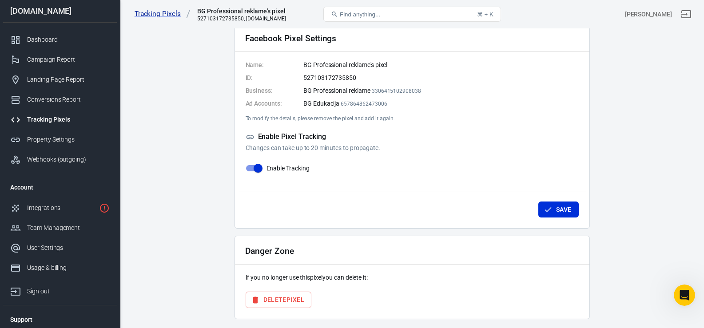
scroll to position [69, 0]
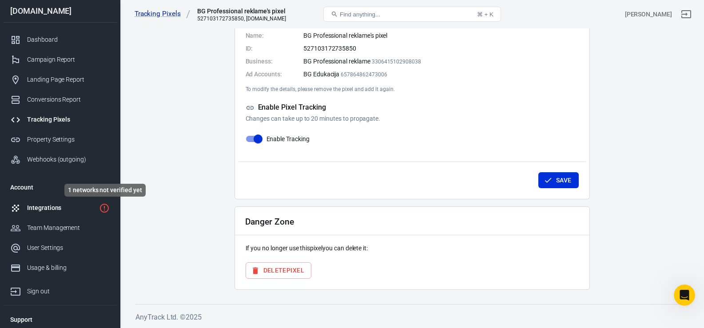
click at [103, 211] on icon "1 networks not verified yet" at bounding box center [104, 208] width 11 height 11
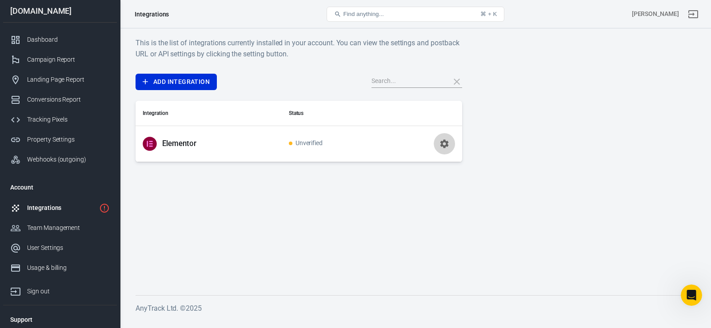
click at [451, 149] on button "button" at bounding box center [444, 143] width 21 height 21
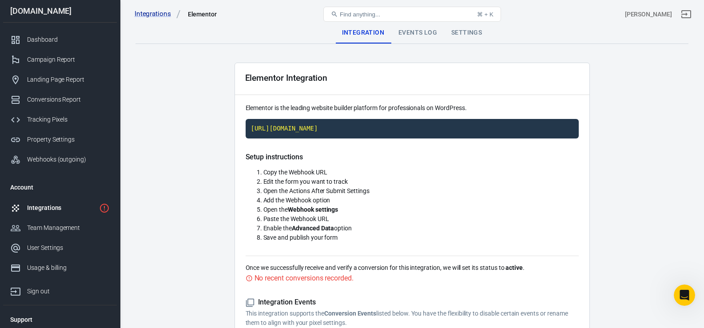
click at [472, 34] on div "Settings" at bounding box center [466, 32] width 45 height 21
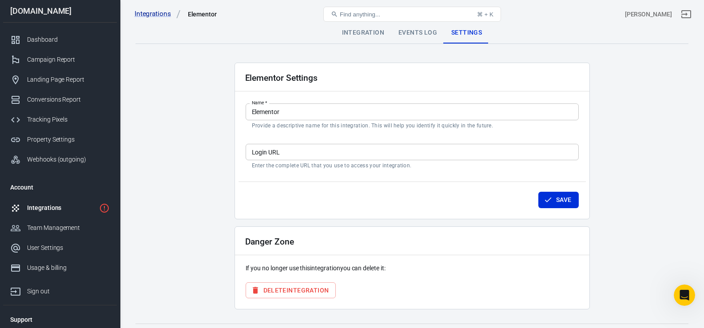
click at [299, 293] on button "Delete Integration" at bounding box center [291, 291] width 91 height 16
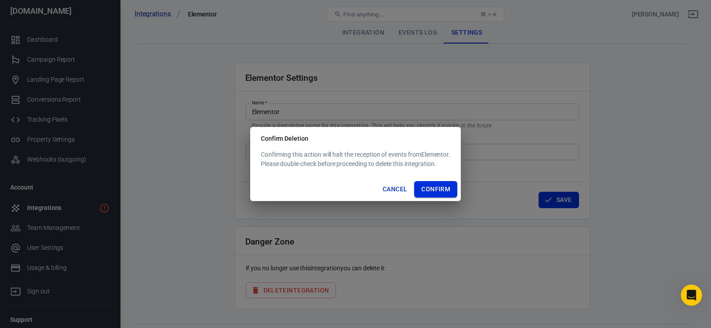
click at [448, 191] on button "Confirm" at bounding box center [435, 189] width 43 height 16
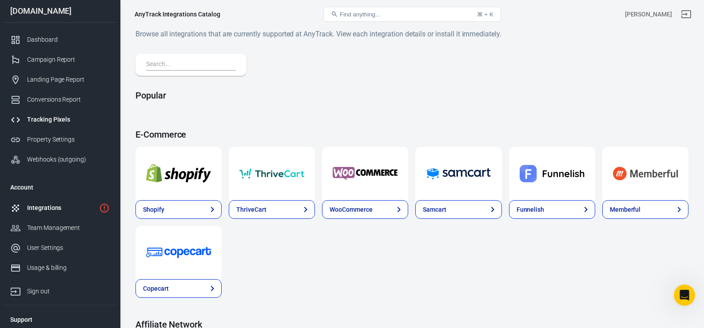
click at [46, 116] on div "Tracking Pixels" at bounding box center [68, 119] width 83 height 9
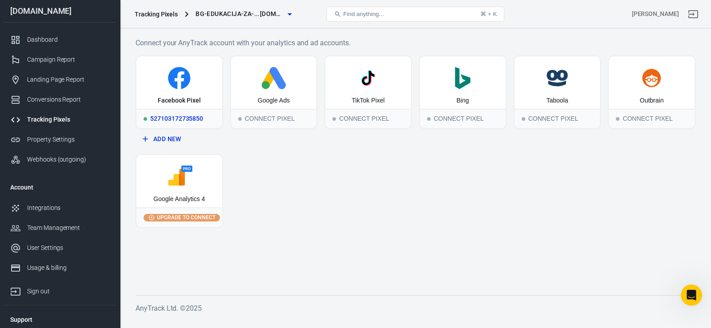
click at [174, 116] on div "527103172735850" at bounding box center [179, 119] width 86 height 20
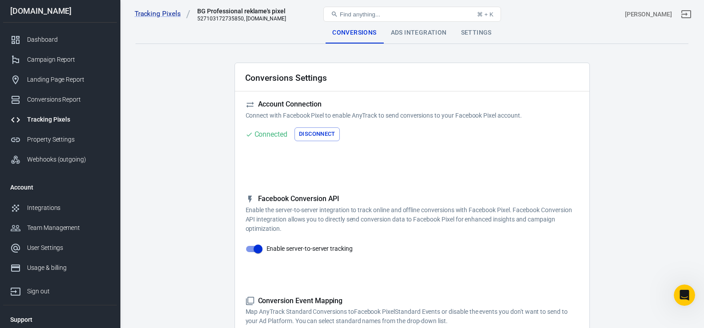
click at [411, 34] on div "Ads Integration" at bounding box center [419, 32] width 70 height 21
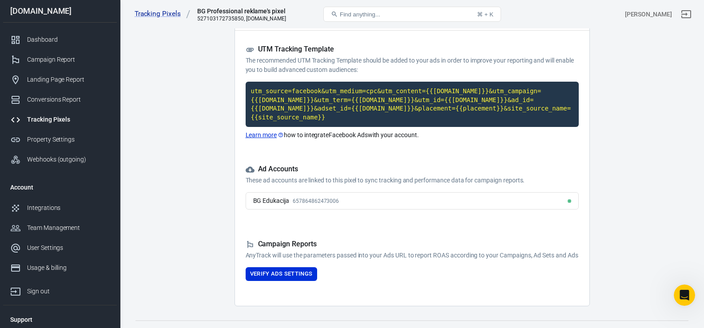
scroll to position [78, 0]
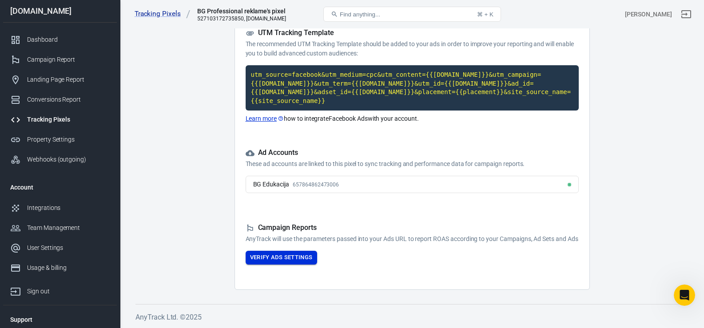
click at [285, 262] on button "Verify Ads Settings" at bounding box center [282, 258] width 72 height 14
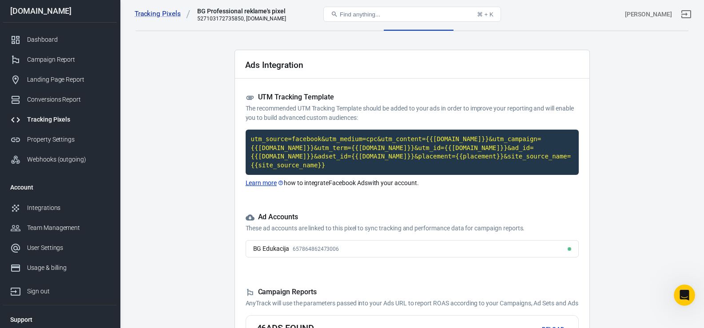
scroll to position [10, 0]
